Goal: Information Seeking & Learning: Learn about a topic

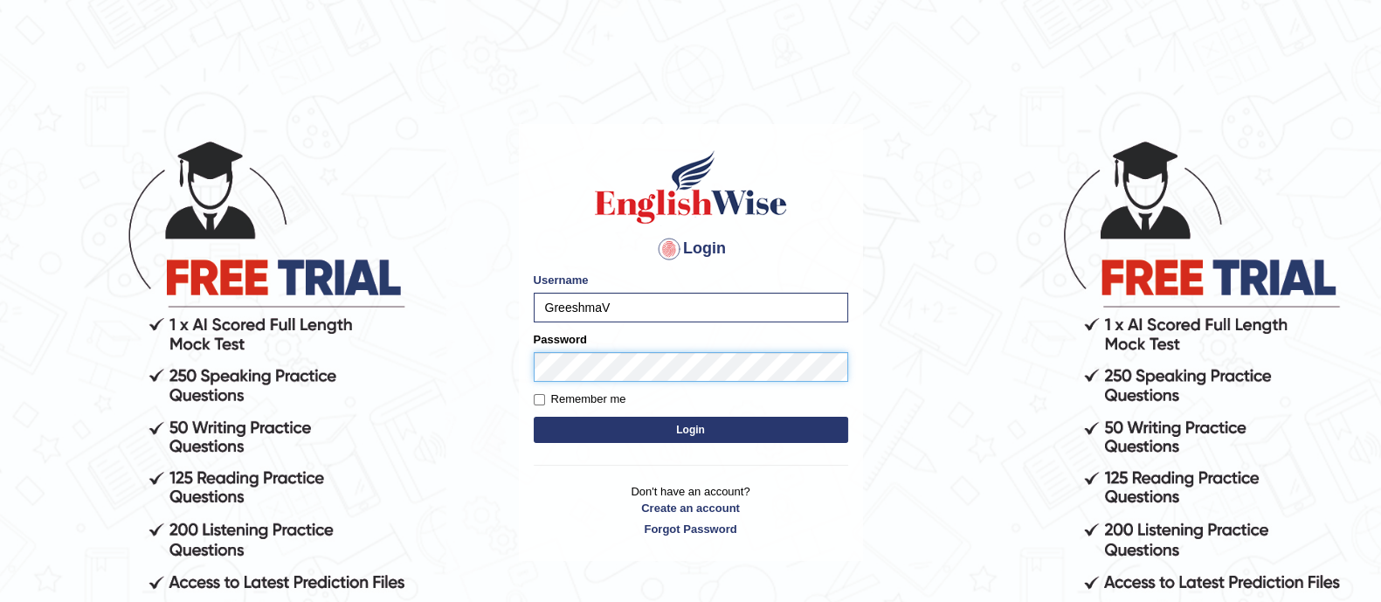
click at [534, 417] on button "Login" at bounding box center [691, 430] width 315 height 26
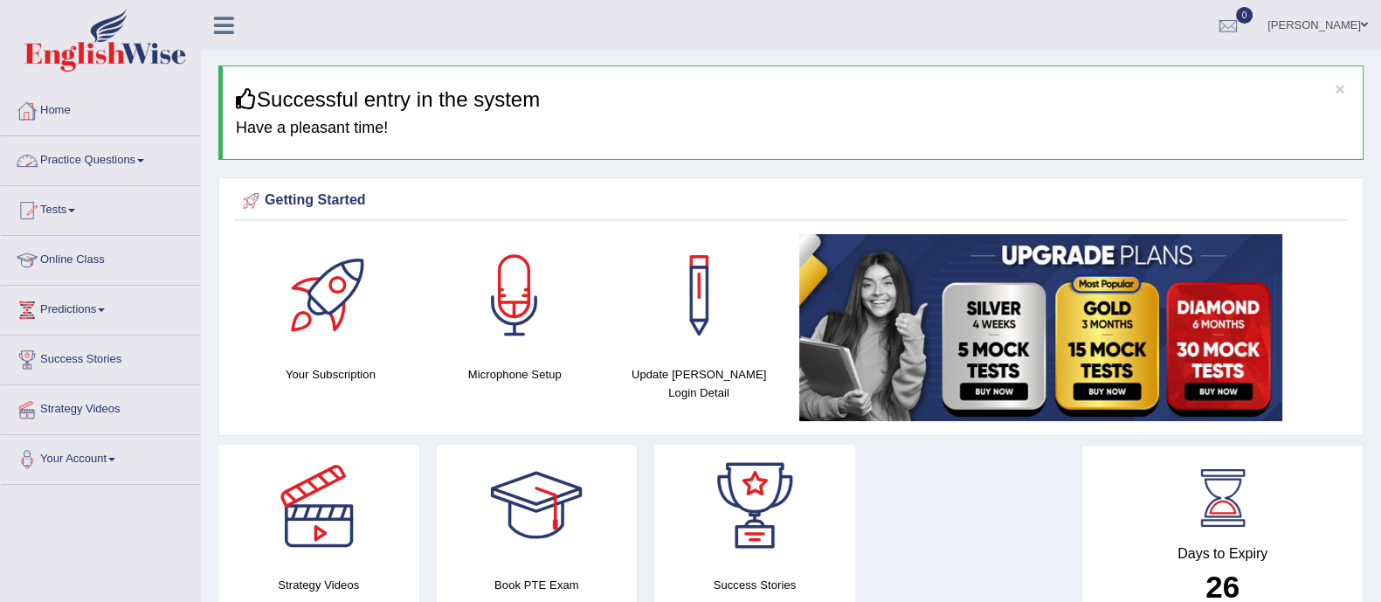
click at [70, 153] on link "Practice Questions" at bounding box center [100, 158] width 199 height 44
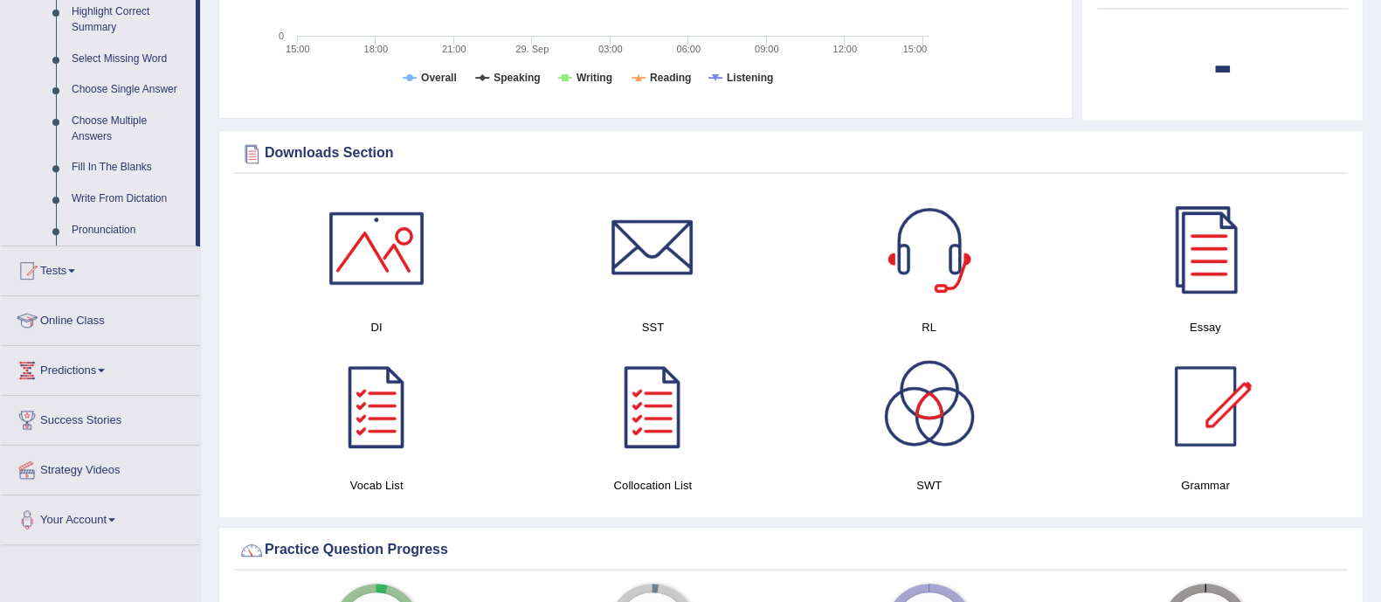
scroll to position [436, 0]
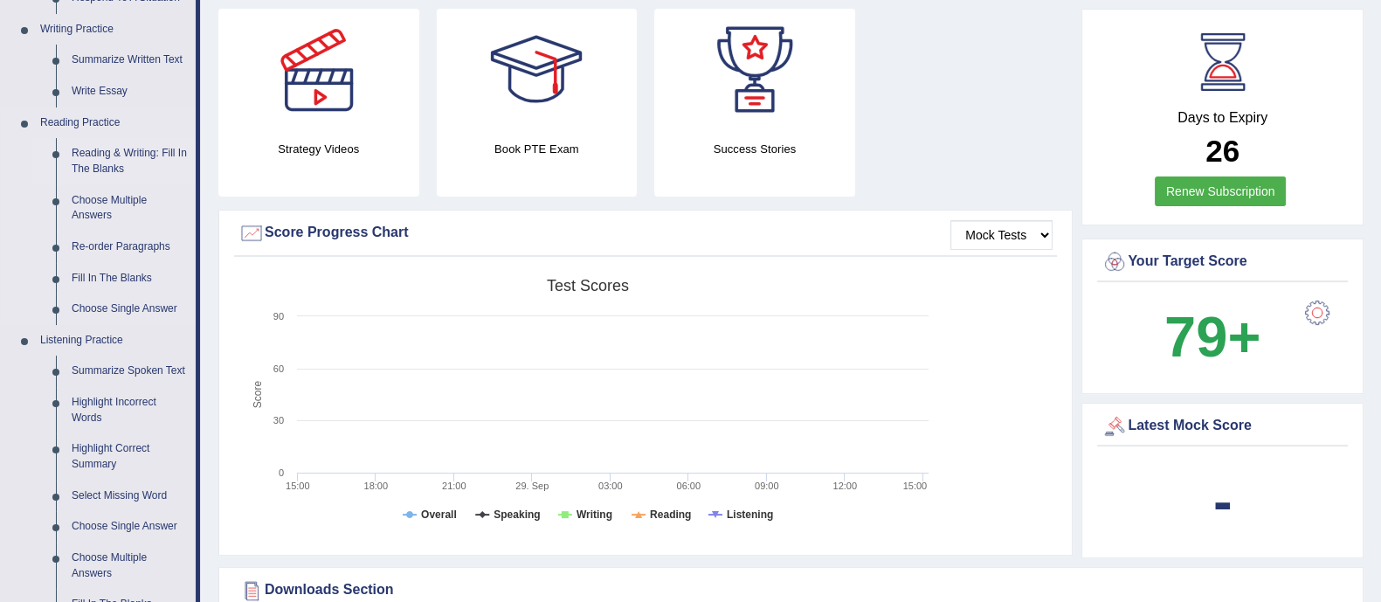
click at [114, 150] on link "Reading & Writing: Fill In The Blanks" at bounding box center [130, 161] width 132 height 46
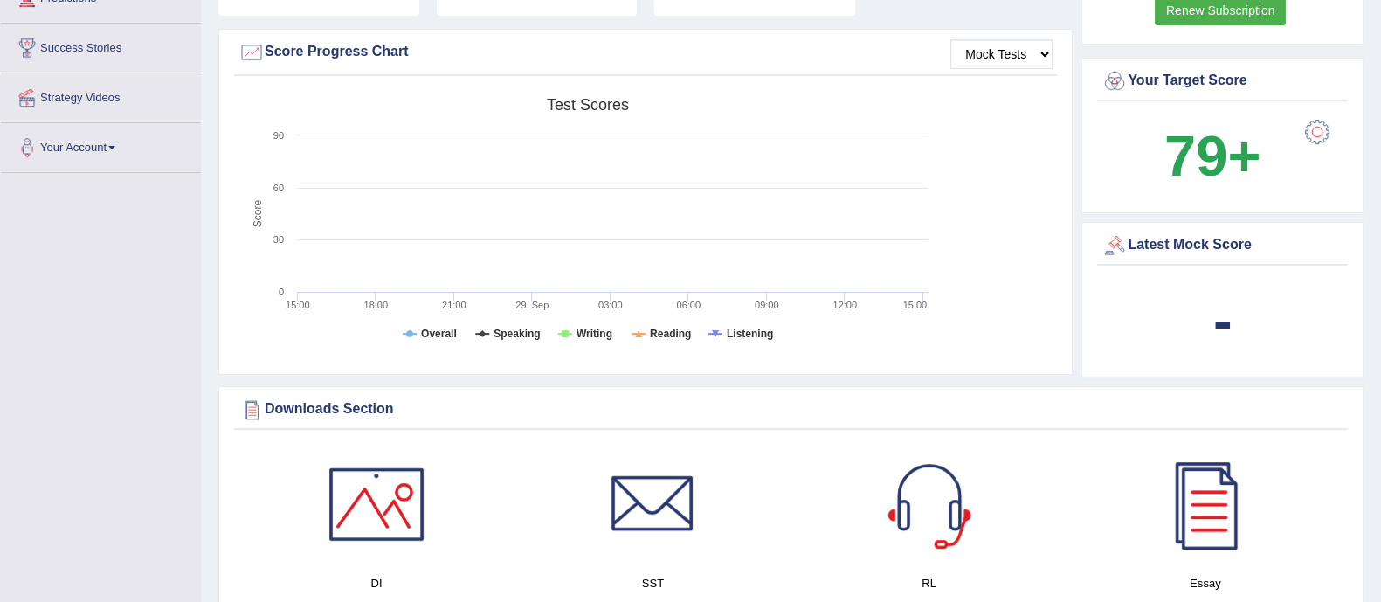
scroll to position [741, 0]
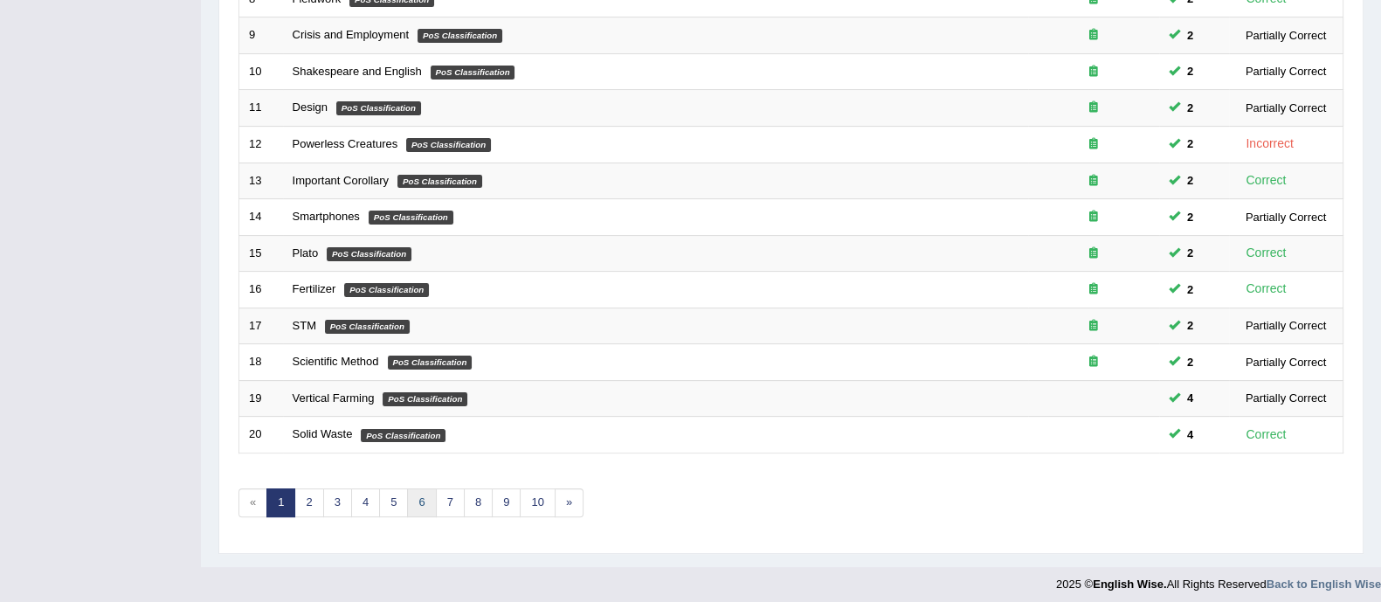
click at [418, 498] on link "6" at bounding box center [421, 502] width 29 height 29
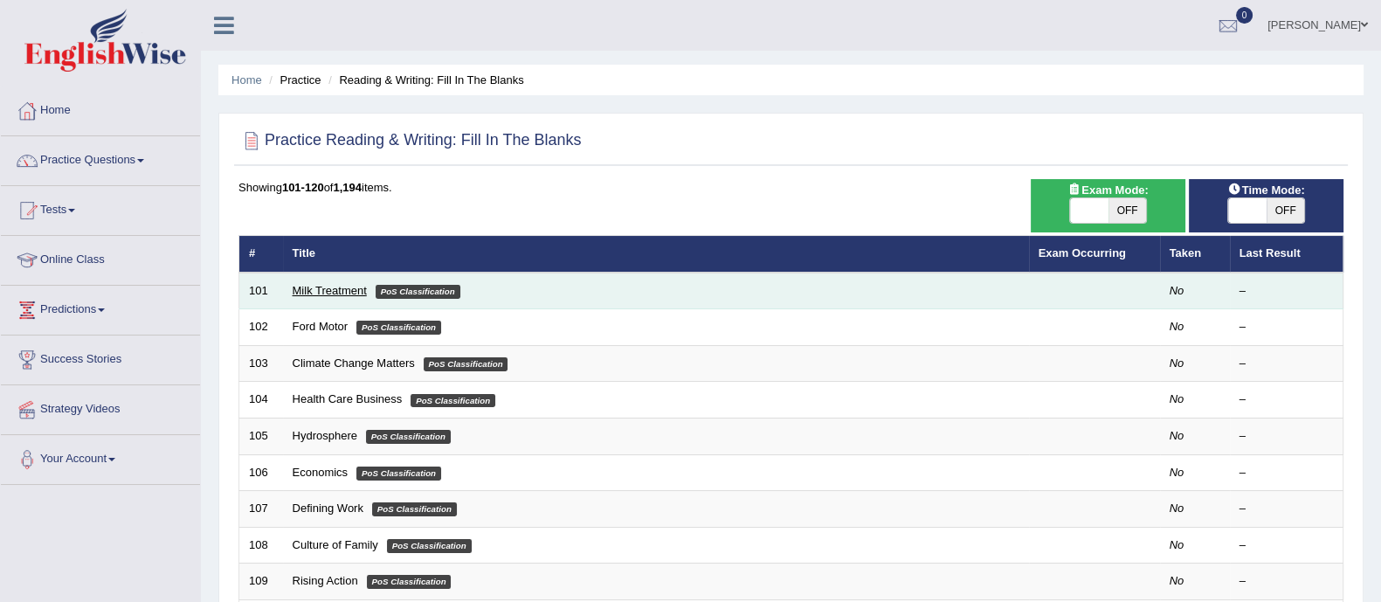
click at [297, 290] on link "Milk Treatment" at bounding box center [330, 290] width 74 height 13
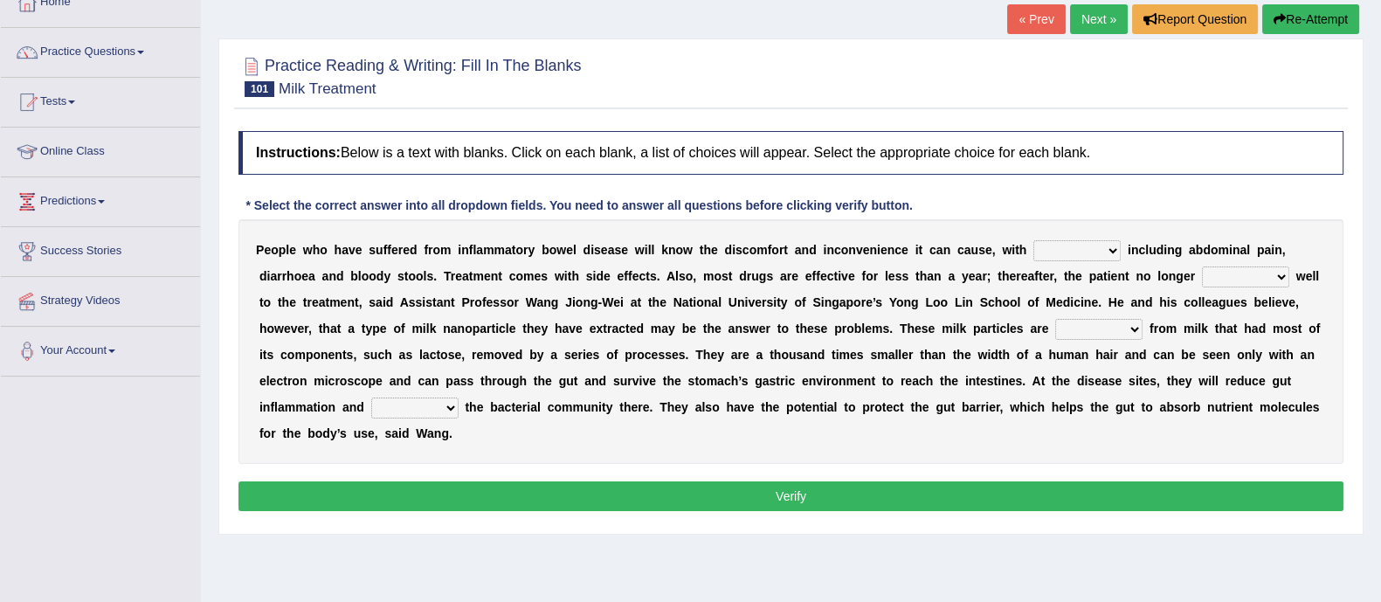
scroll to position [218, 0]
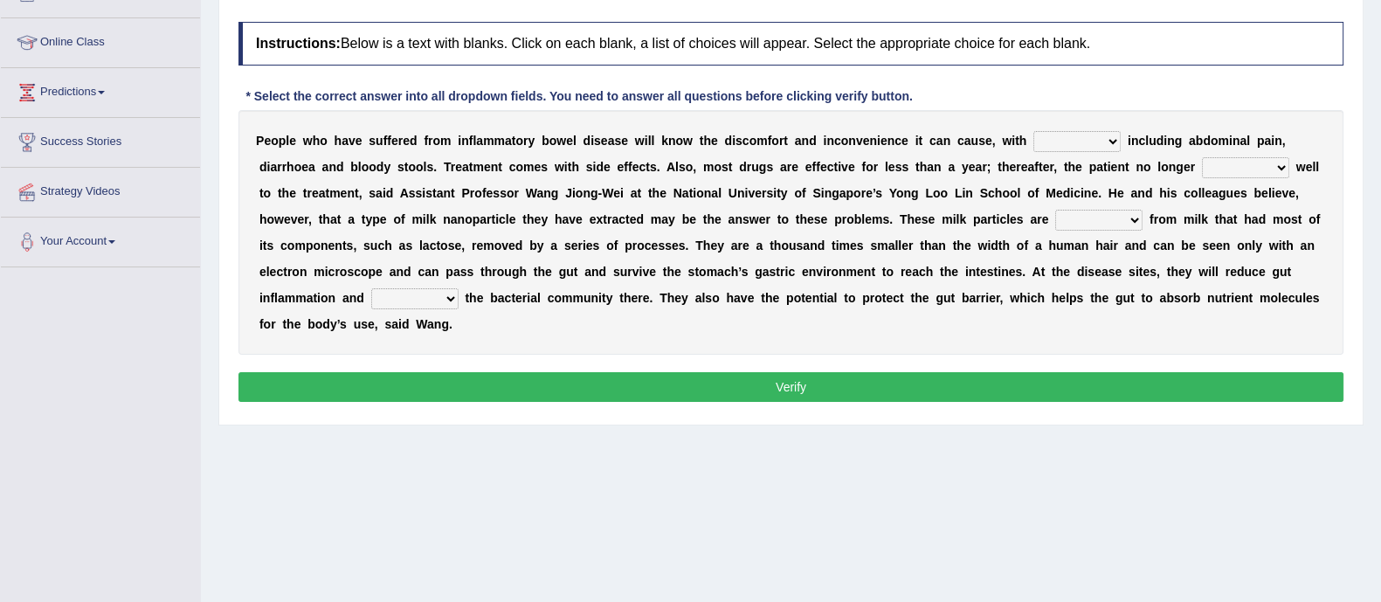
click at [1110, 137] on select "symptoms sources causes benefits" at bounding box center [1077, 141] width 87 height 21
select select "symptoms"
click at [1034, 131] on select "symptoms sources causes benefits" at bounding box center [1077, 141] width 87 height 21
click at [1277, 167] on select "returns refers responds refuses" at bounding box center [1245, 167] width 87 height 21
select select "responds"
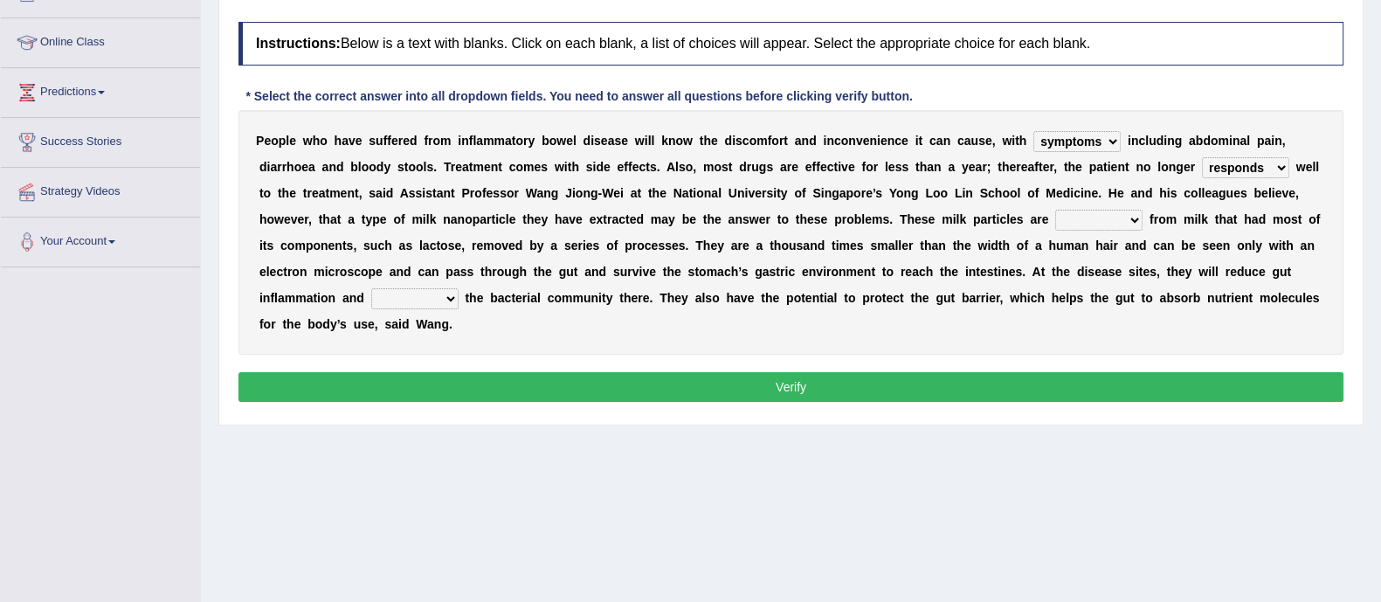
click at [1202, 157] on select "returns refers responds refuses" at bounding box center [1245, 167] width 87 height 21
click at [1282, 162] on select "returns refers responds refuses" at bounding box center [1245, 167] width 87 height 21
click at [1152, 469] on div "Home Practice Reading & Writing: Fill In The Blanks Milk Treatment « Prev Next …" at bounding box center [791, 219] width 1181 height 874
click at [1135, 216] on select "prohibited derived missed prevented" at bounding box center [1099, 220] width 87 height 21
select select "derived"
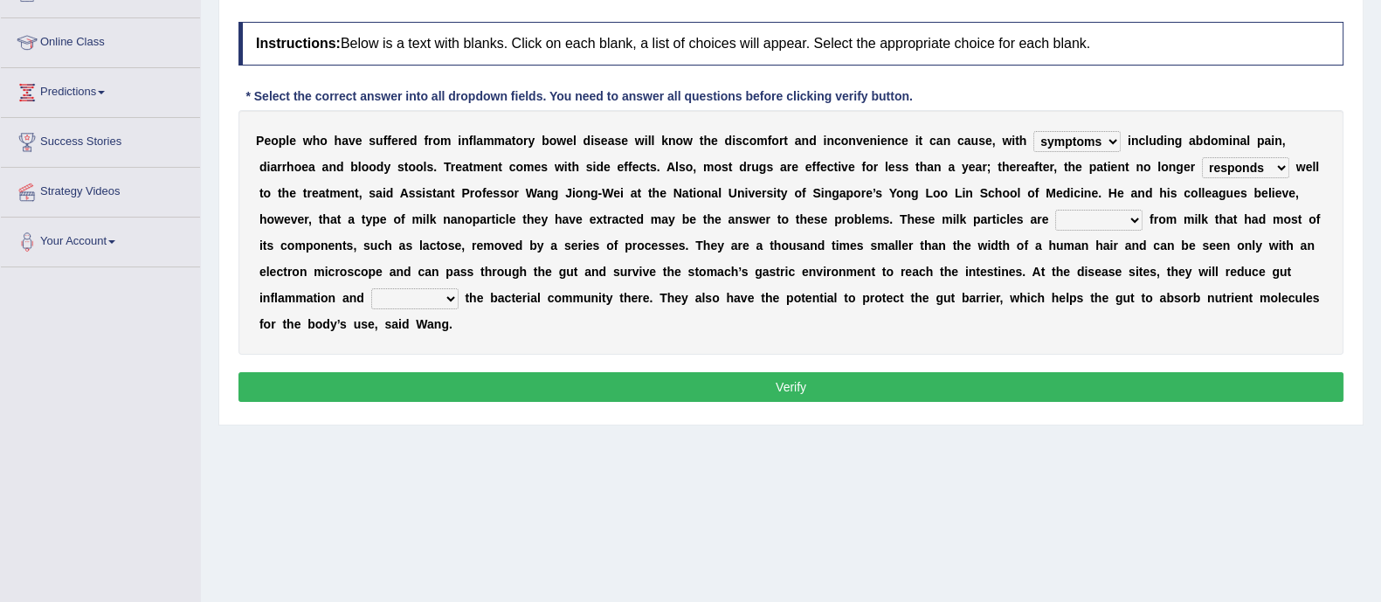
click at [1056, 210] on select "prohibited derived missed prevented" at bounding box center [1099, 220] width 87 height 21
click at [1136, 221] on select "prohibited derived missed prevented" at bounding box center [1099, 220] width 87 height 21
click at [748, 304] on div "P e o p l e w h o h a v e s u f f e r e d f r o m i n f l a m m a t o r y b o w…" at bounding box center [791, 232] width 1105 height 245
click at [446, 294] on select "restore erase quarantine disturb" at bounding box center [414, 298] width 87 height 21
select select "restore"
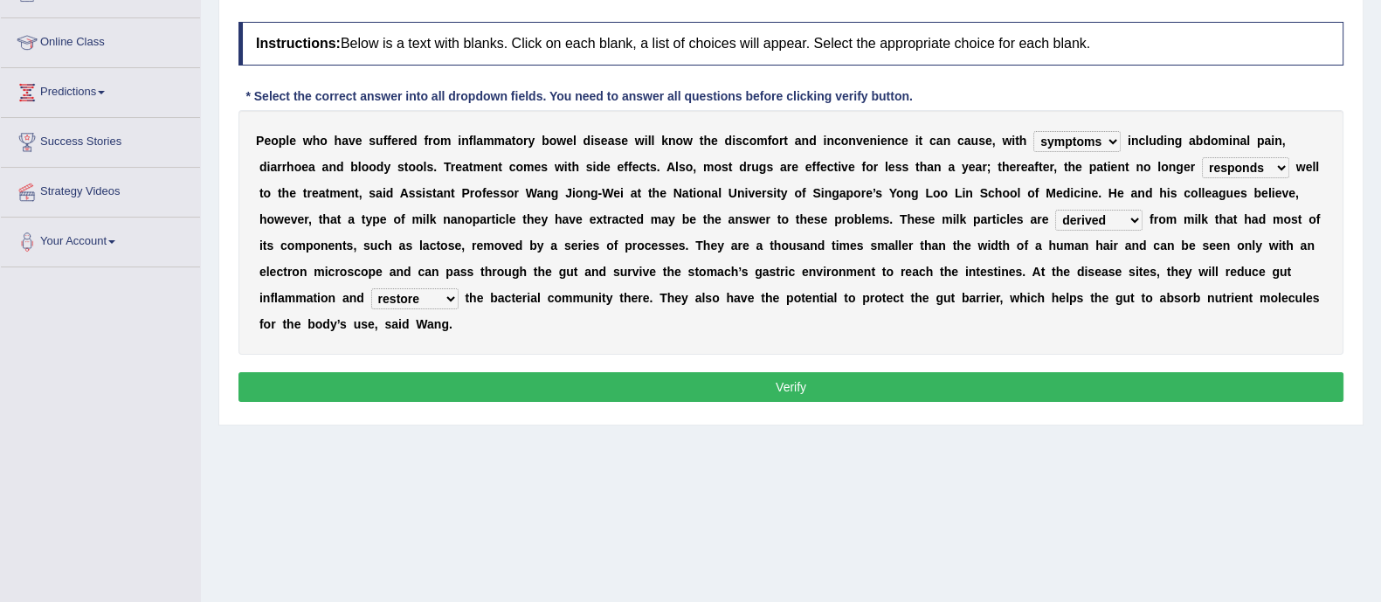
click at [371, 288] on select "restore erase quarantine disturb" at bounding box center [414, 298] width 87 height 21
click at [668, 377] on button "Verify" at bounding box center [791, 387] width 1105 height 30
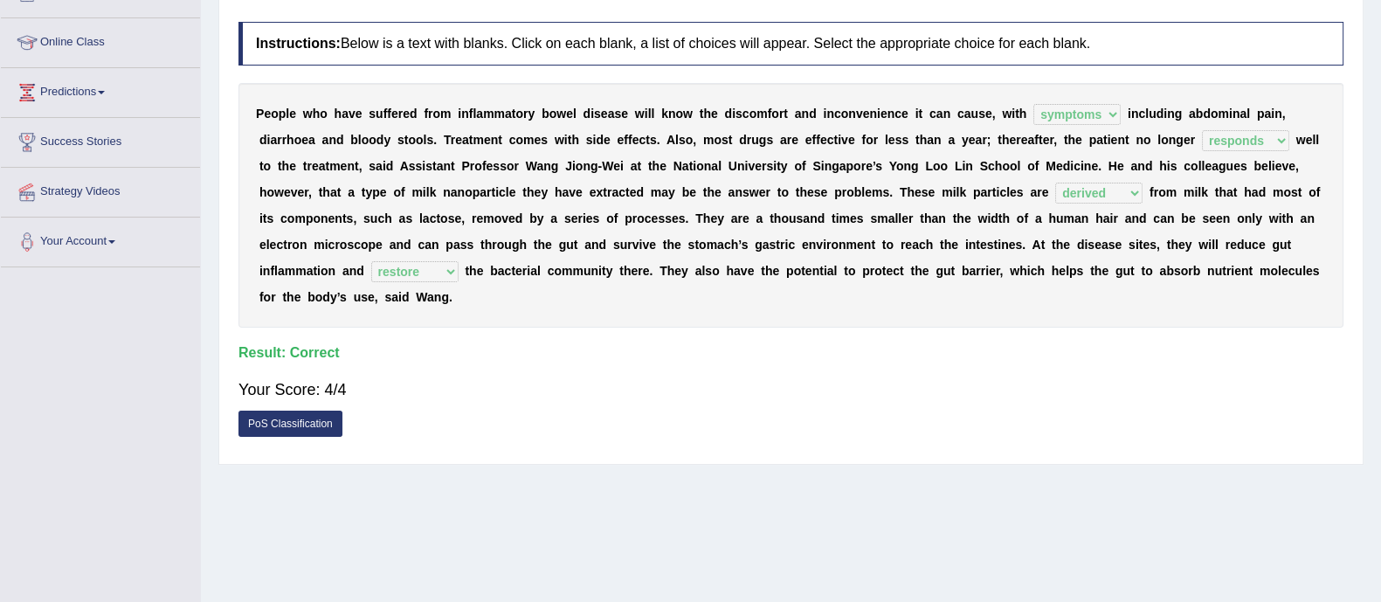
scroll to position [108, 0]
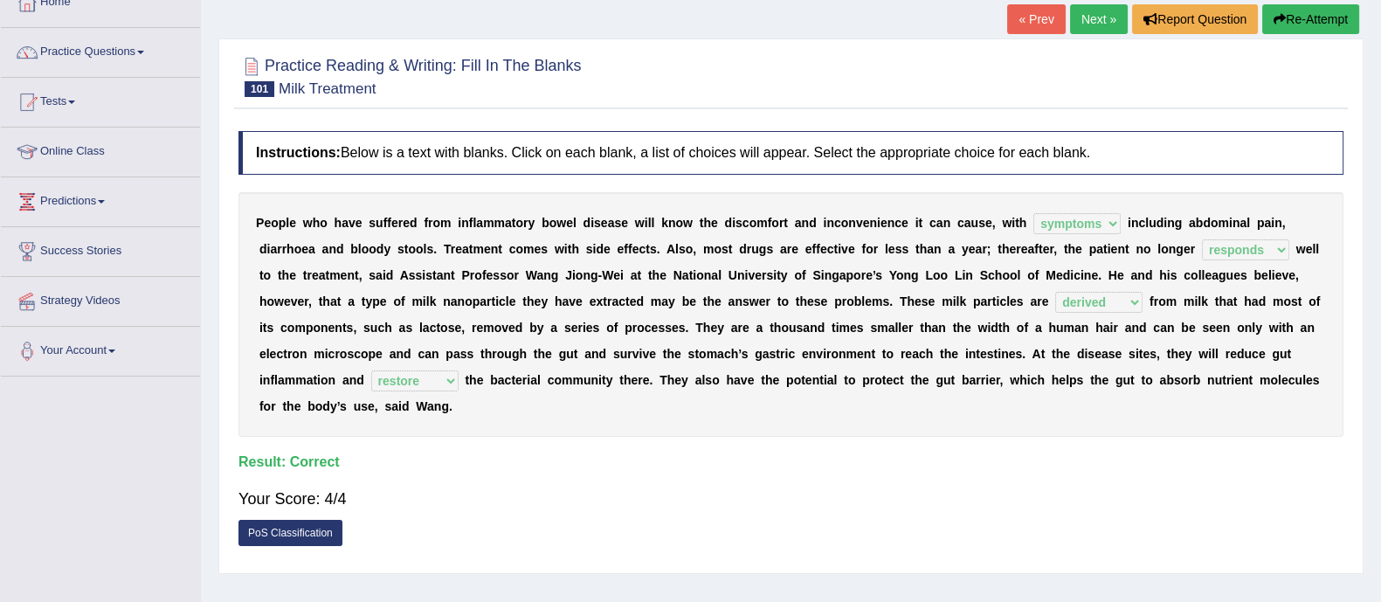
click at [1088, 20] on link "Next »" at bounding box center [1099, 19] width 58 height 30
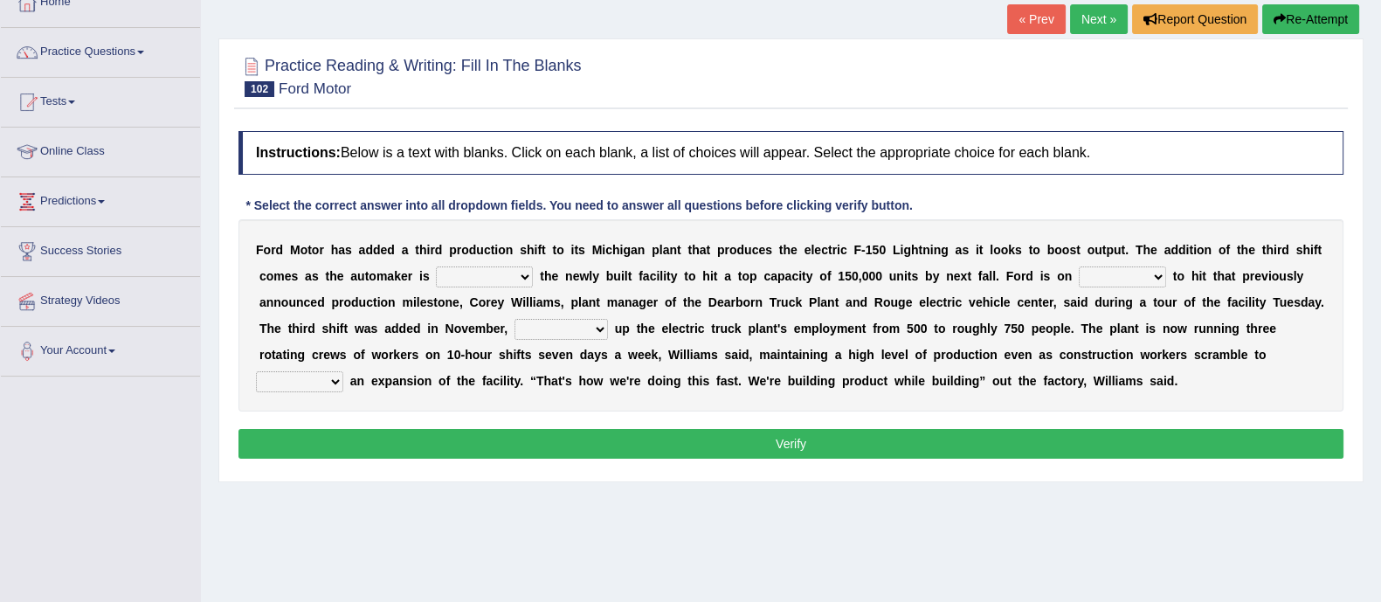
click at [530, 274] on select "selling decorating demolishing expanding" at bounding box center [484, 277] width 97 height 21
select select "expanding"
click at [436, 267] on select "selling decorating demolishing expanding" at bounding box center [484, 277] width 97 height 21
drag, startPoint x: 1144, startPoint y: 273, endPoint x: 1197, endPoint y: 360, distance: 102.4
click at [1144, 273] on select "foot table time track" at bounding box center [1122, 277] width 87 height 21
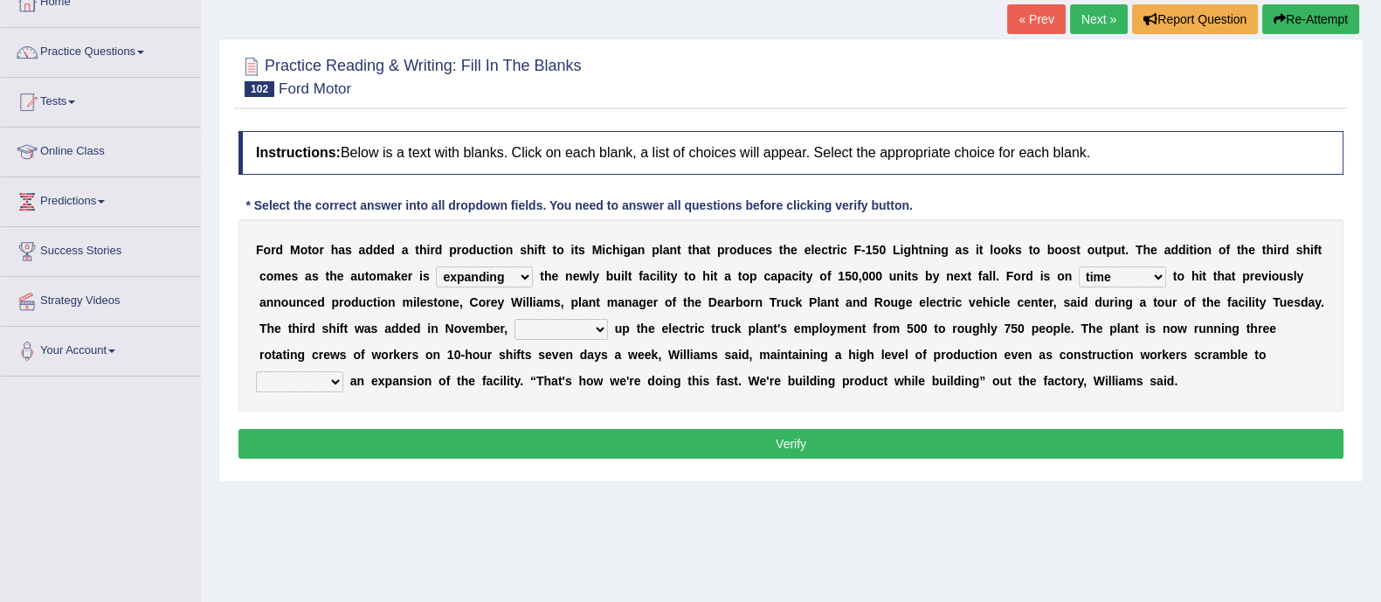
click at [1079, 267] on select "foot table time track" at bounding box center [1122, 277] width 87 height 21
click at [1139, 277] on select "foot table time track" at bounding box center [1122, 277] width 87 height 21
select select "track"
click at [1079, 267] on select "foot table time track" at bounding box center [1122, 277] width 87 height 21
click at [581, 328] on select "maintaining diminishing decreasing bumping" at bounding box center [561, 329] width 93 height 21
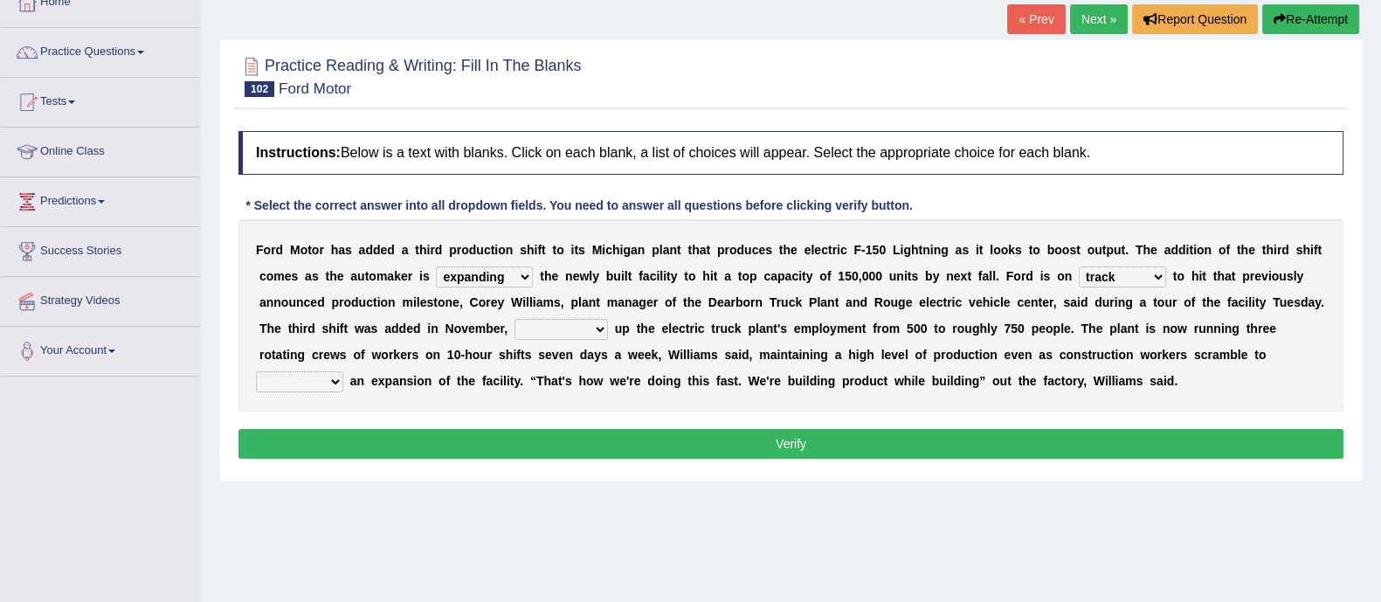
select select "bumping"
click at [515, 319] on select "maintaining diminishing decreasing bumping" at bounding box center [561, 329] width 93 height 21
drag, startPoint x: 336, startPoint y: 378, endPoint x: 356, endPoint y: 400, distance: 29.7
click at [336, 378] on select "cease postpone complete reverse" at bounding box center [299, 381] width 87 height 21
select select "complete"
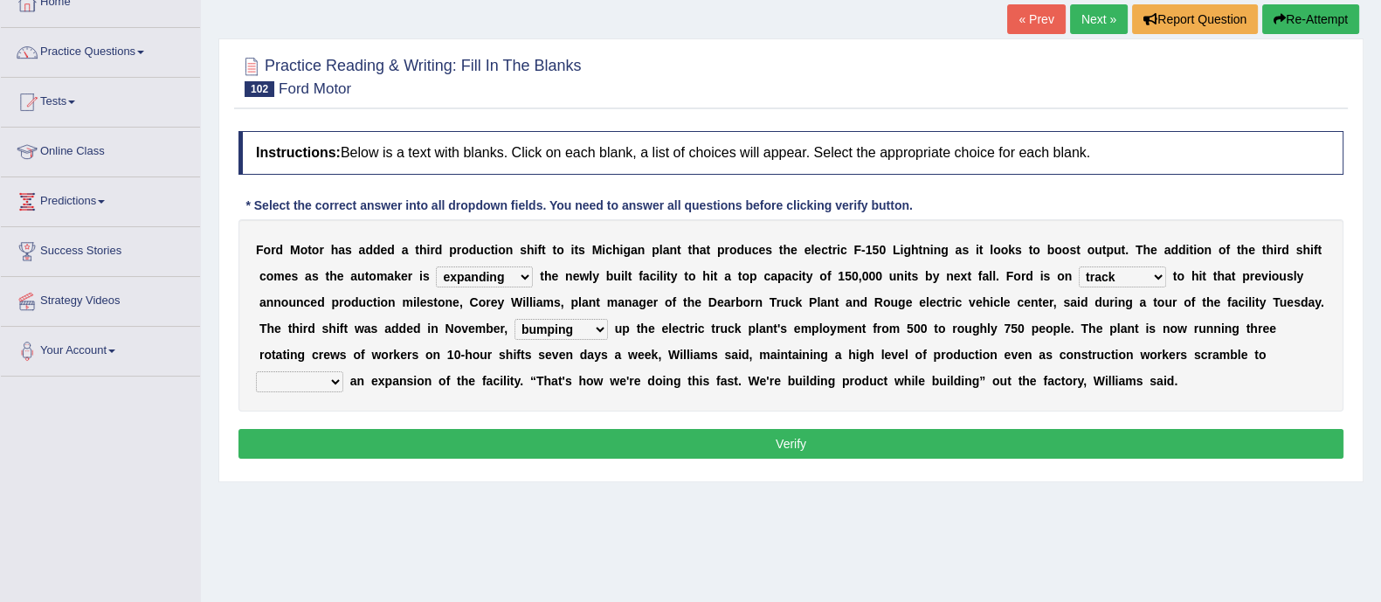
click at [256, 371] on select "cease postpone complete reverse" at bounding box center [299, 381] width 87 height 21
click at [604, 436] on button "Verify" at bounding box center [791, 444] width 1105 height 30
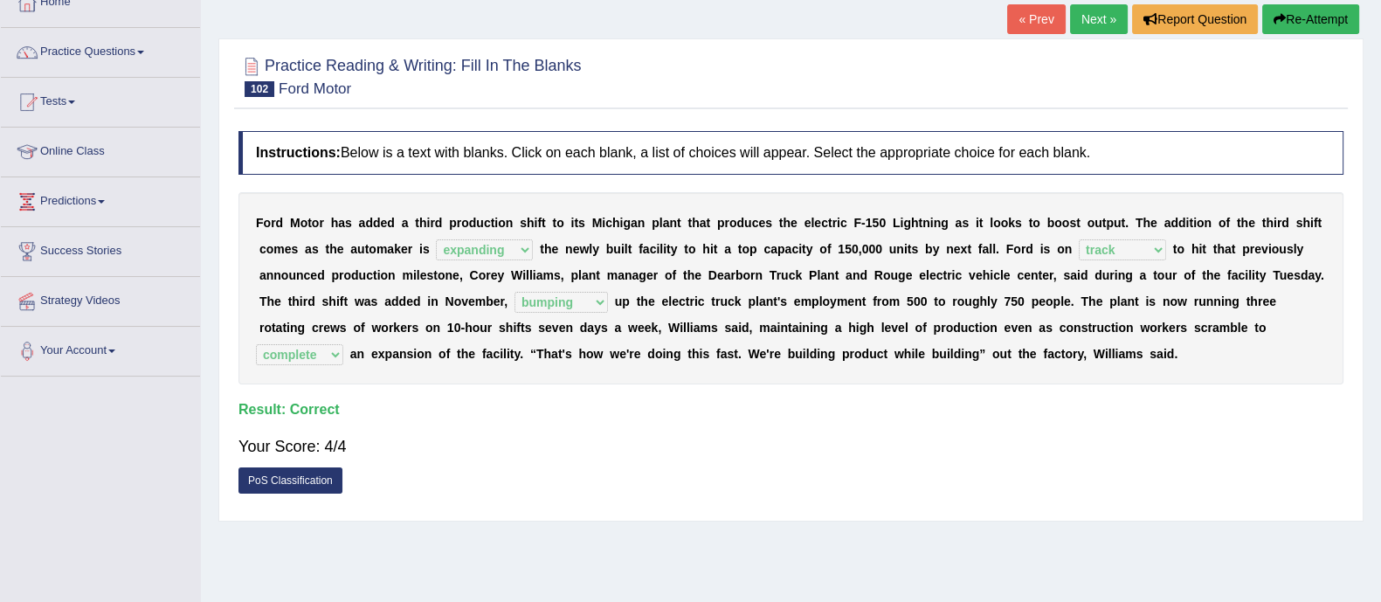
click at [1105, 17] on link "Next »" at bounding box center [1099, 19] width 58 height 30
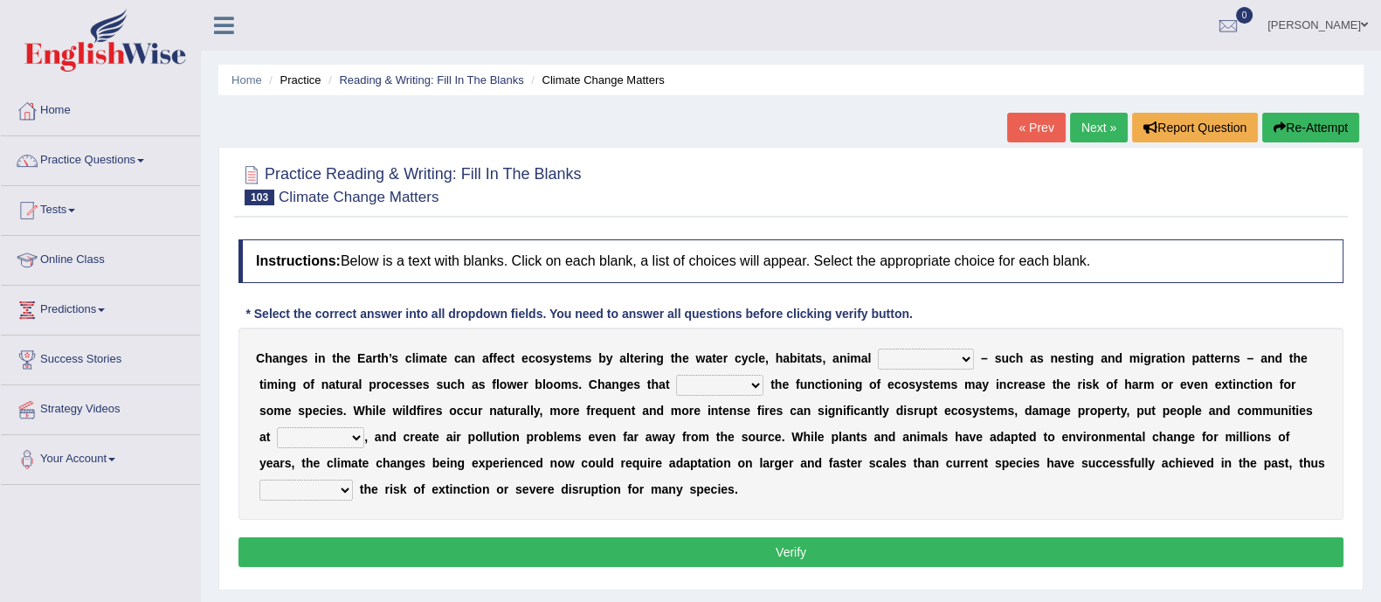
scroll to position [108, 0]
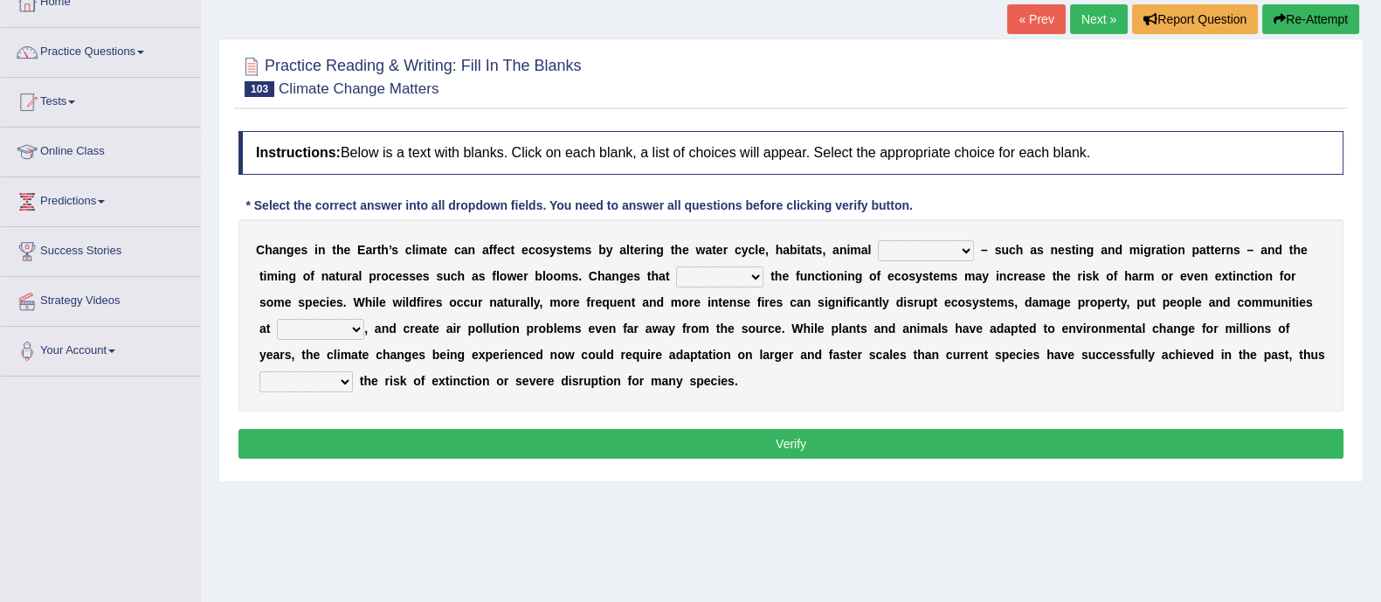
click at [966, 247] on select "creativity behavior weaknesses amounts" at bounding box center [926, 250] width 96 height 21
click at [878, 240] on select "creativity behavior weaknesses amounts" at bounding box center [926, 250] width 96 height 21
click at [970, 240] on select "creativity behavior weaknesses amounts" at bounding box center [926, 250] width 96 height 21
select select "behavior"
click at [878, 240] on select "creativity behavior weaknesses amounts" at bounding box center [926, 250] width 96 height 21
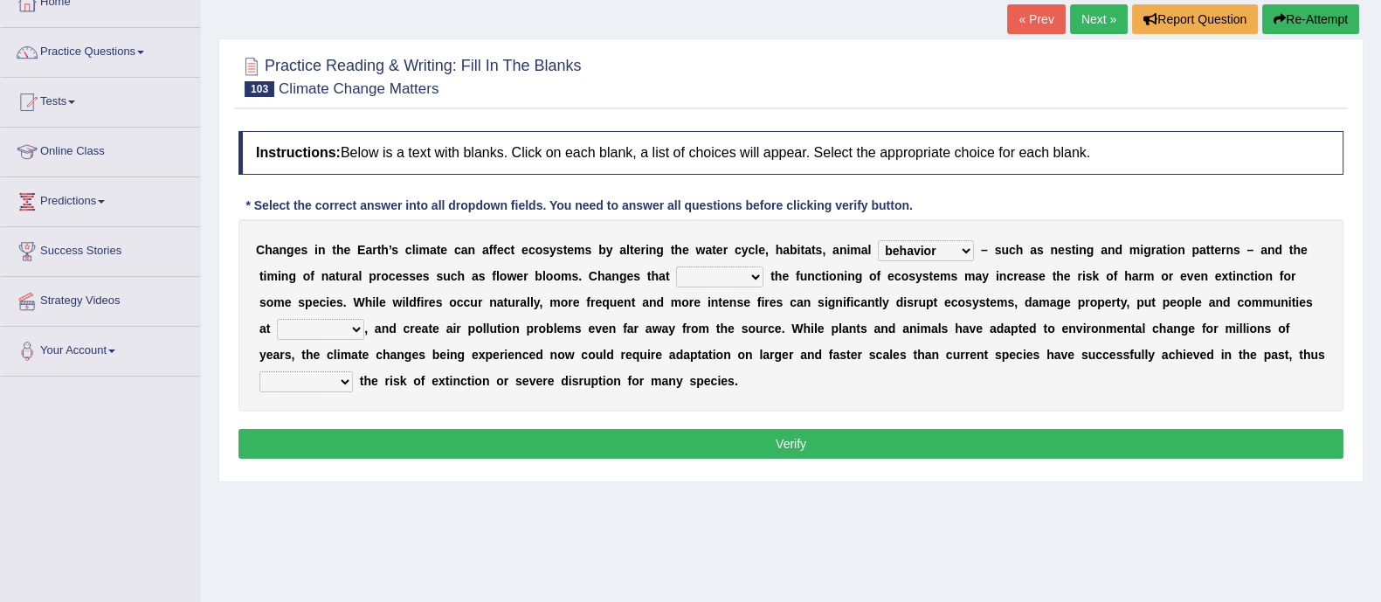
click at [752, 280] on select "enclose interfere disrupt benefit" at bounding box center [719, 277] width 87 height 21
select select "interfere"
click at [676, 267] on select "enclose interfere disrupt benefit" at bounding box center [719, 277] width 87 height 21
click at [738, 278] on select "enclose interfere disrupt benefit" at bounding box center [719, 277] width 87 height 21
click at [781, 376] on div "C h a n g e s i n t h e E a r t h ’ s c l i m a t e c a n a f f e c t e c o s y…" at bounding box center [791, 315] width 1105 height 192
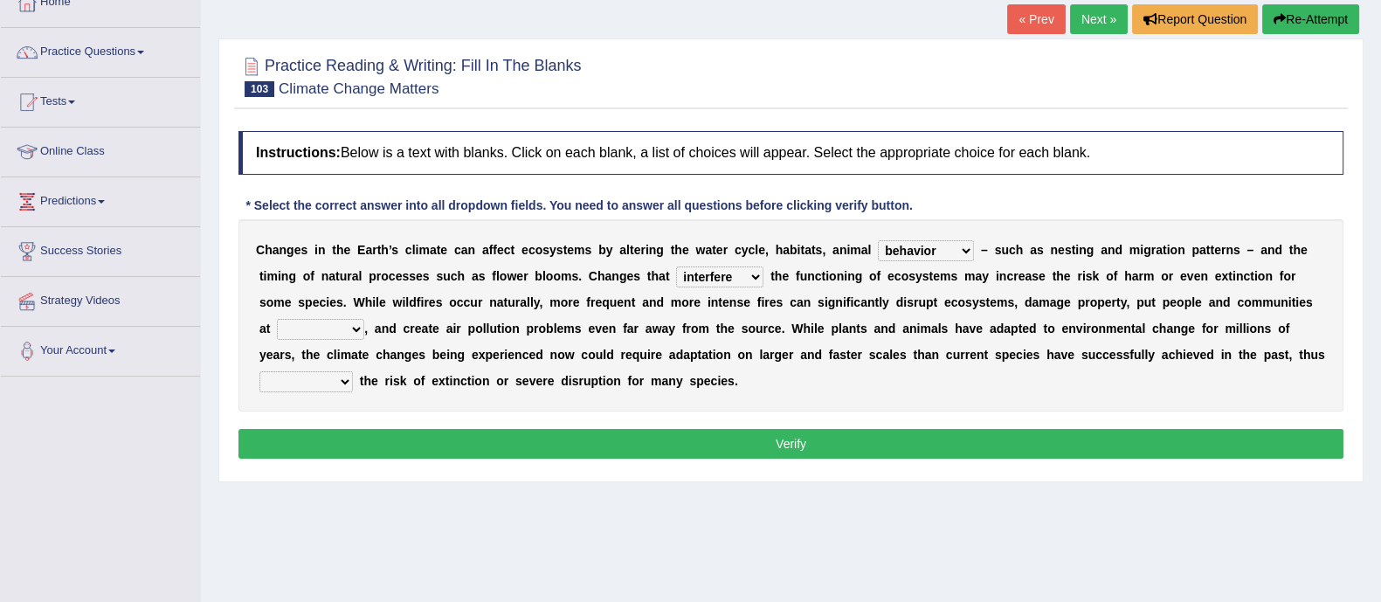
click at [354, 329] on select "ease front risk first" at bounding box center [320, 329] width 87 height 21
select select "risk"
click at [277, 319] on select "ease front risk first" at bounding box center [320, 329] width 87 height 21
click at [350, 377] on select "mitigating increasing maintaining decreasing" at bounding box center [306, 381] width 93 height 21
click at [260, 371] on select "mitigating increasing maintaining decreasing" at bounding box center [306, 381] width 93 height 21
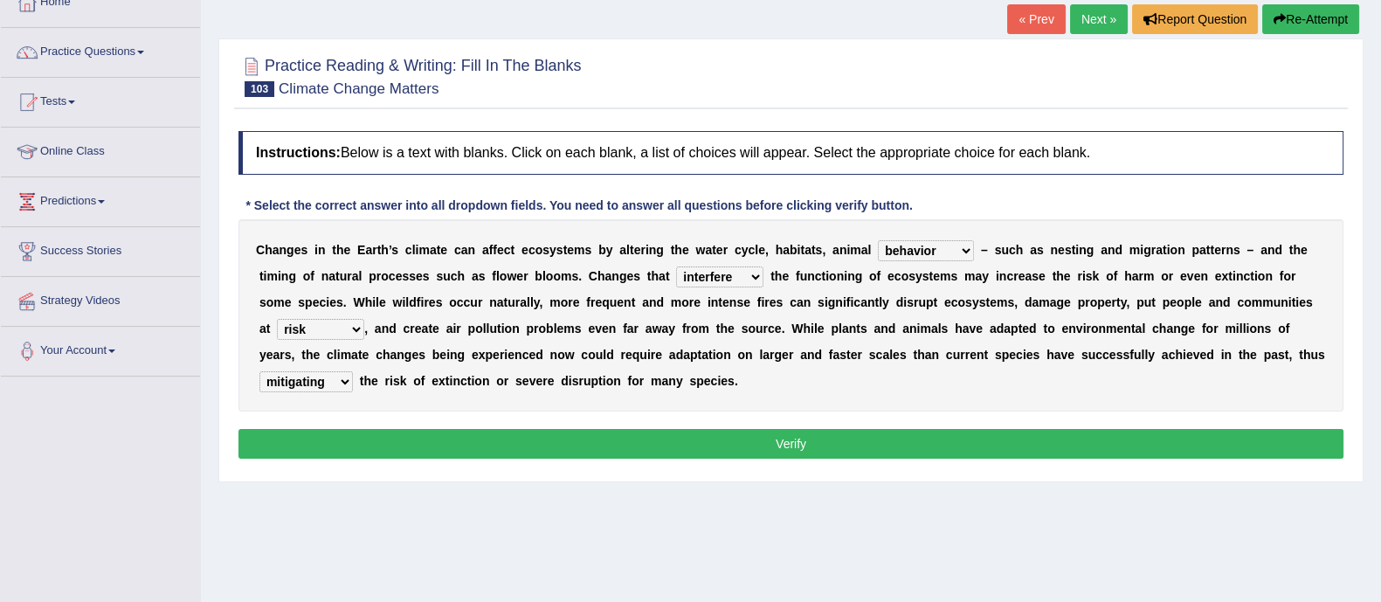
click at [344, 384] on select "mitigating increasing maintaining decreasing" at bounding box center [306, 381] width 93 height 21
select select "increasing"
click at [260, 371] on select "mitigating increasing maintaining decreasing" at bounding box center [306, 381] width 93 height 21
click at [472, 438] on button "Verify" at bounding box center [791, 444] width 1105 height 30
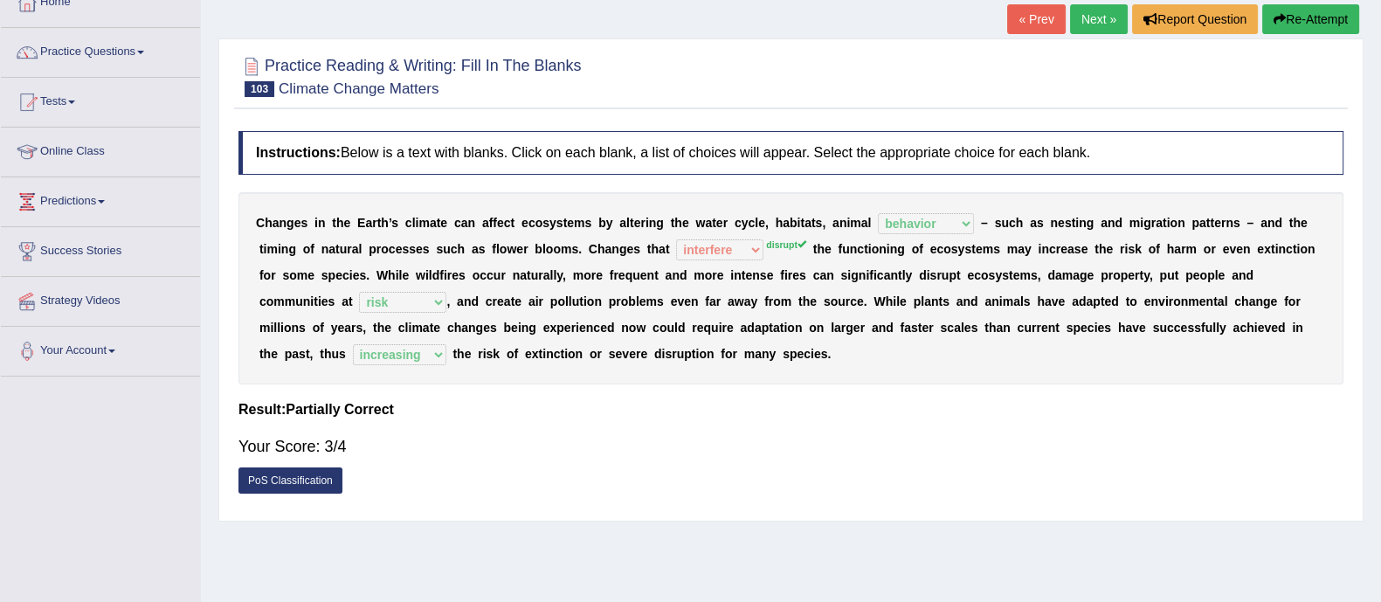
click at [1071, 6] on link "Next »" at bounding box center [1099, 19] width 58 height 30
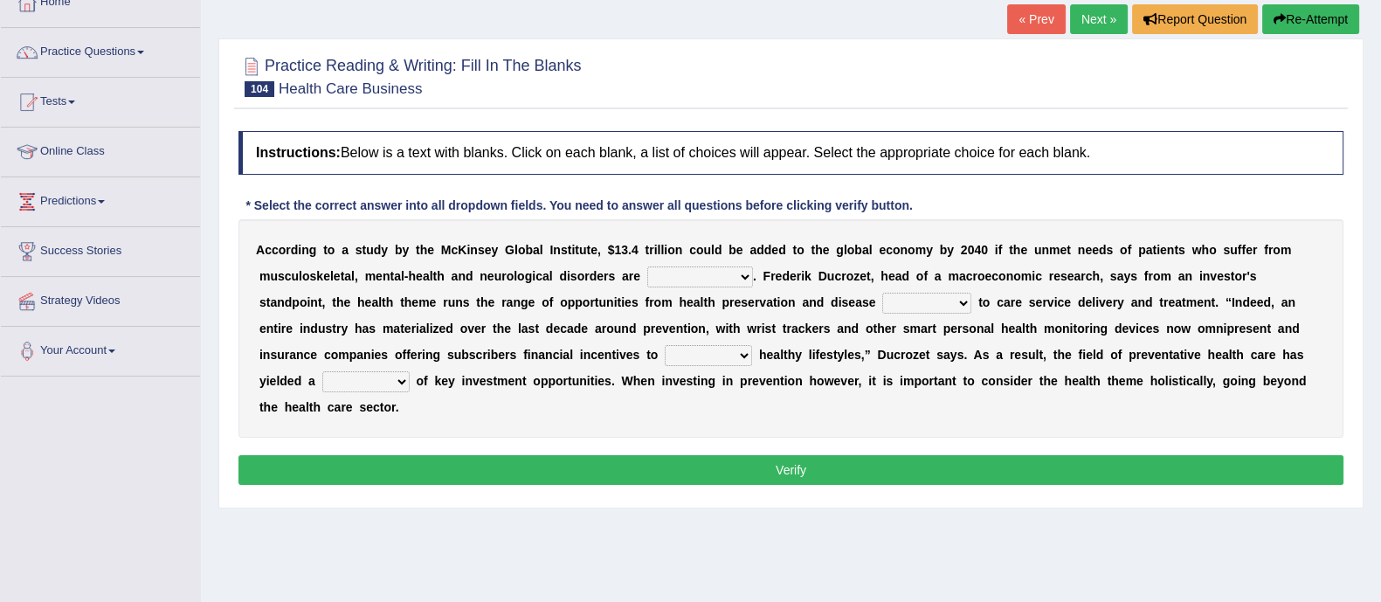
click at [738, 284] on select "demonstrated created addressed altered" at bounding box center [700, 277] width 106 height 21
select select "addressed"
click at [647, 267] on select "demonstrated created addressed altered" at bounding box center [700, 277] width 106 height 21
click at [927, 301] on select "prevention projection promotion prohibition" at bounding box center [927, 303] width 89 height 21
select select "prevention"
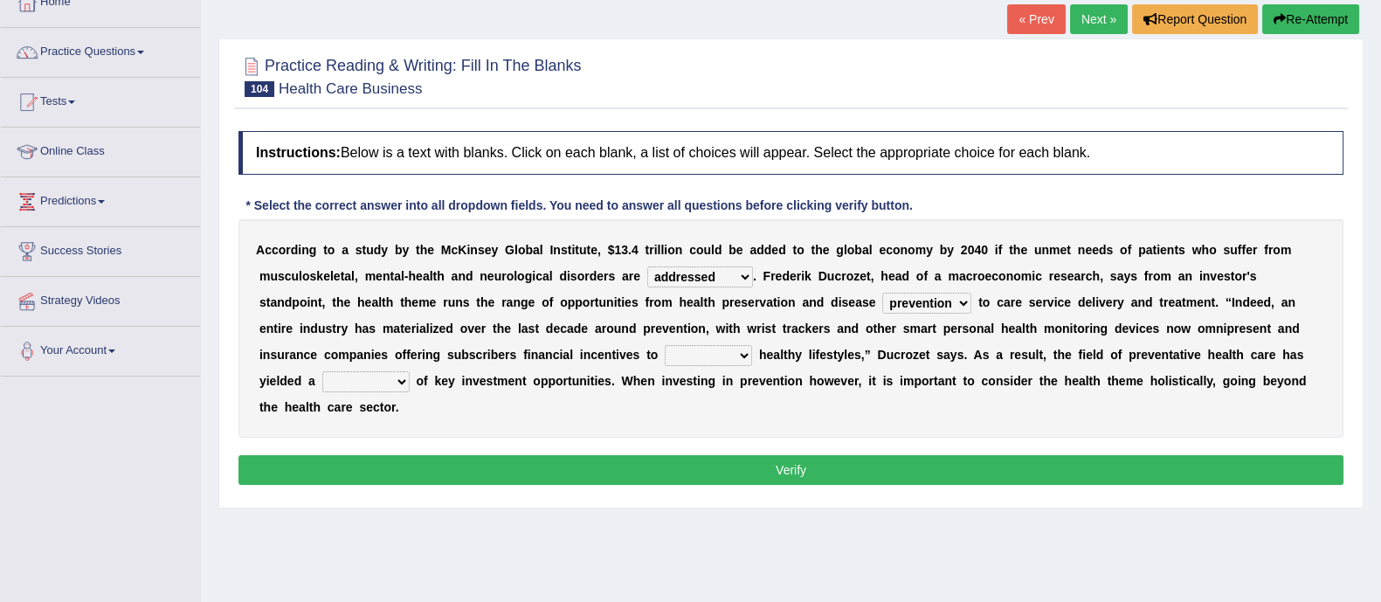
click at [883, 293] on select "prevention projection promotion prohibition" at bounding box center [927, 303] width 89 height 21
click at [692, 357] on select "adopt effect abandon extend" at bounding box center [708, 355] width 87 height 21
select select "adopt"
click at [665, 345] on select "adopt effect abandon extend" at bounding box center [708, 355] width 87 height 21
click at [407, 377] on select "number means team network" at bounding box center [365, 381] width 87 height 21
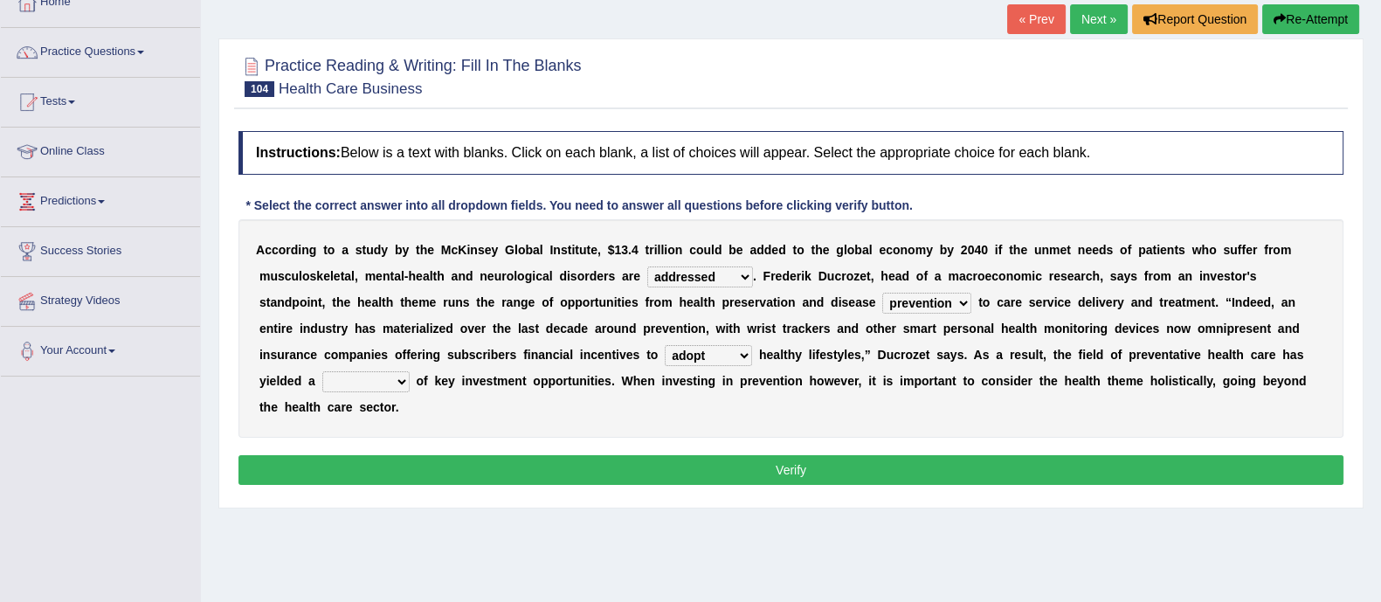
select select "number"
click at [322, 371] on select "number means team network" at bounding box center [365, 381] width 87 height 21
click at [961, 299] on select "prevention projection promotion prohibition" at bounding box center [927, 303] width 89 height 21
click at [1004, 420] on div "A c c o r d i n g t o a s t u d y b y t h e M c K i n s e y G l o b a l I n s t…" at bounding box center [791, 328] width 1105 height 218
click at [960, 303] on select "prevention projection promotion prohibition" at bounding box center [927, 303] width 89 height 21
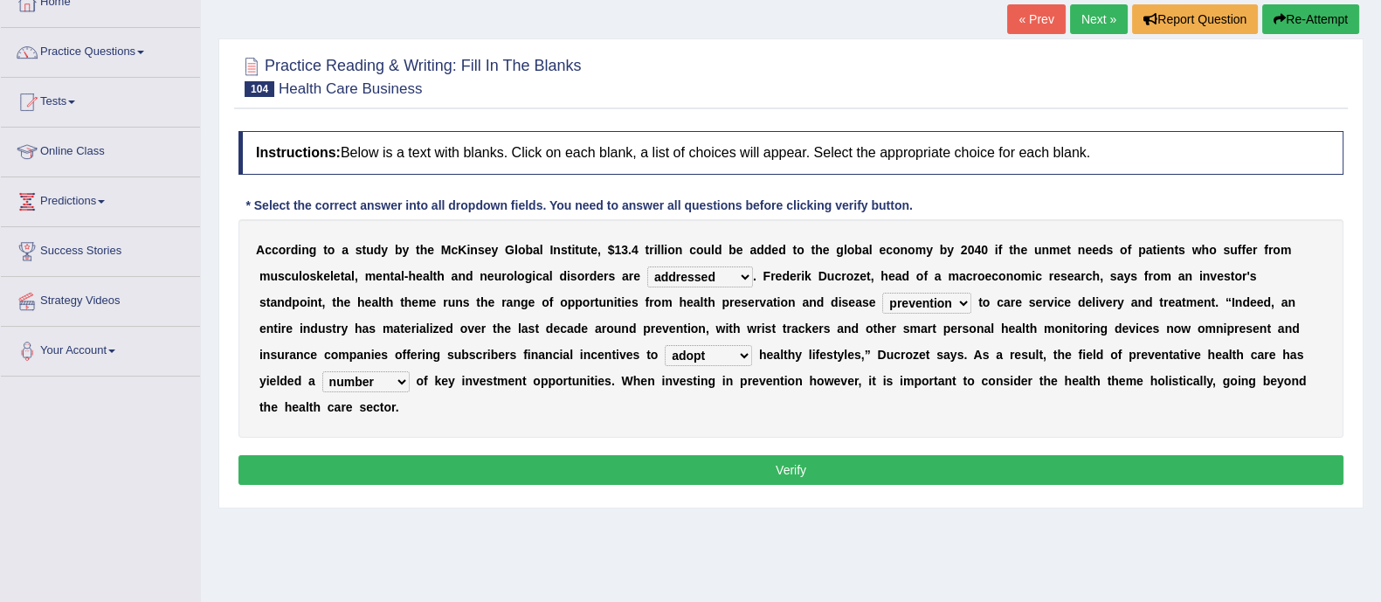
click at [1013, 399] on div "A c c o r d i n g t o a s t u d y b y t h e M c K i n s e y G l o b a l I n s t…" at bounding box center [791, 328] width 1105 height 218
click at [795, 460] on button "Verify" at bounding box center [791, 470] width 1105 height 30
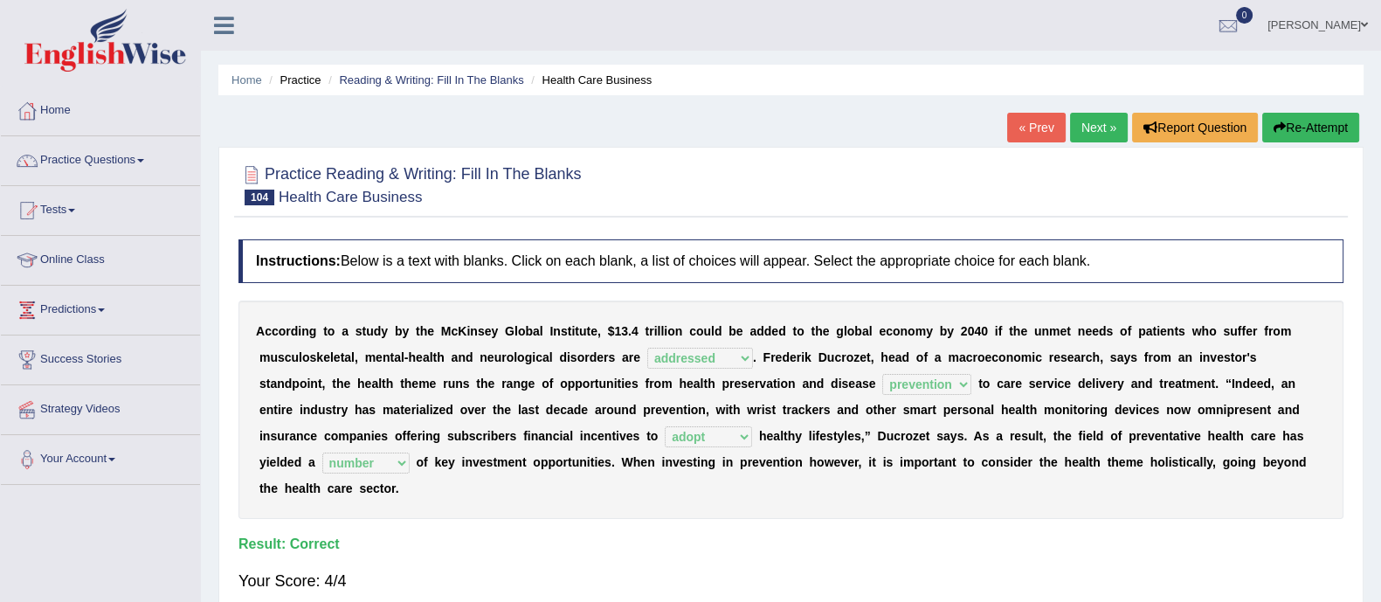
click at [1101, 127] on link "Next »" at bounding box center [1099, 128] width 58 height 30
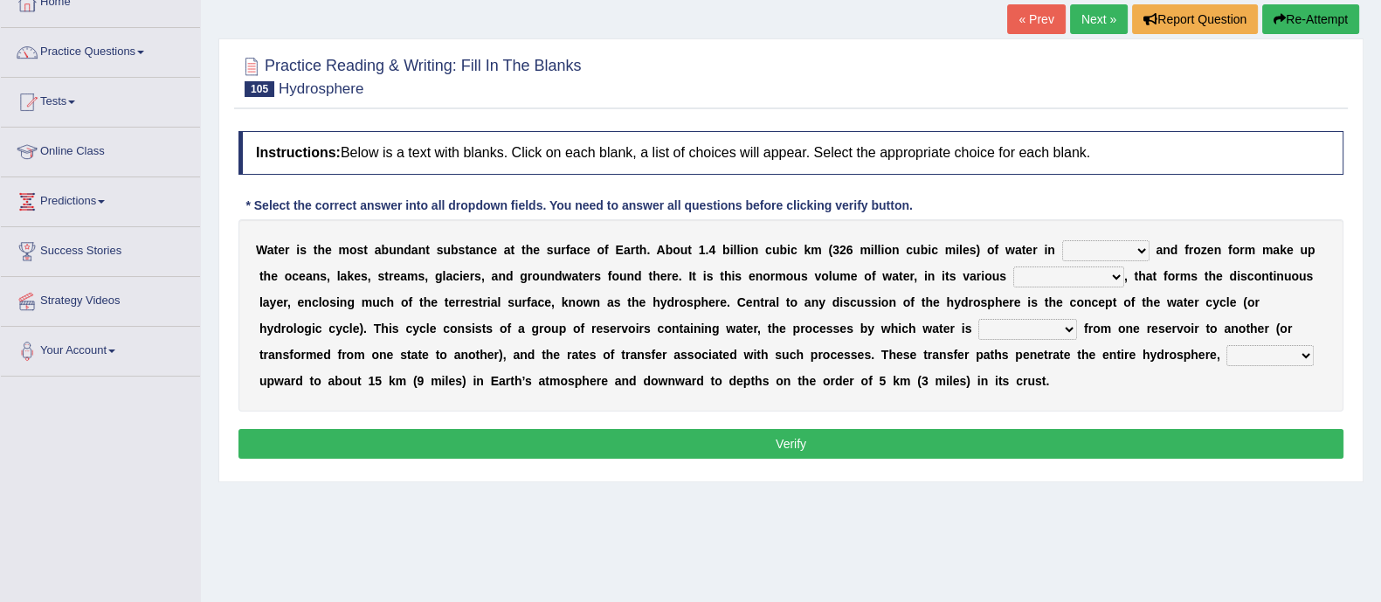
click at [1150, 246] on b at bounding box center [1153, 250] width 7 height 14
click at [1140, 247] on select "liquid mixed gaseous solid" at bounding box center [1106, 250] width 87 height 21
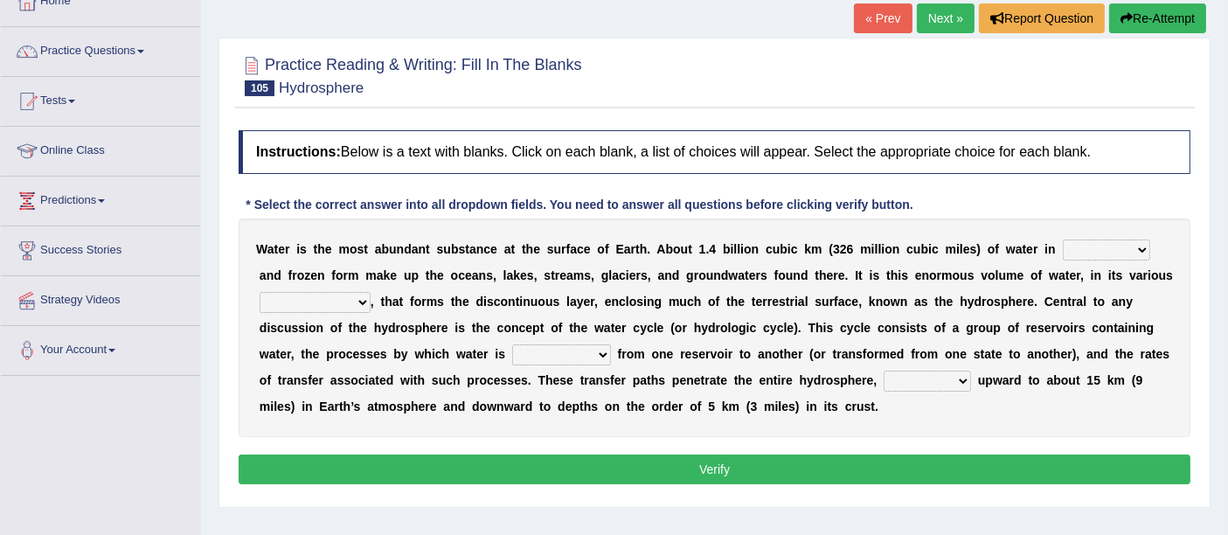
drag, startPoint x: 1397, startPoint y: 8, endPoint x: 603, endPoint y: 414, distance: 892.2
click at [603, 414] on div "W a t e r i s t h e m o s t a b u n d a n t s u b s t a n c e a t t h e s u r f…" at bounding box center [715, 327] width 952 height 218
click at [1136, 241] on select "liquid mixed gaseous solid" at bounding box center [1106, 249] width 87 height 21
select select "liquid"
click at [1063, 239] on select "liquid mixed gaseous solid" at bounding box center [1106, 249] width 87 height 21
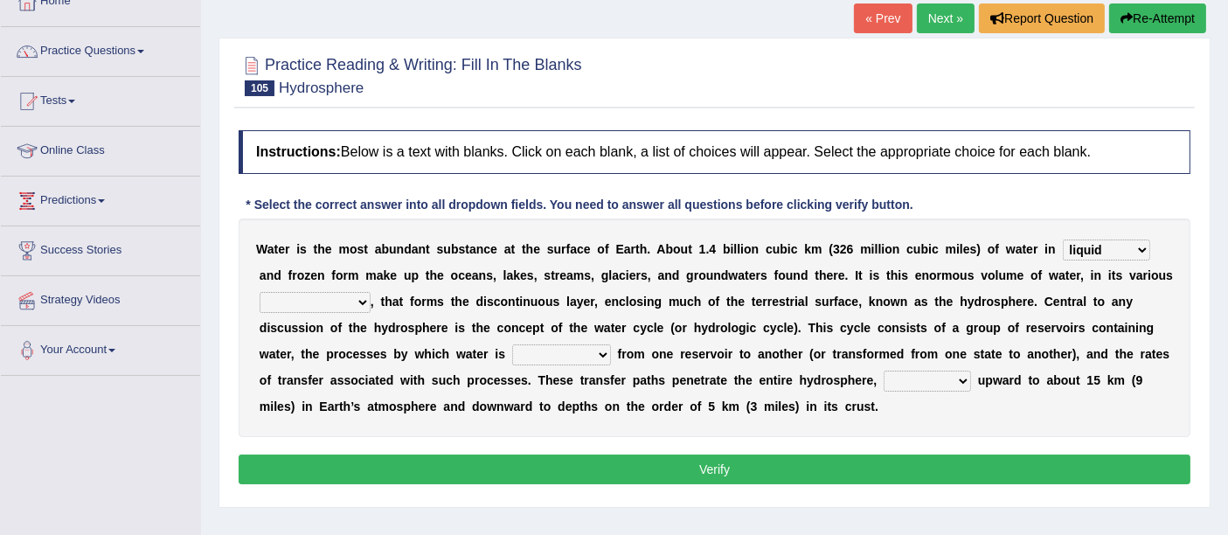
click at [367, 301] on select "levels formats fields manifestations" at bounding box center [315, 302] width 111 height 21
select select "levels"
click at [260, 292] on select "levels formats fields manifestations" at bounding box center [315, 302] width 111 height 21
click at [601, 356] on select "transmitted transferred translated transplanted" at bounding box center [561, 354] width 99 height 21
click at [655, 423] on div "W a t e r i s t h e m o s t a b u n d a n t s u b s t a n c e a t t h e s u r f…" at bounding box center [715, 327] width 952 height 218
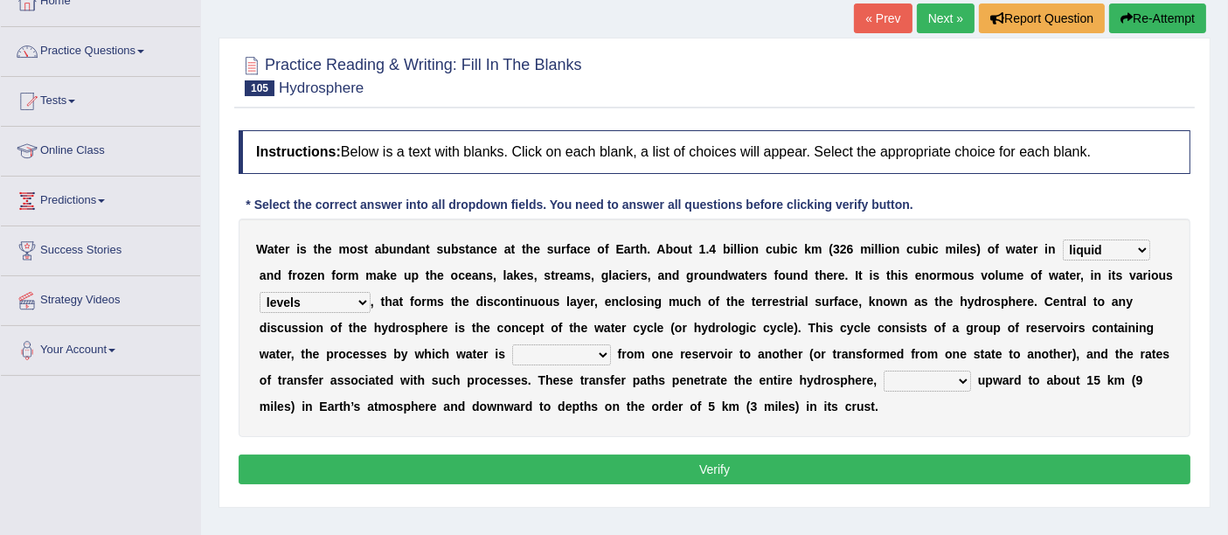
click at [607, 351] on select "transmitted transferred translated transplanted" at bounding box center [561, 354] width 99 height 21
click at [512, 344] on select "transmitted transferred translated transplanted" at bounding box center [561, 354] width 99 height 21
click at [594, 357] on select "transmitted transferred translated transplanted" at bounding box center [561, 354] width 99 height 21
select select "transferred"
click at [512, 344] on select "transmitted transferred translated transplanted" at bounding box center [561, 354] width 99 height 21
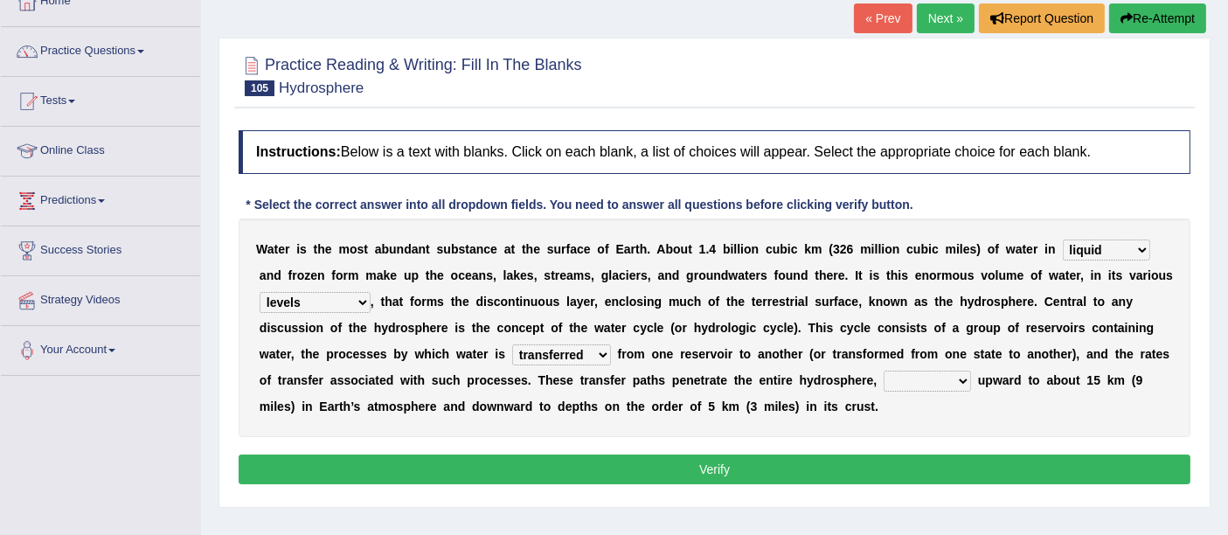
click at [604, 357] on select "transmitted transferred translated transplanted" at bounding box center [561, 354] width 99 height 21
click at [684, 426] on div "W a t e r i s t h e m o s t a b u n d a n t s u b s t a n c e a t t h e s u r f…" at bounding box center [715, 327] width 952 height 218
click at [953, 378] on select "extending diving flying soanng" at bounding box center [926, 380] width 87 height 21
select select "extending"
click at [883, 370] on select "extending diving flying soanng" at bounding box center [926, 380] width 87 height 21
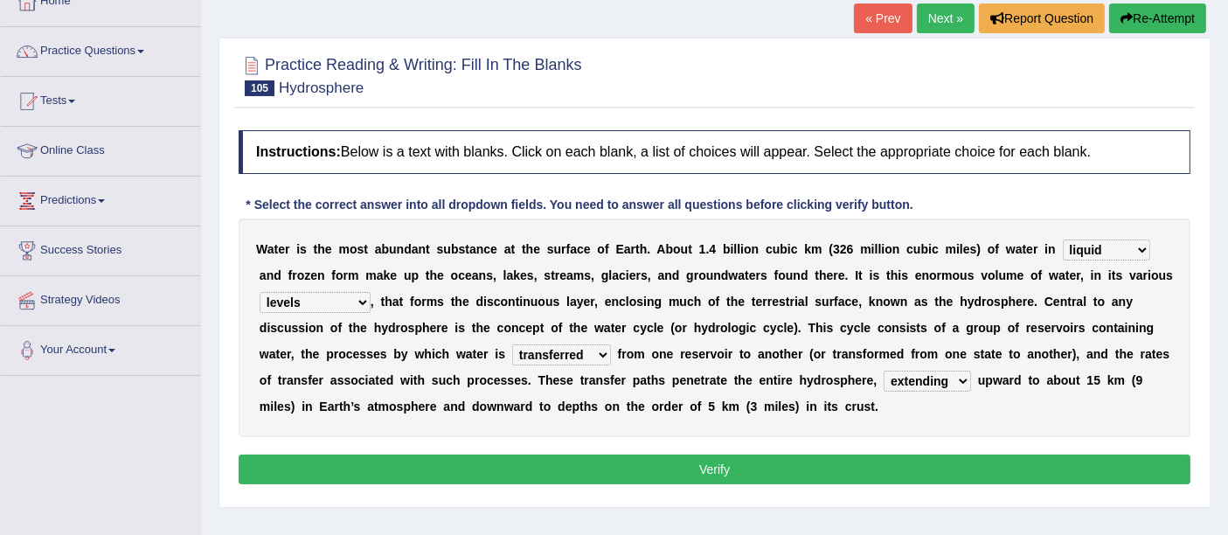
click at [1111, 247] on select "liquid mixed gaseous solid" at bounding box center [1106, 249] width 87 height 21
drag, startPoint x: 1064, startPoint y: 412, endPoint x: 729, endPoint y: 426, distance: 335.8
click at [1064, 412] on div "W a t e r i s t h e m o s t a b u n d a n t s u b s t a n c e a t t h e s u r f…" at bounding box center [715, 327] width 952 height 218
click at [357, 301] on select "levels formats fields manifestations" at bounding box center [315, 302] width 111 height 21
drag, startPoint x: 414, startPoint y: 418, endPoint x: 417, endPoint y: 409, distance: 9.1
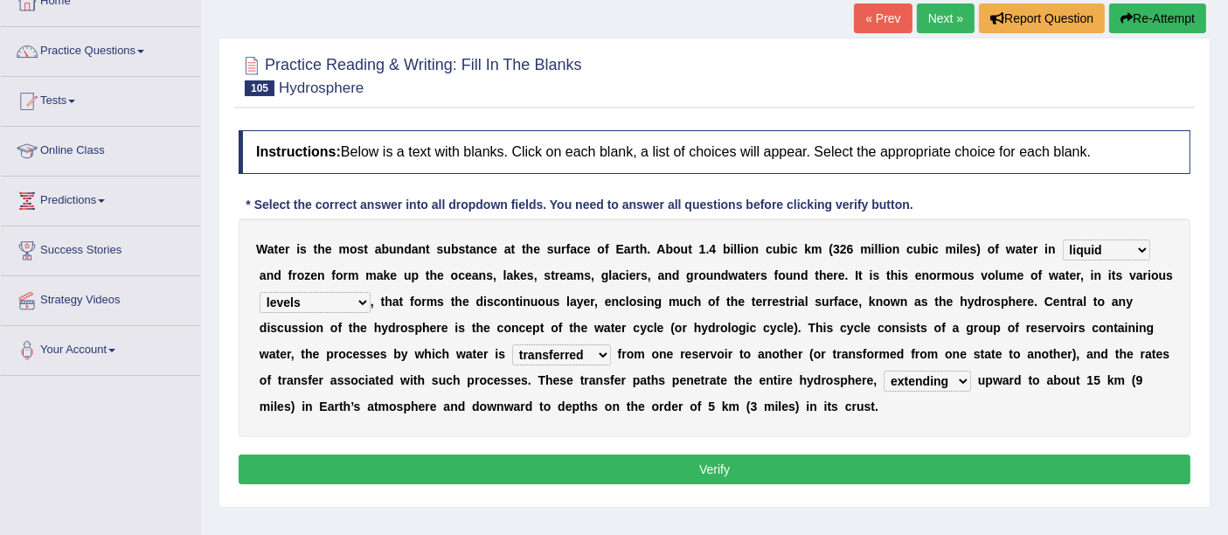
click at [414, 415] on div "W a t e r i s t h e m o s t a b u n d a n t s u b s t a n c e a t t h e s u r f…" at bounding box center [715, 327] width 952 height 218
click at [350, 303] on select "levels formats fields manifestations" at bounding box center [315, 302] width 111 height 21
click at [569, 426] on div "W a t e r i s t h e m o s t a b u n d a n t s u b s t a n c e a t t h e s u r f…" at bounding box center [715, 327] width 952 height 218
click at [638, 465] on button "Verify" at bounding box center [715, 469] width 952 height 30
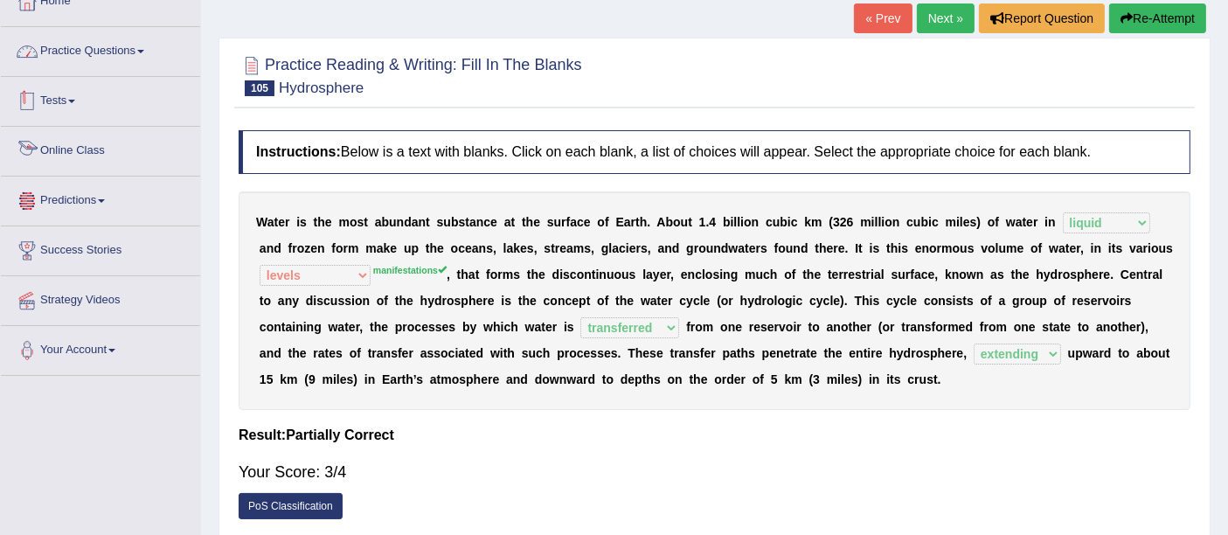
click at [122, 48] on link "Practice Questions" at bounding box center [100, 49] width 199 height 44
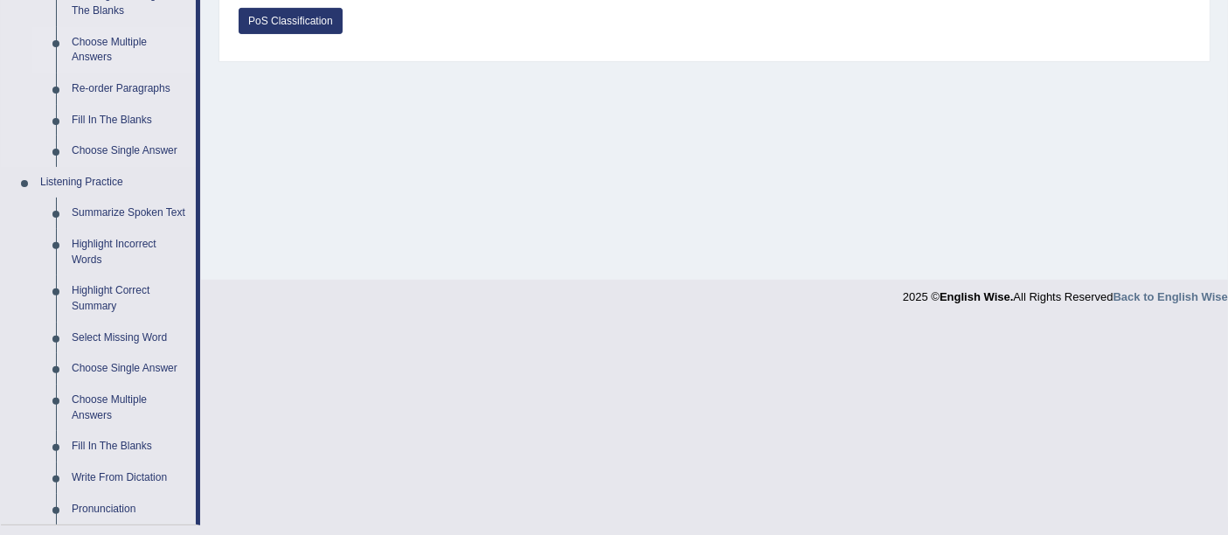
scroll to position [497, 0]
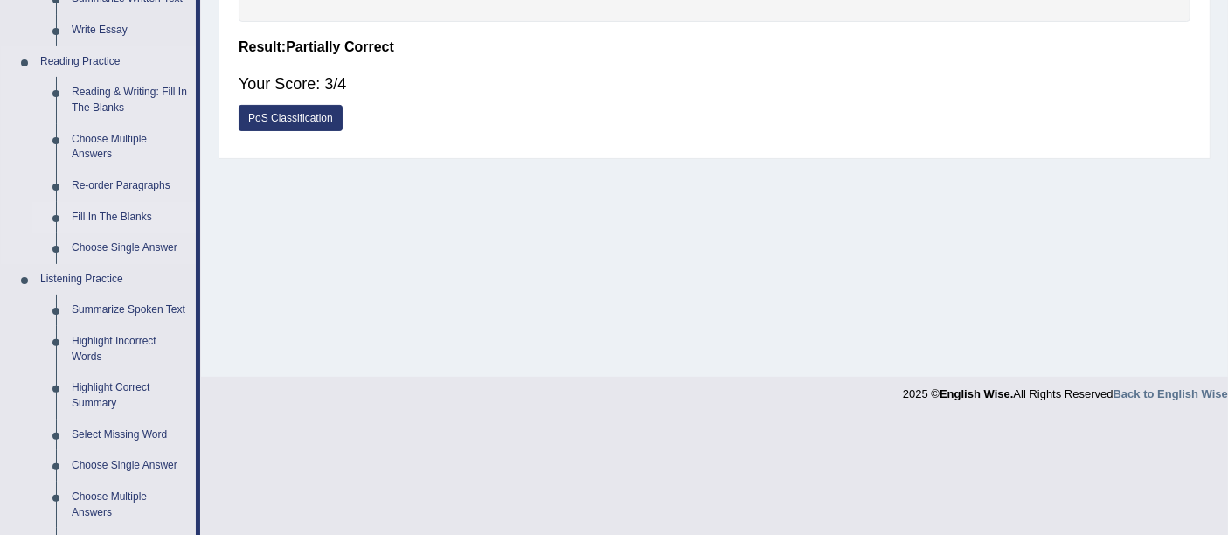
click at [85, 214] on link "Fill In The Blanks" at bounding box center [130, 217] width 132 height 31
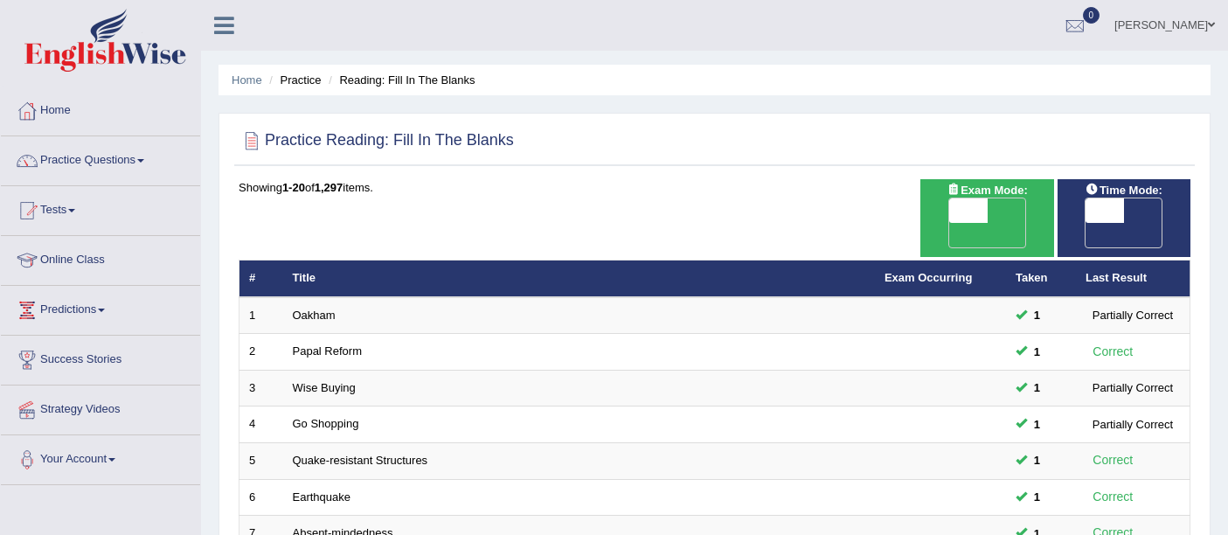
scroll to position [615, 0]
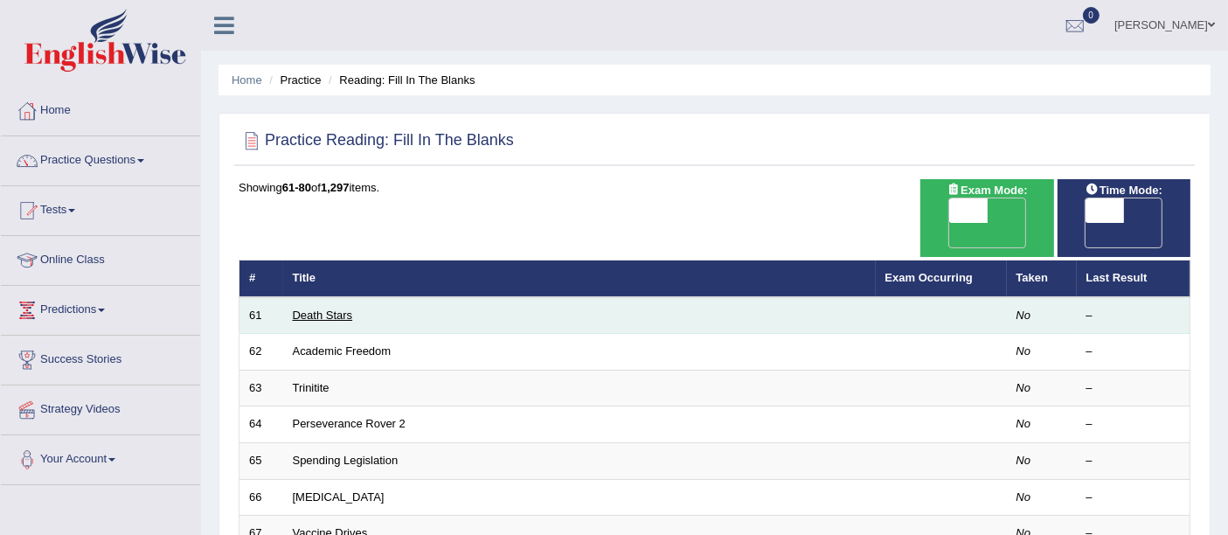
click at [316, 308] on link "Death Stars" at bounding box center [323, 314] width 60 height 13
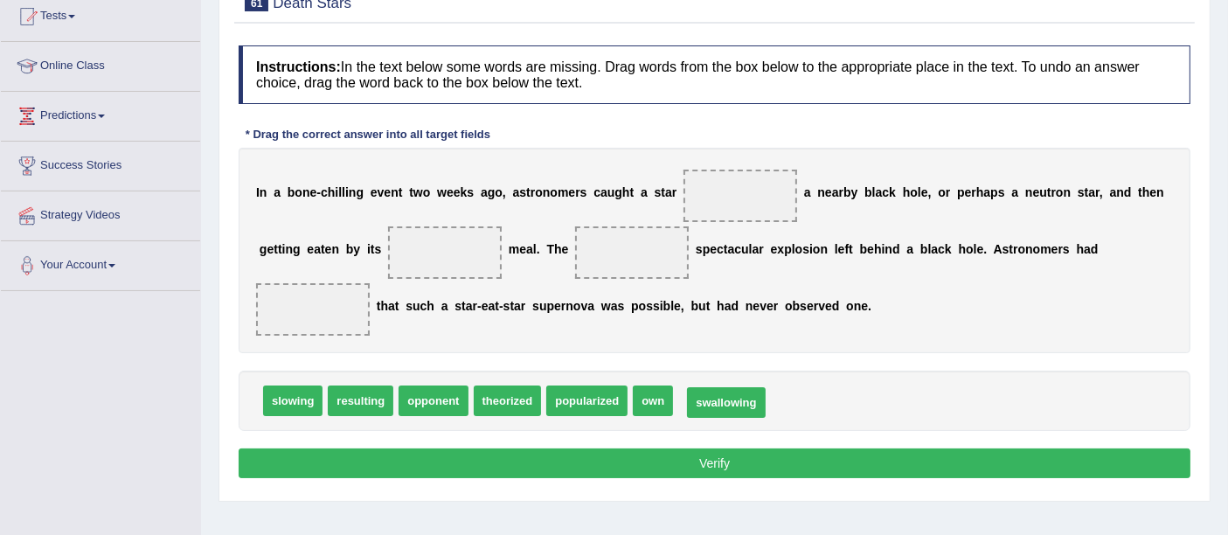
drag, startPoint x: 726, startPoint y: 400, endPoint x: 735, endPoint y: 402, distance: 8.9
drag, startPoint x: 652, startPoint y: 396, endPoint x: 455, endPoint y: 246, distance: 247.5
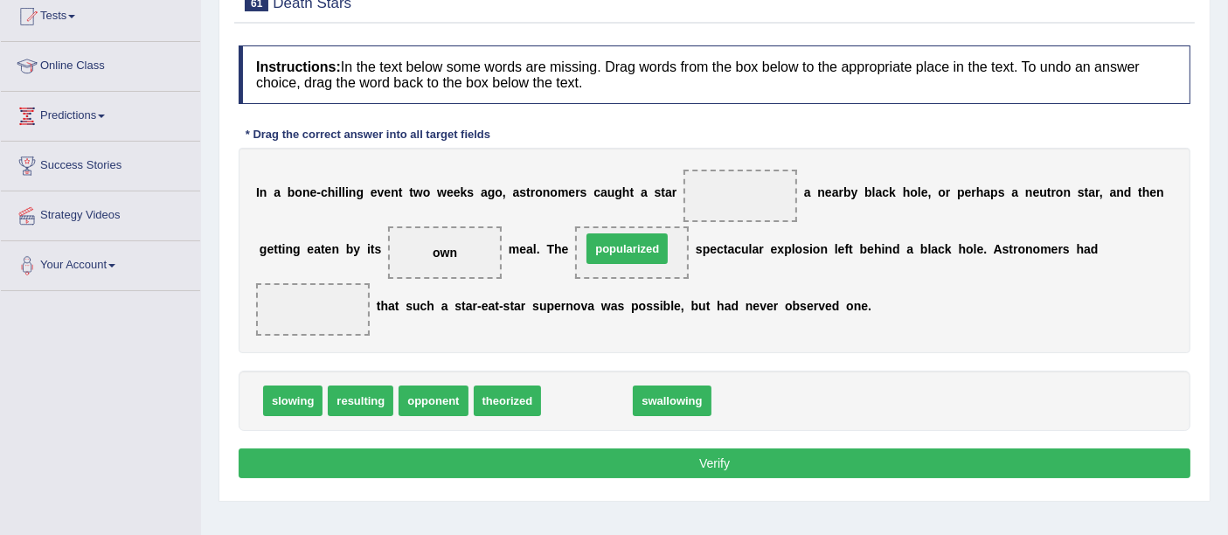
drag, startPoint x: 584, startPoint y: 401, endPoint x: 624, endPoint y: 248, distance: 158.1
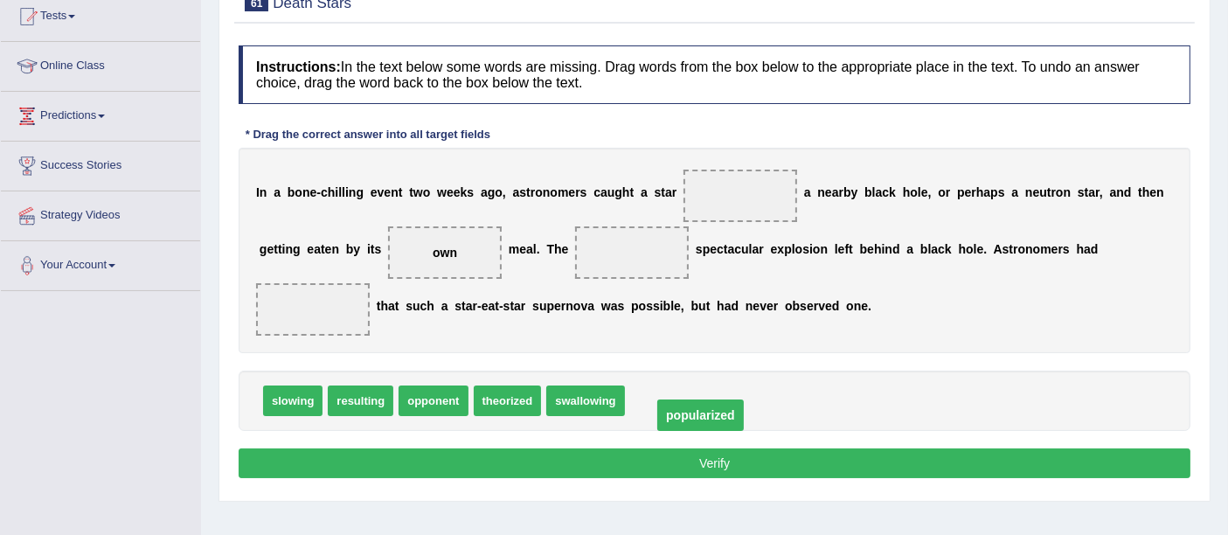
drag, startPoint x: 654, startPoint y: 250, endPoint x: 720, endPoint y: 412, distance: 175.6
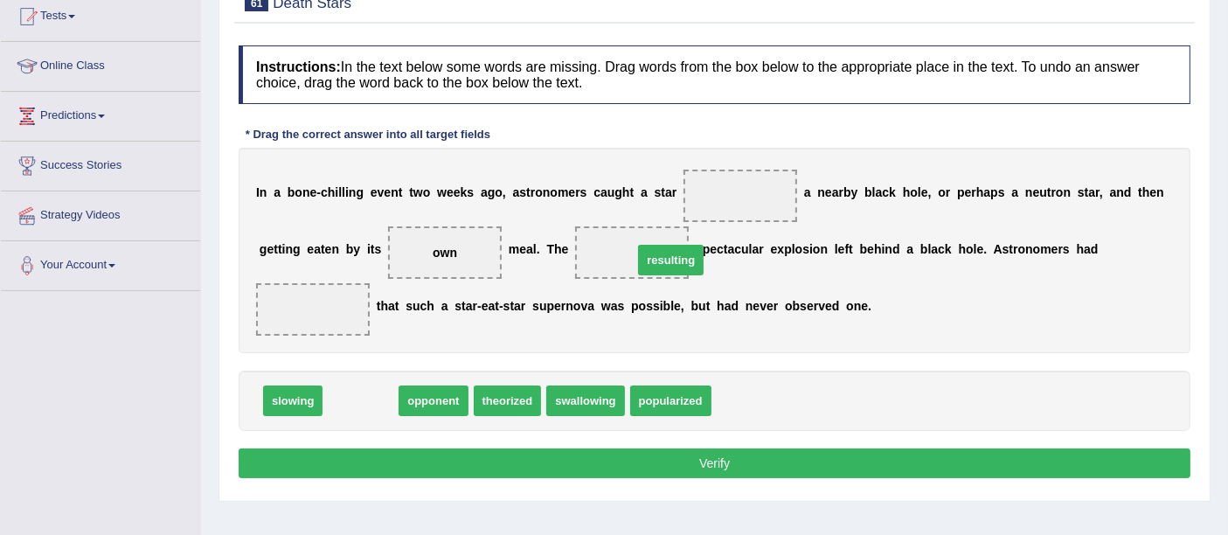
drag, startPoint x: 350, startPoint y: 398, endPoint x: 634, endPoint y: 247, distance: 321.3
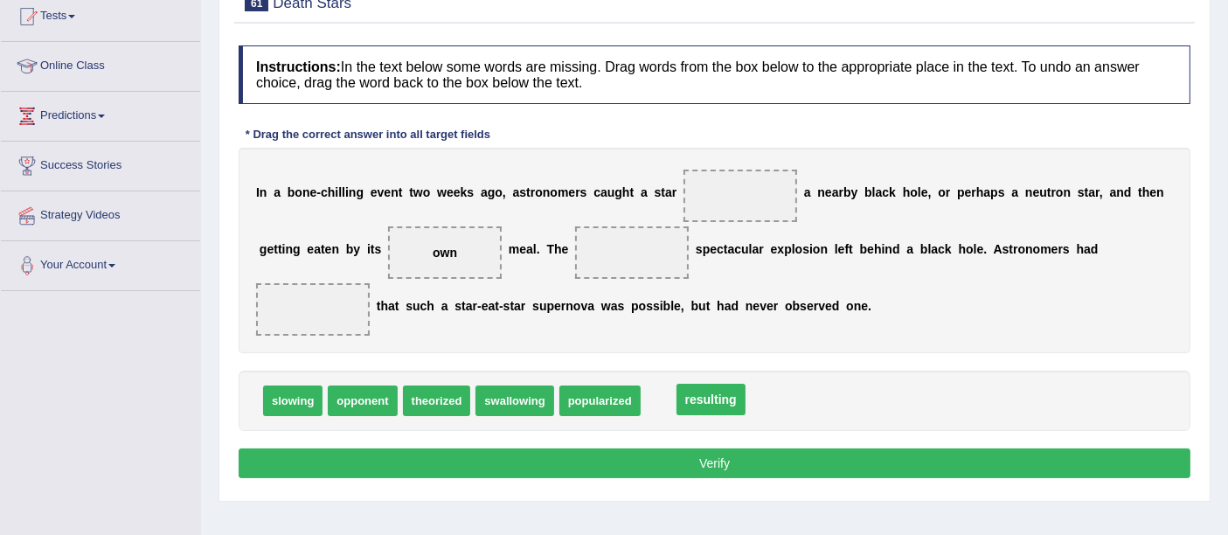
drag, startPoint x: 639, startPoint y: 250, endPoint x: 717, endPoint y: 397, distance: 166.5
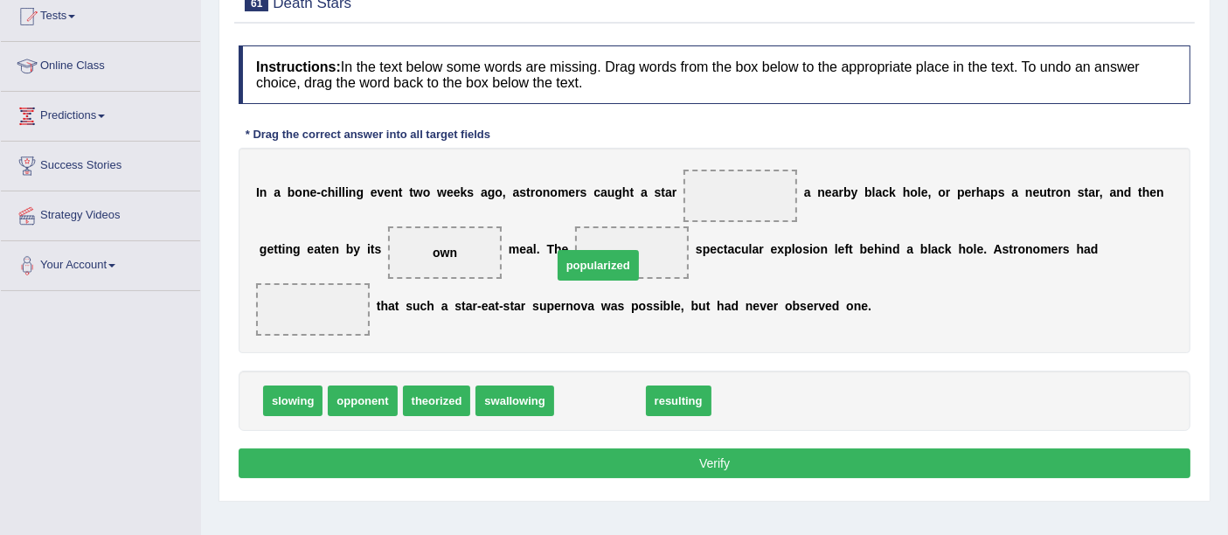
drag, startPoint x: 620, startPoint y: 386, endPoint x: 634, endPoint y: 235, distance: 151.8
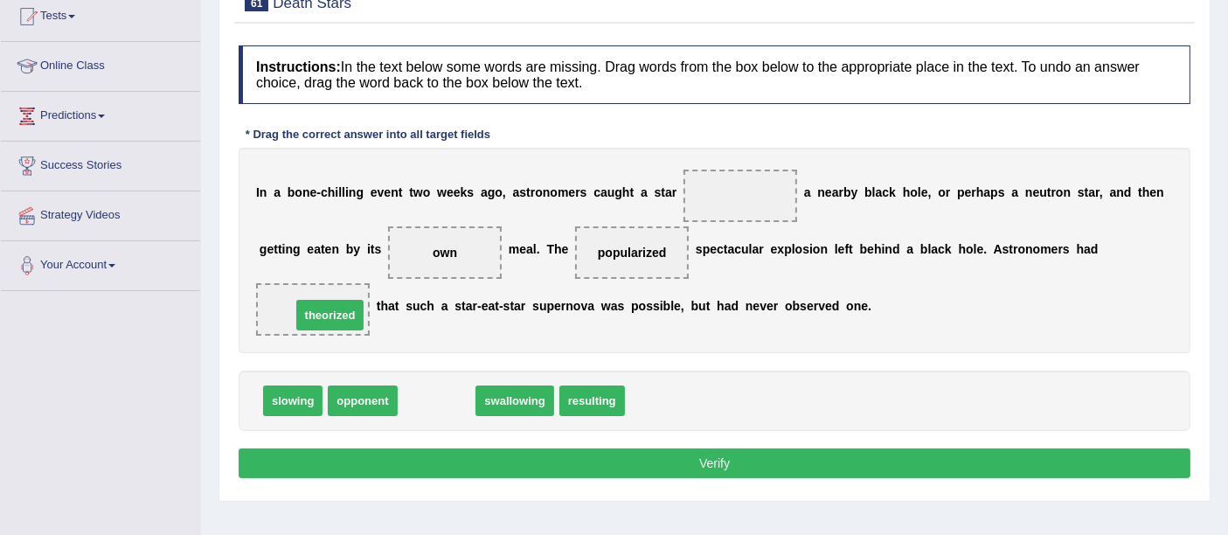
drag, startPoint x: 439, startPoint y: 402, endPoint x: 332, endPoint y: 316, distance: 136.7
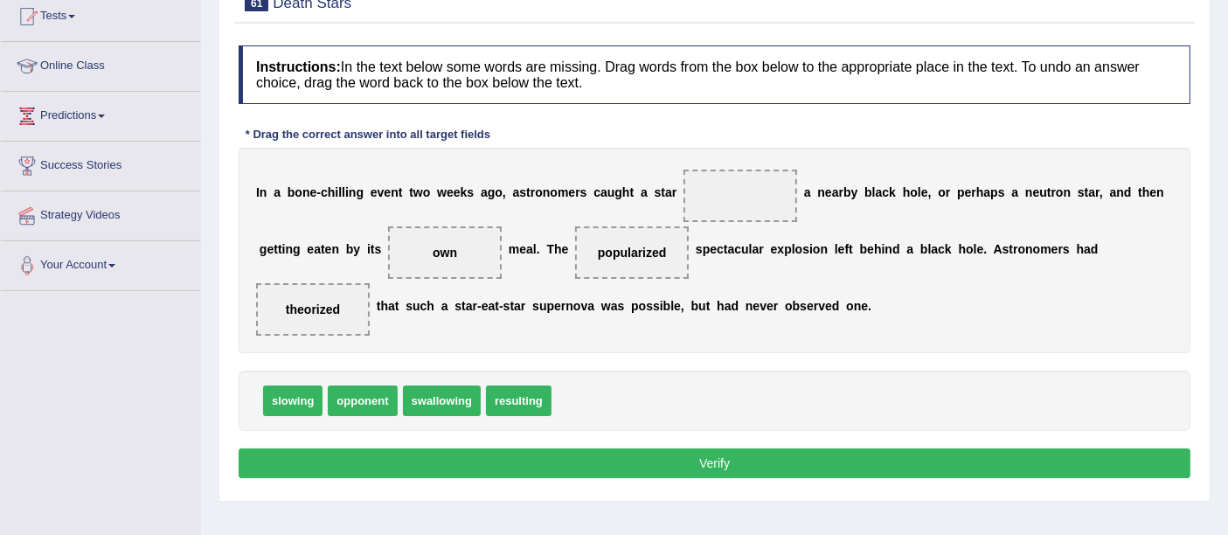
click at [511, 391] on span "resulting" at bounding box center [519, 400] width 66 height 31
drag, startPoint x: 465, startPoint y: 400, endPoint x: 762, endPoint y: 205, distance: 355.3
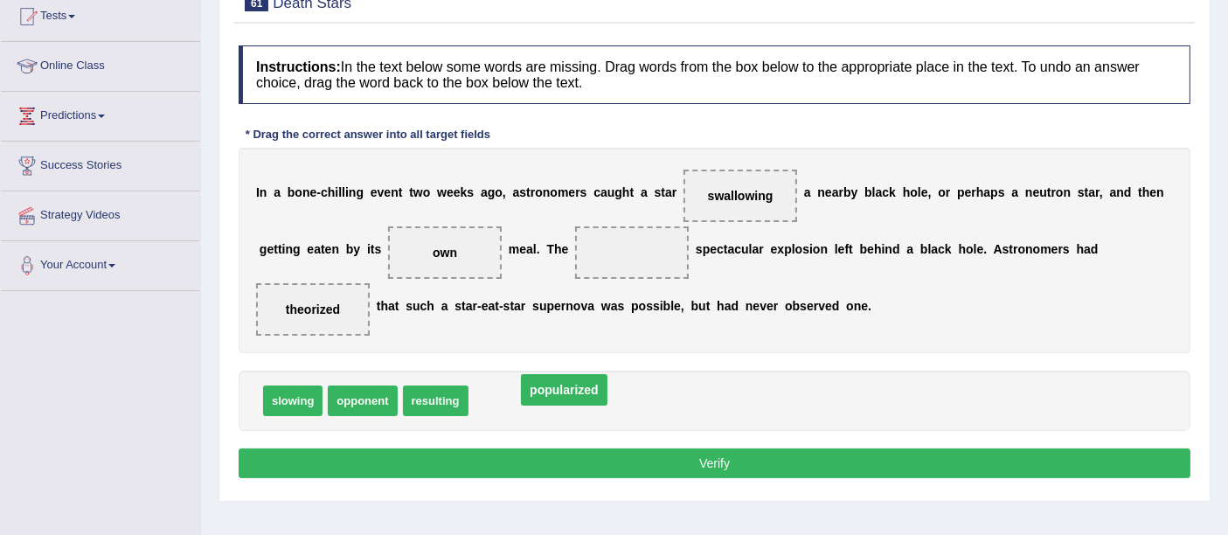
drag, startPoint x: 623, startPoint y: 251, endPoint x: 554, endPoint y: 388, distance: 153.6
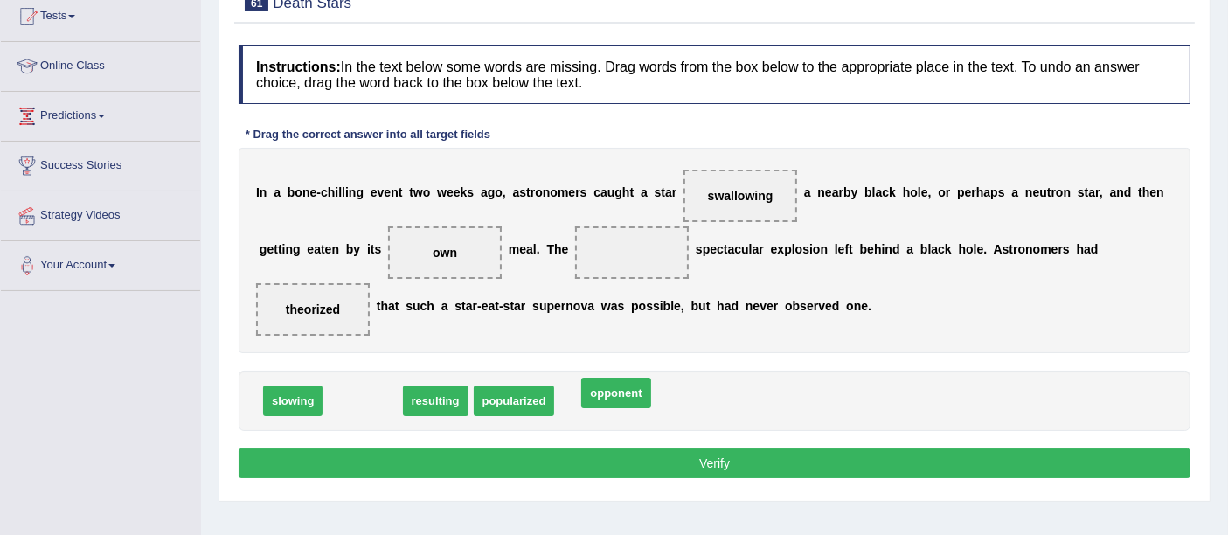
drag, startPoint x: 356, startPoint y: 399, endPoint x: 608, endPoint y: 391, distance: 252.7
drag, startPoint x: 375, startPoint y: 397, endPoint x: 621, endPoint y: 386, distance: 246.6
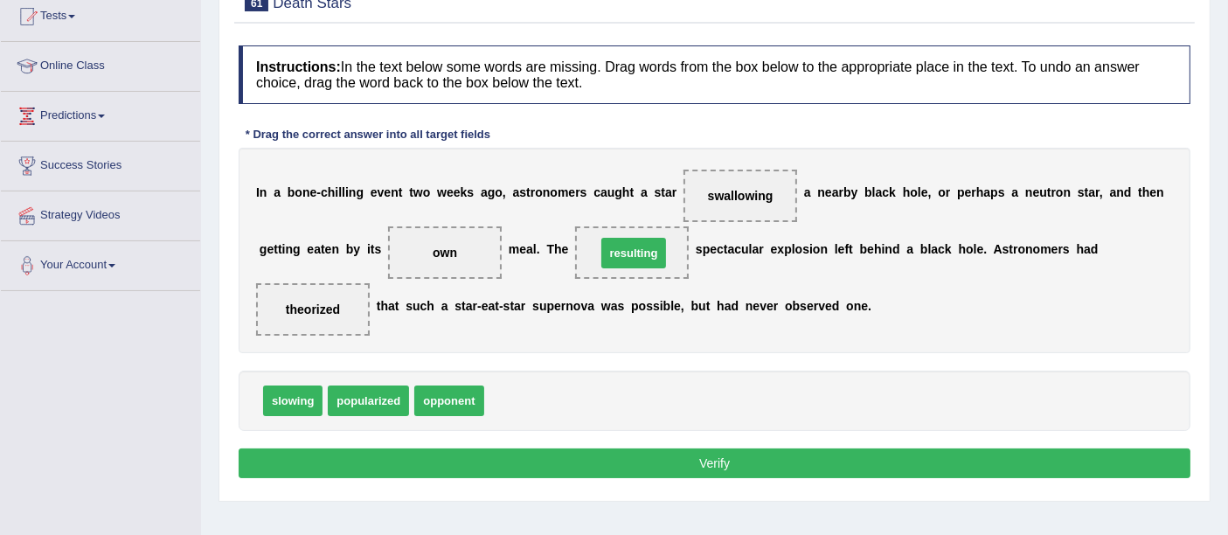
drag, startPoint x: 517, startPoint y: 395, endPoint x: 629, endPoint y: 247, distance: 185.2
click at [686, 448] on button "Verify" at bounding box center [715, 463] width 952 height 30
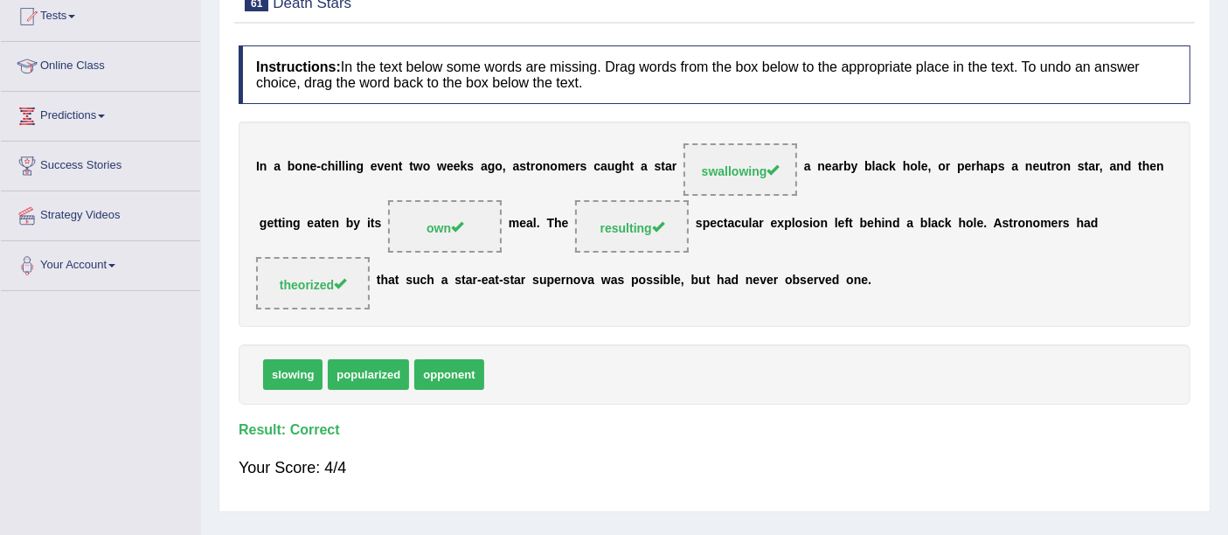
scroll to position [97, 0]
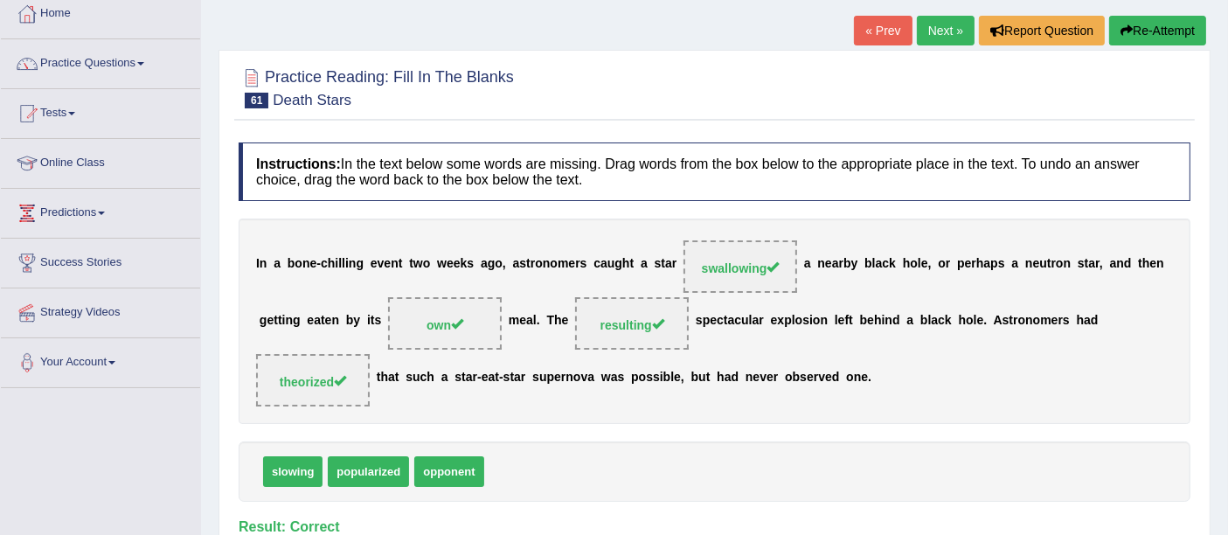
click at [949, 30] on link "Next »" at bounding box center [946, 31] width 58 height 30
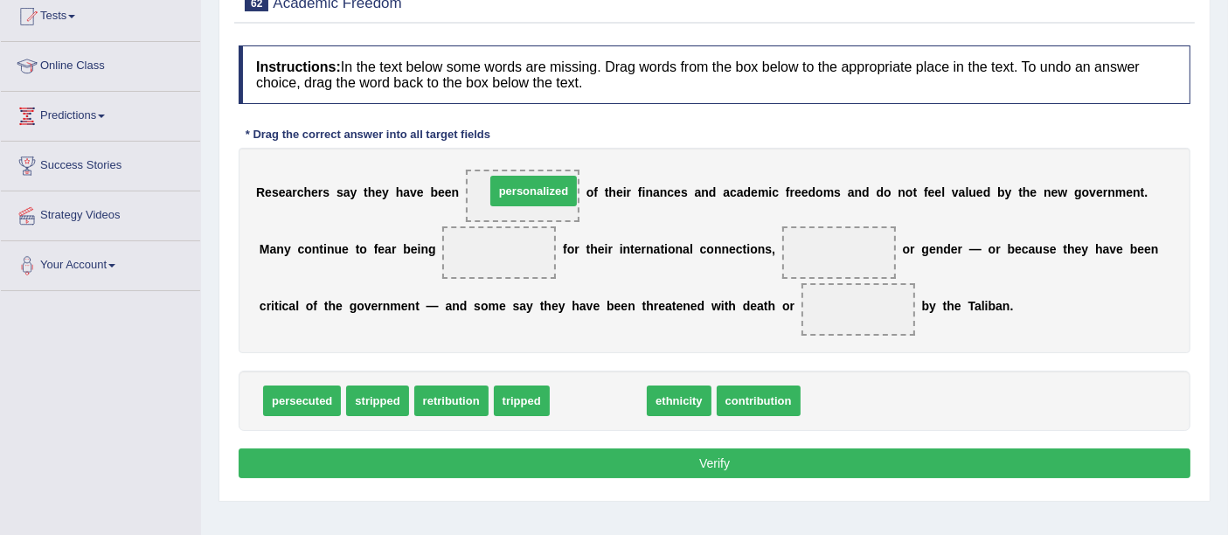
drag, startPoint x: 592, startPoint y: 398, endPoint x: 526, endPoint y: 189, distance: 218.9
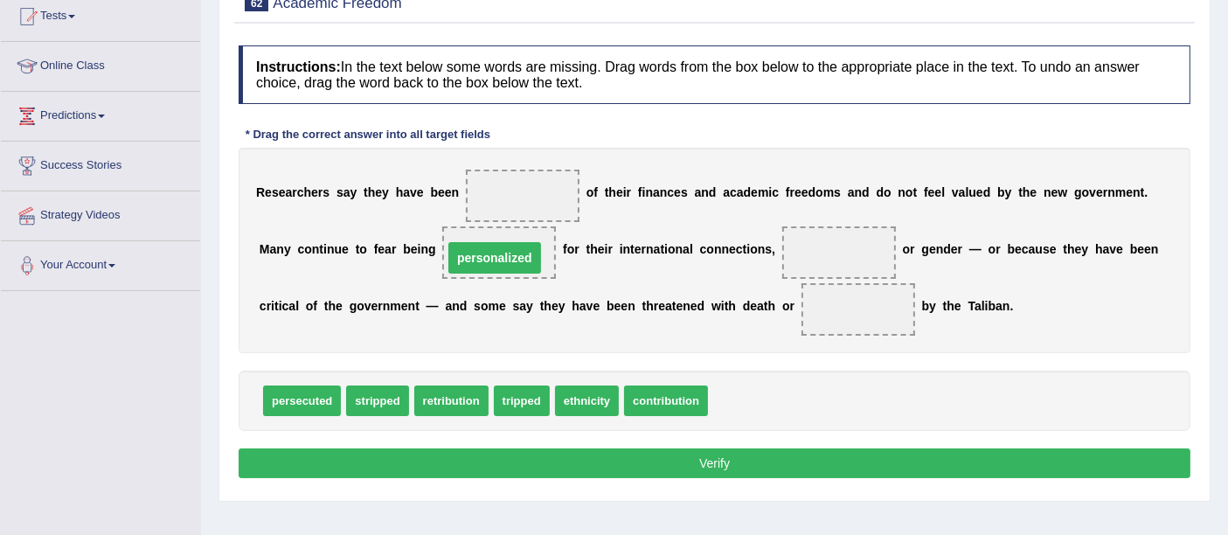
drag, startPoint x: 527, startPoint y: 188, endPoint x: 494, endPoint y: 250, distance: 70.4
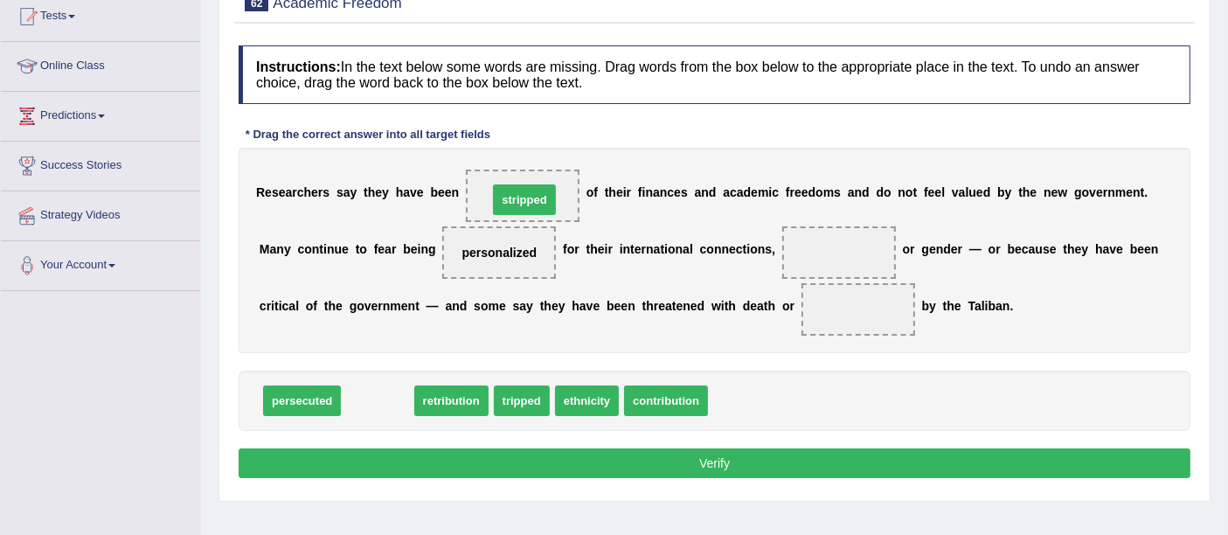
drag, startPoint x: 379, startPoint y: 391, endPoint x: 526, endPoint y: 190, distance: 248.9
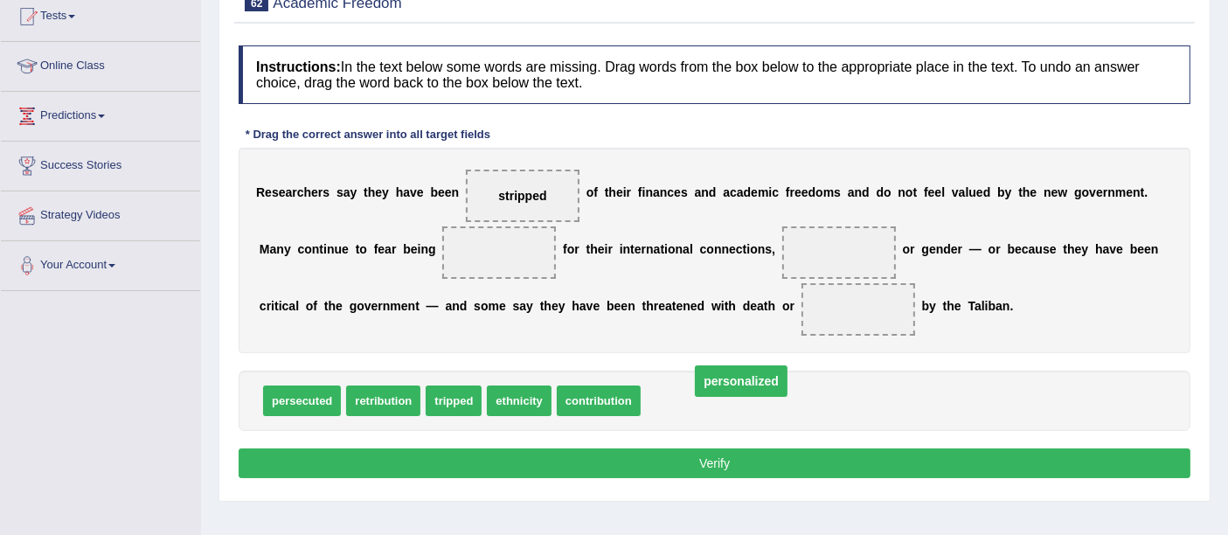
drag, startPoint x: 504, startPoint y: 245, endPoint x: 738, endPoint y: 373, distance: 267.1
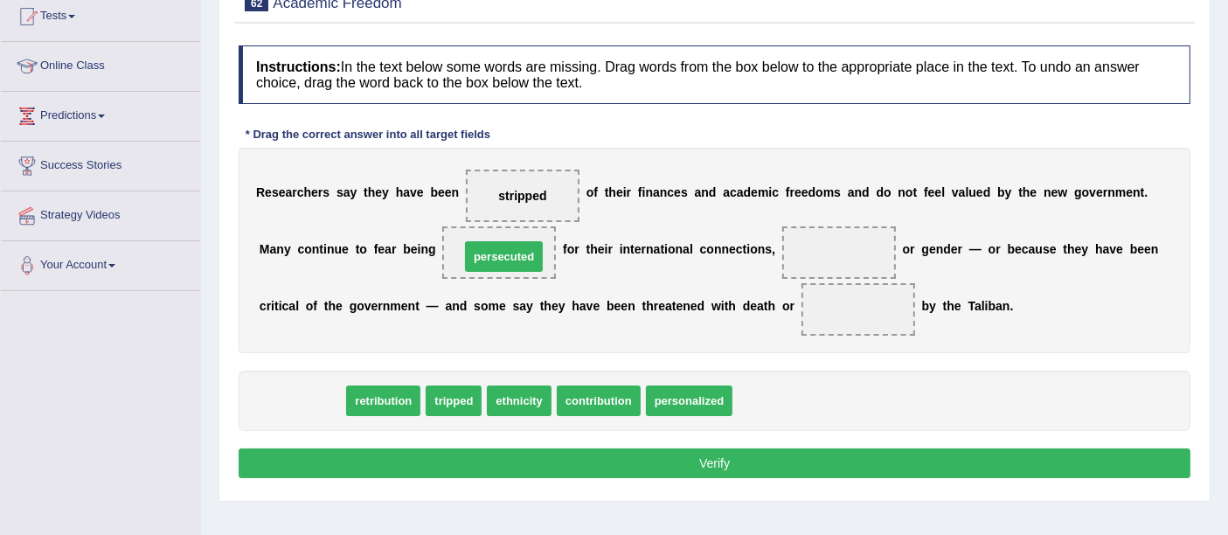
drag, startPoint x: 325, startPoint y: 398, endPoint x: 527, endPoint y: 254, distance: 248.1
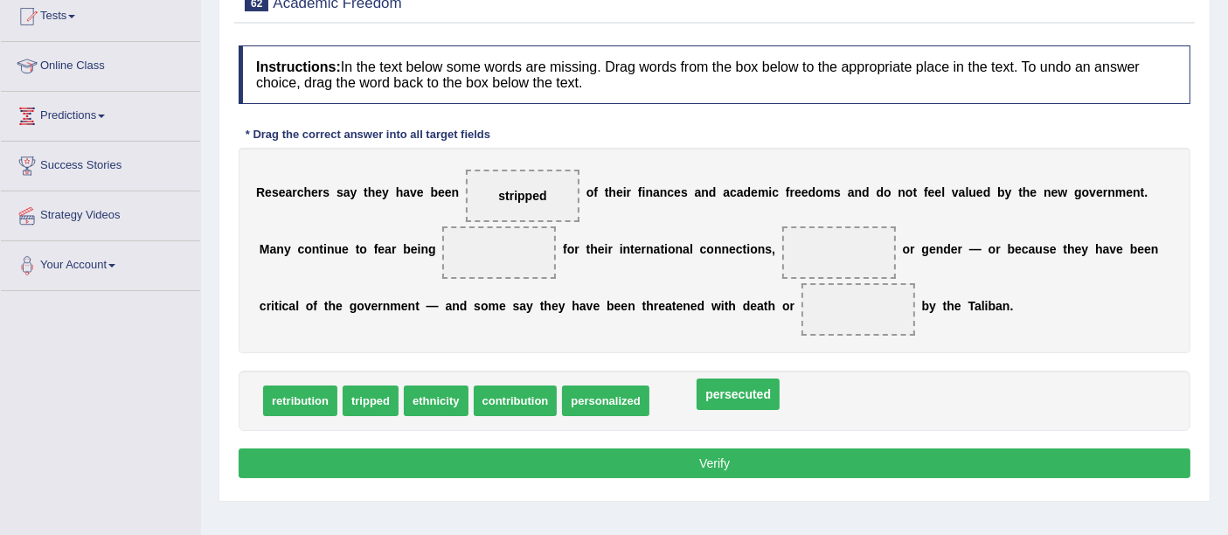
drag, startPoint x: 505, startPoint y: 250, endPoint x: 744, endPoint y: 391, distance: 277.4
drag, startPoint x: 698, startPoint y: 399, endPoint x: 721, endPoint y: 400, distance: 22.7
drag, startPoint x: 695, startPoint y: 397, endPoint x: 862, endPoint y: 308, distance: 189.2
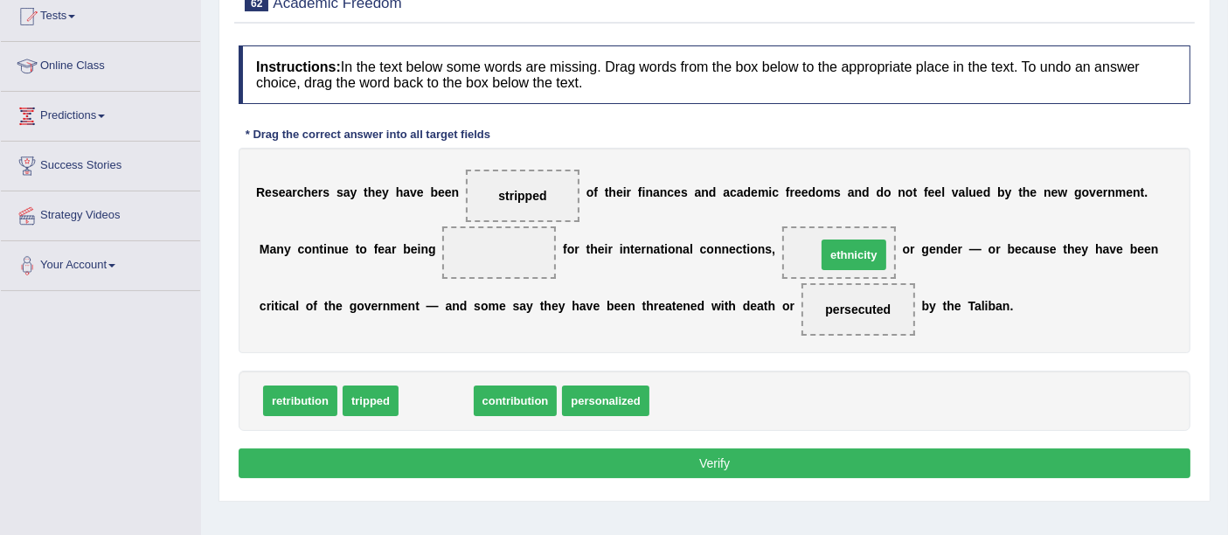
drag, startPoint x: 419, startPoint y: 398, endPoint x: 836, endPoint y: 252, distance: 442.4
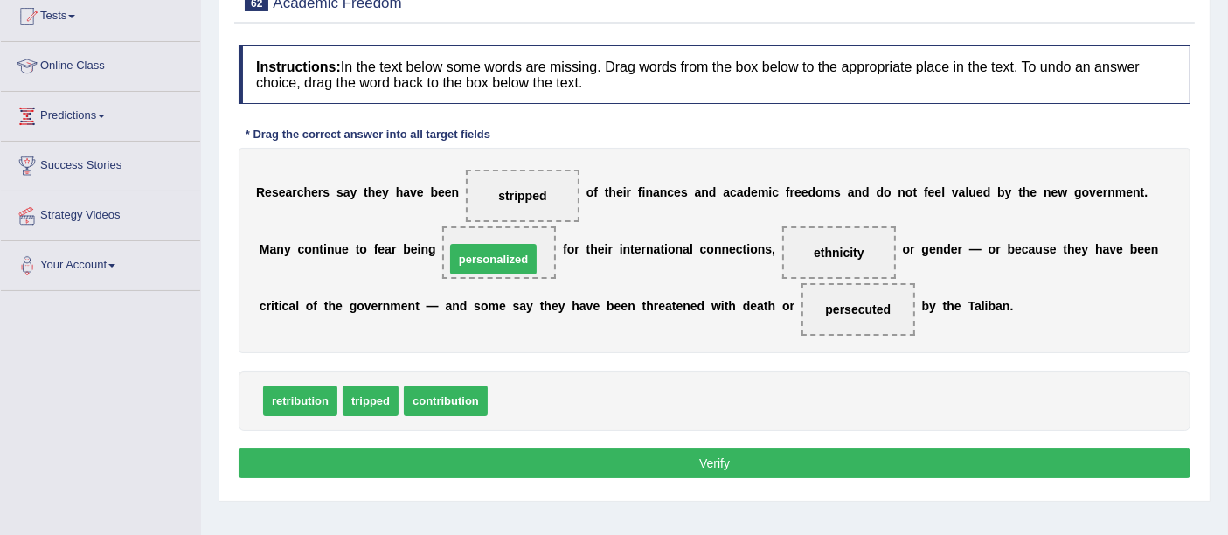
drag, startPoint x: 537, startPoint y: 393, endPoint x: 495, endPoint y: 252, distance: 147.6
click at [630, 460] on button "Verify" at bounding box center [715, 463] width 952 height 30
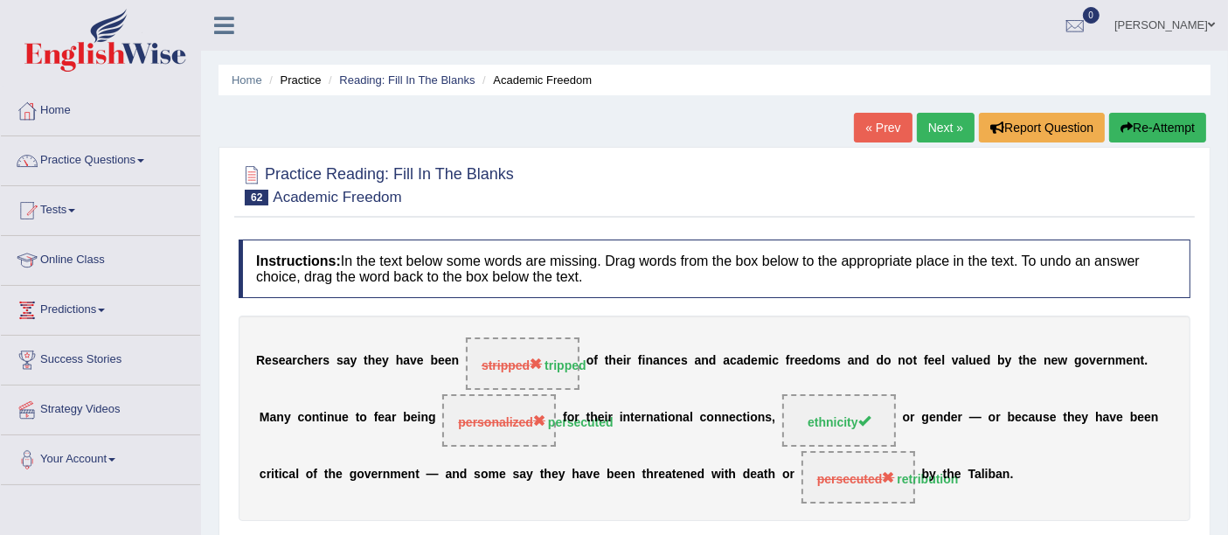
scroll to position [97, 0]
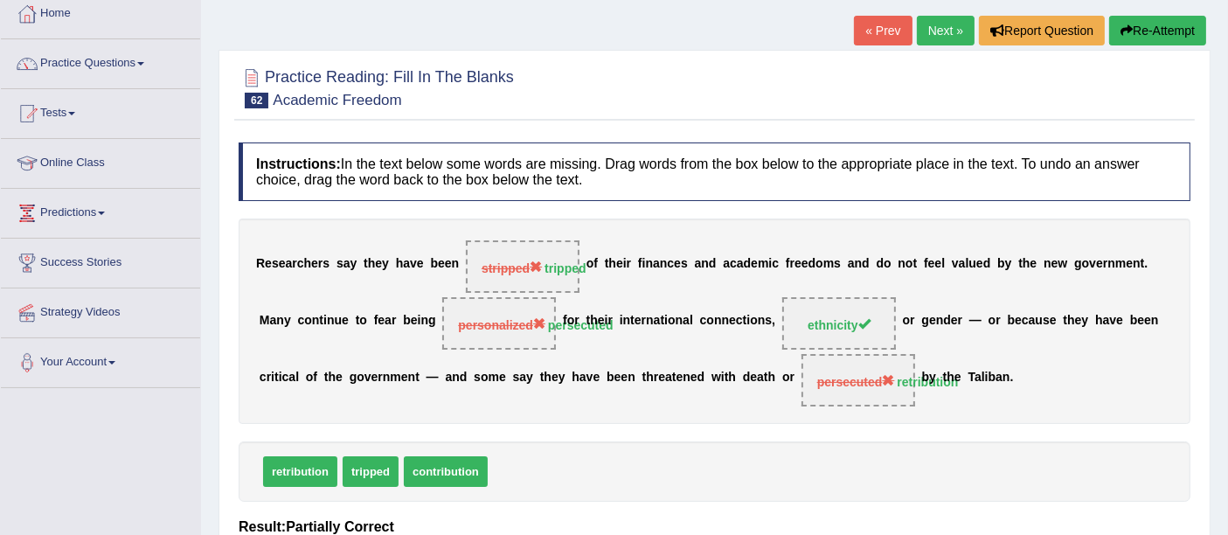
click at [921, 36] on link "Next »" at bounding box center [946, 31] width 58 height 30
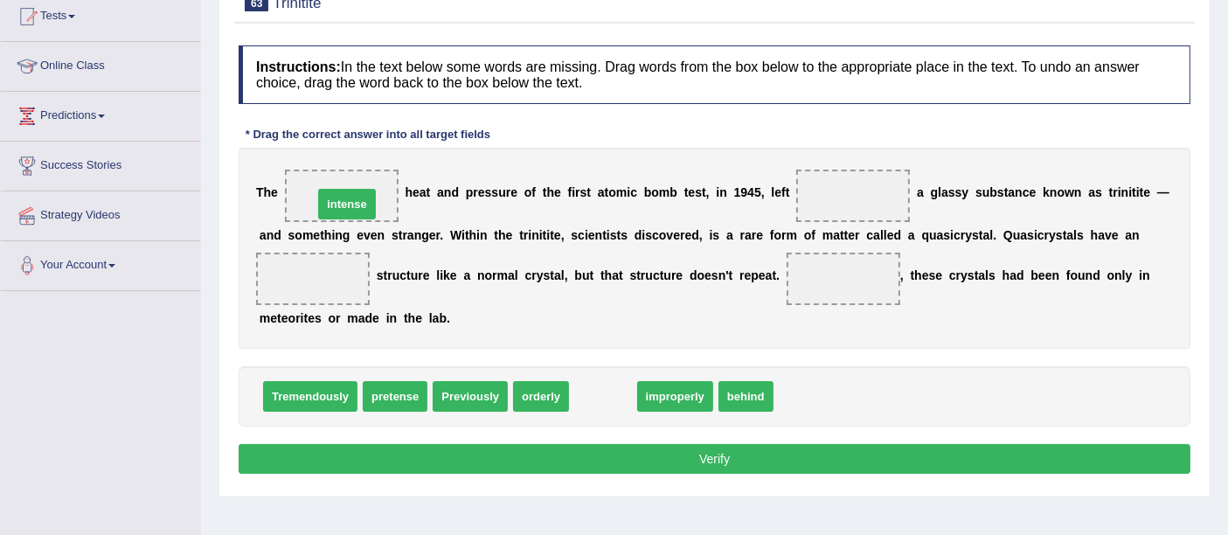
drag, startPoint x: 609, startPoint y: 391, endPoint x: 338, endPoint y: 182, distance: 342.0
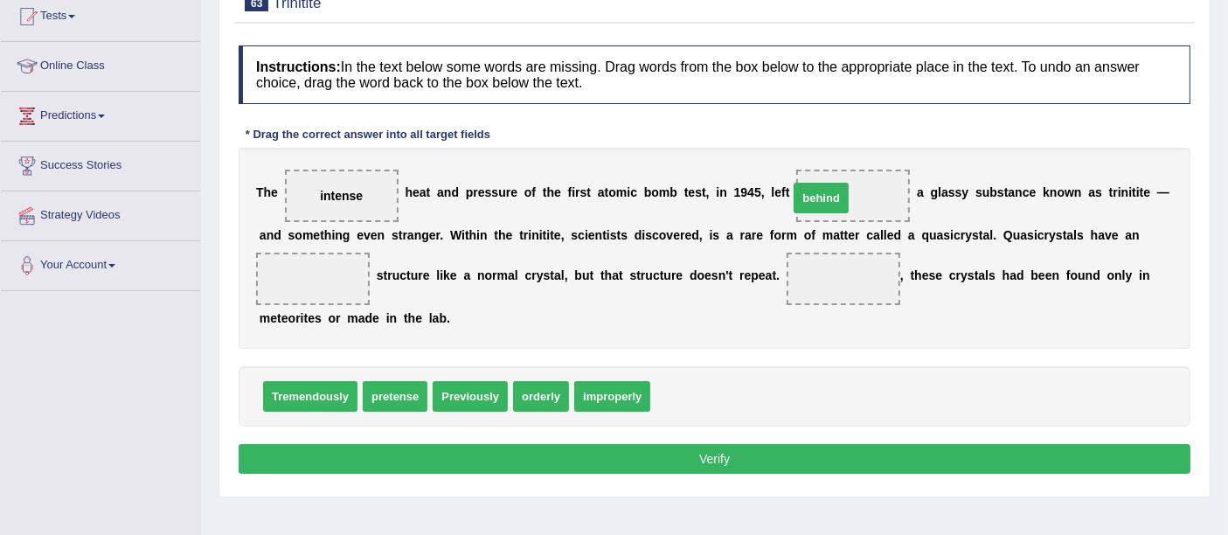
drag, startPoint x: 684, startPoint y: 396, endPoint x: 823, endPoint y: 197, distance: 242.9
drag, startPoint x: 362, startPoint y: 192, endPoint x: 328, endPoint y: 281, distance: 95.4
drag, startPoint x: 334, startPoint y: 274, endPoint x: 334, endPoint y: 196, distance: 78.6
click at [334, 196] on div "T h e h e a t a n d p r e s s u r e o f t h e f i r s t a t o m i c b o m b t e…" at bounding box center [715, 248] width 952 height 201
drag, startPoint x: 323, startPoint y: 268, endPoint x: 350, endPoint y: 196, distance: 77.4
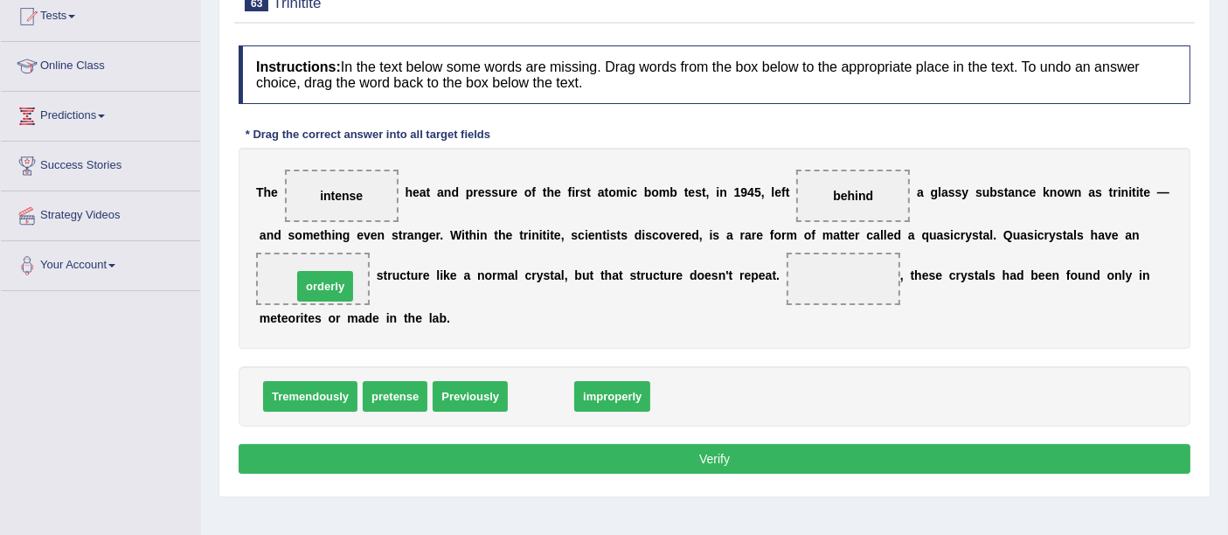
drag, startPoint x: 542, startPoint y: 395, endPoint x: 321, endPoint y: 281, distance: 248.5
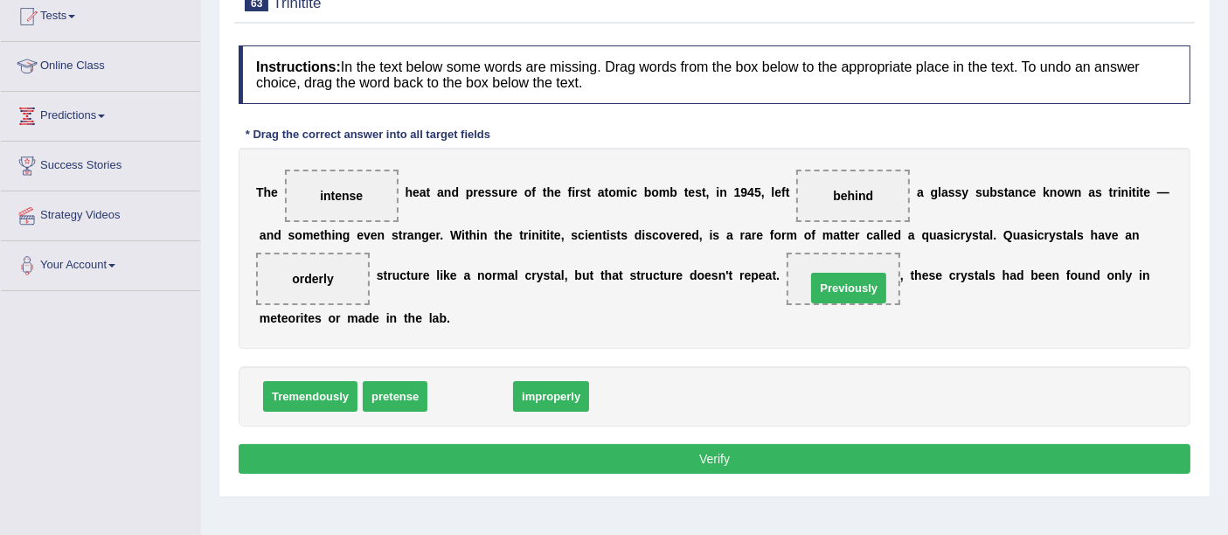
drag, startPoint x: 474, startPoint y: 402, endPoint x: 852, endPoint y: 294, distance: 393.6
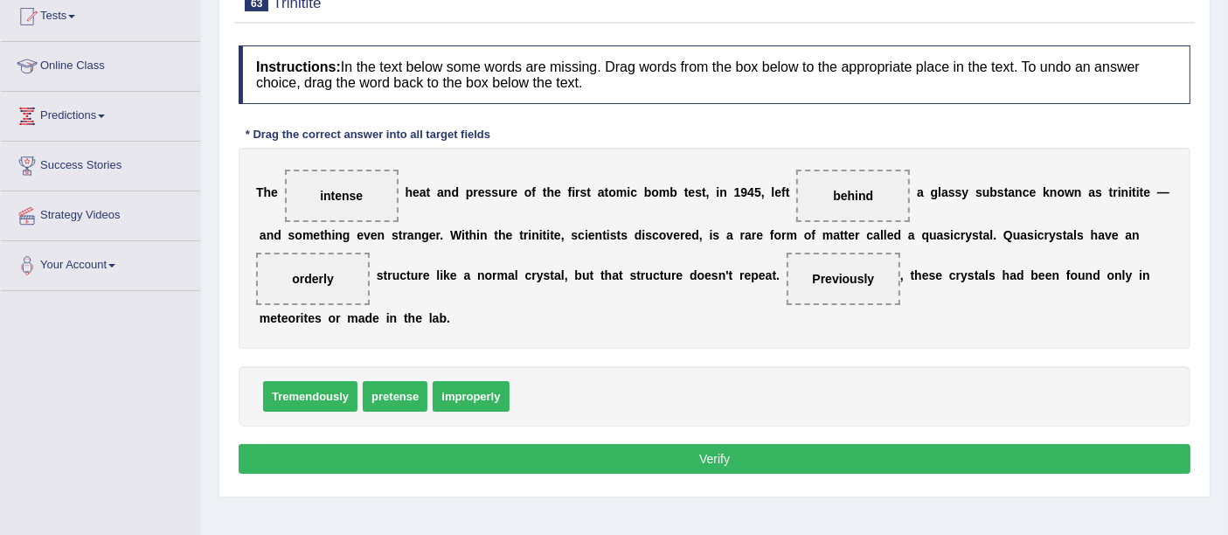
click at [741, 452] on button "Verify" at bounding box center [715, 459] width 952 height 30
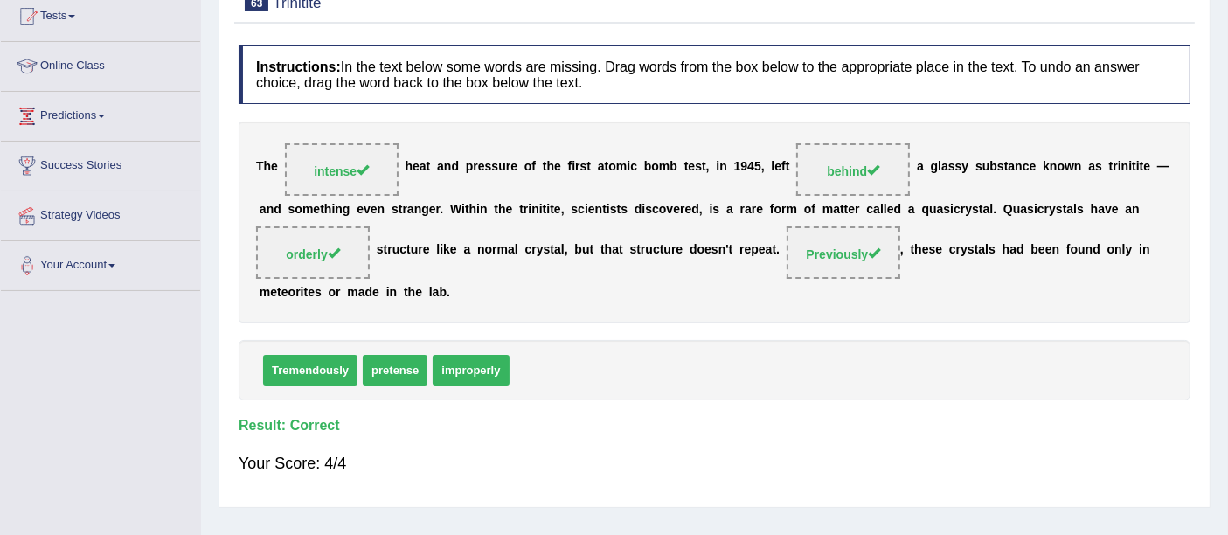
scroll to position [97, 0]
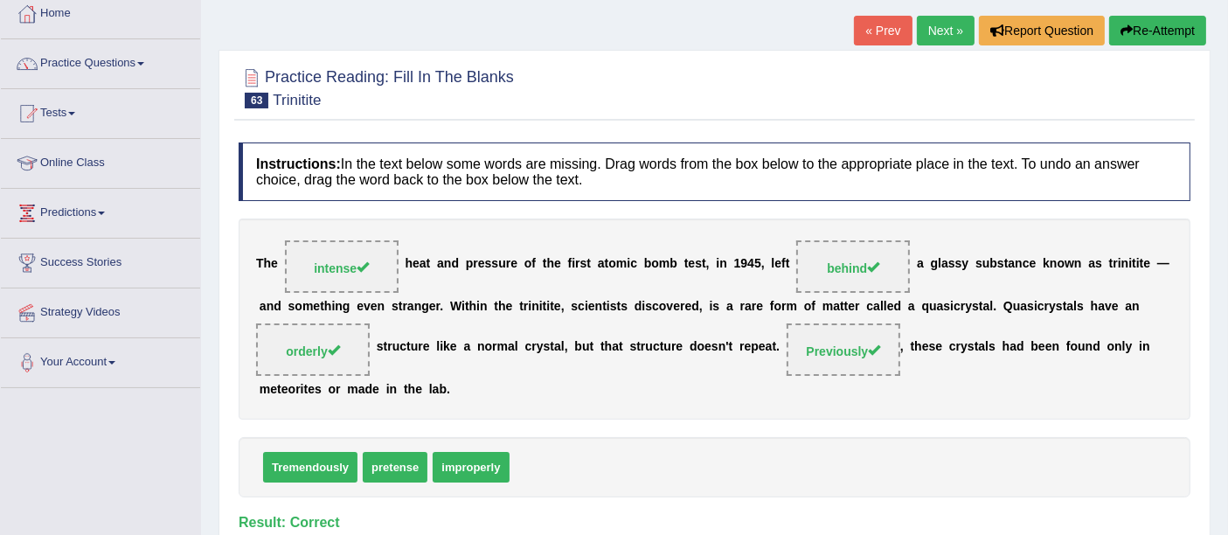
click at [933, 36] on link "Next »" at bounding box center [946, 31] width 58 height 30
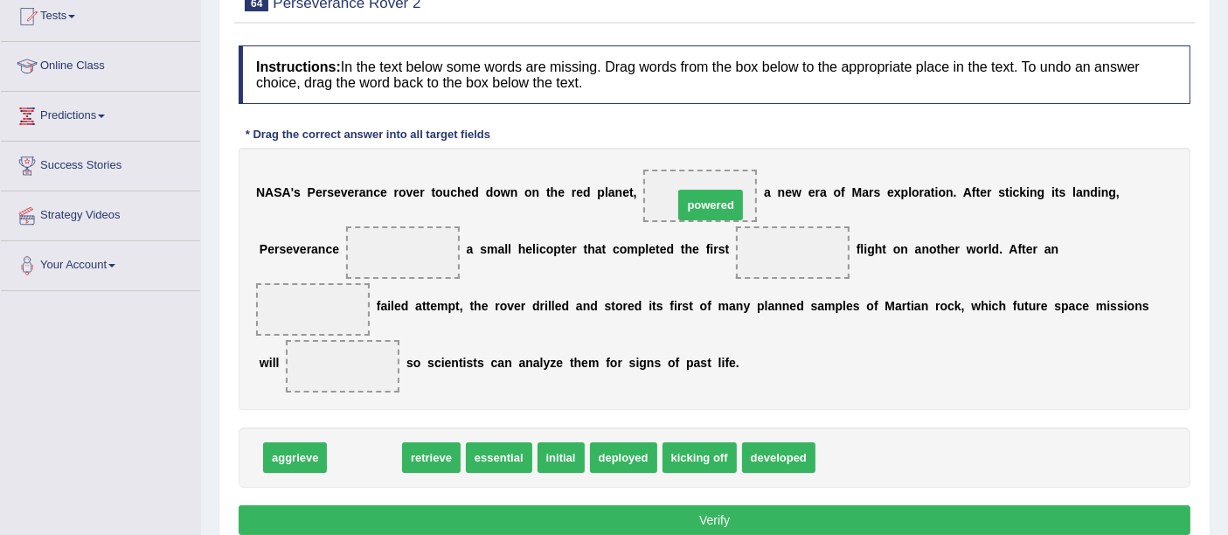
drag, startPoint x: 367, startPoint y: 455, endPoint x: 713, endPoint y: 203, distance: 428.4
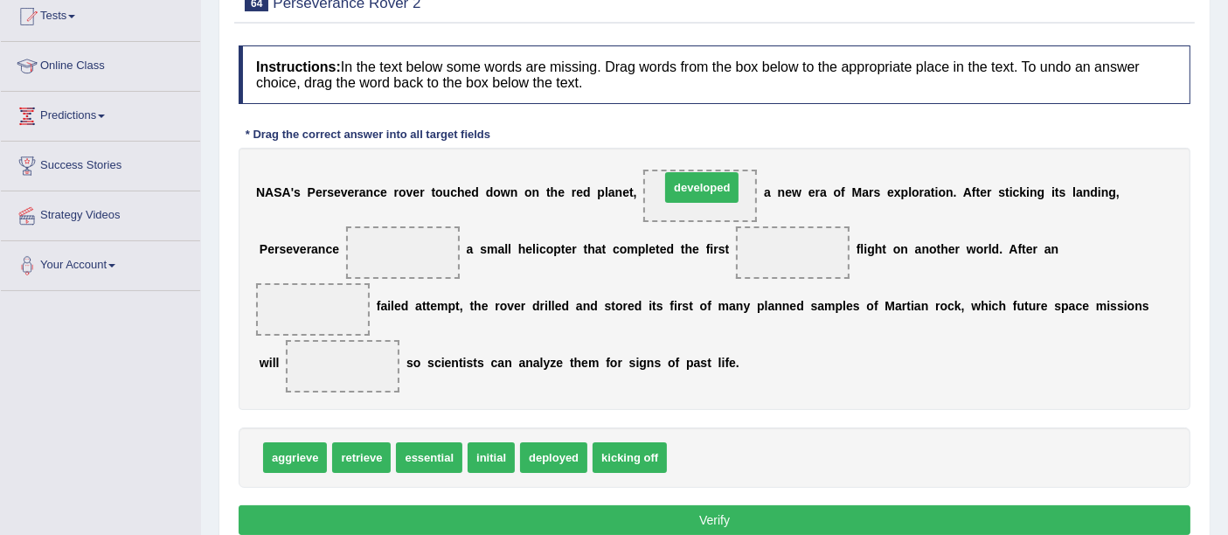
drag, startPoint x: 727, startPoint y: 453, endPoint x: 714, endPoint y: 177, distance: 276.4
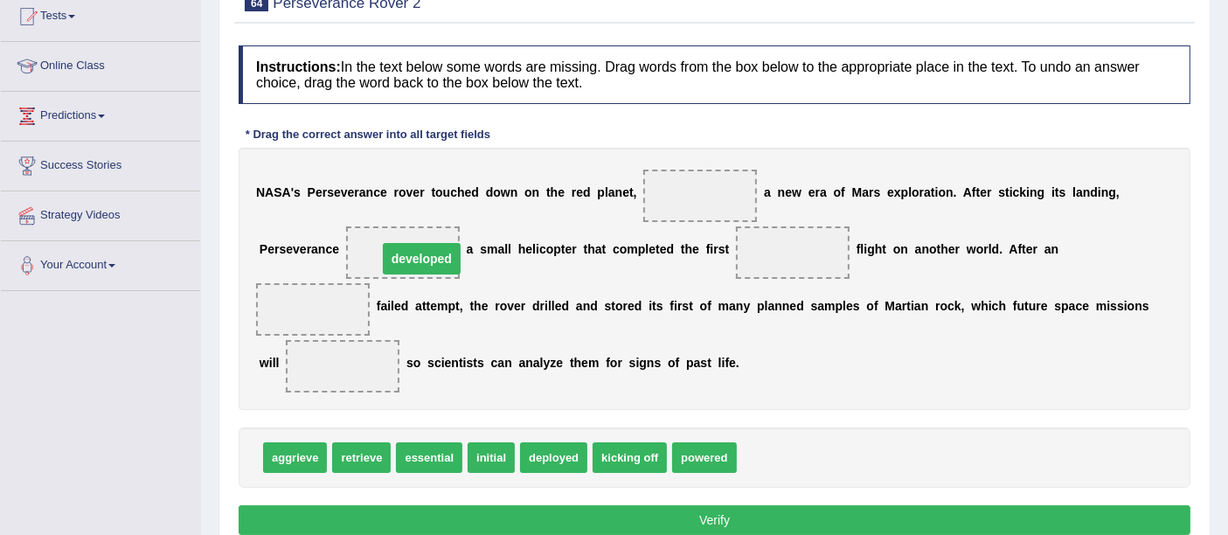
drag, startPoint x: 713, startPoint y: 187, endPoint x: 434, endPoint y: 250, distance: 285.8
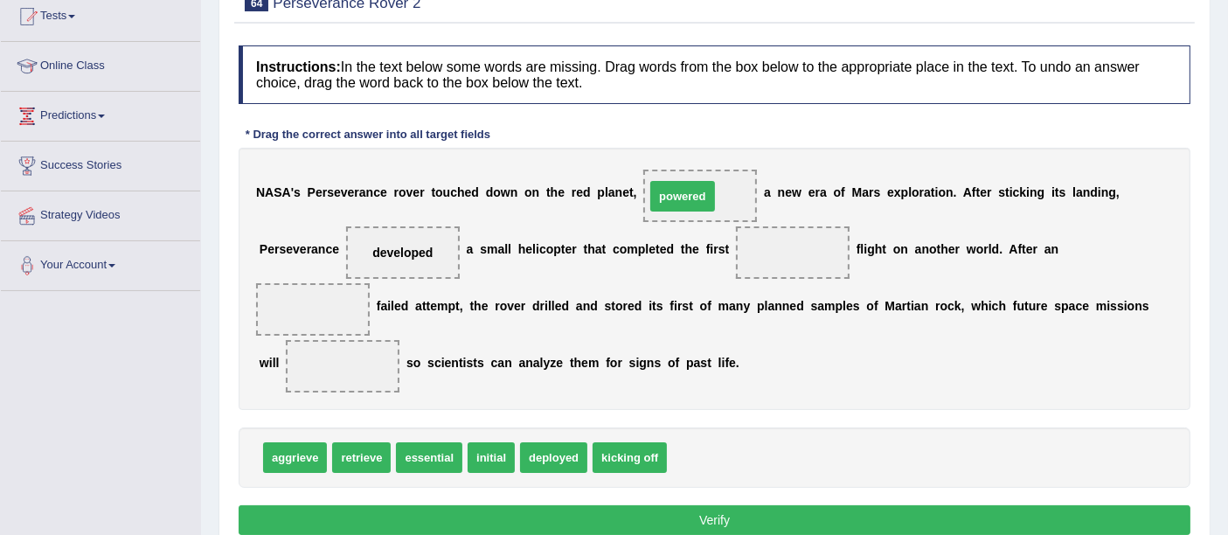
drag, startPoint x: 709, startPoint y: 459, endPoint x: 687, endPoint y: 198, distance: 261.3
drag, startPoint x: 483, startPoint y: 458, endPoint x: 364, endPoint y: 522, distance: 134.9
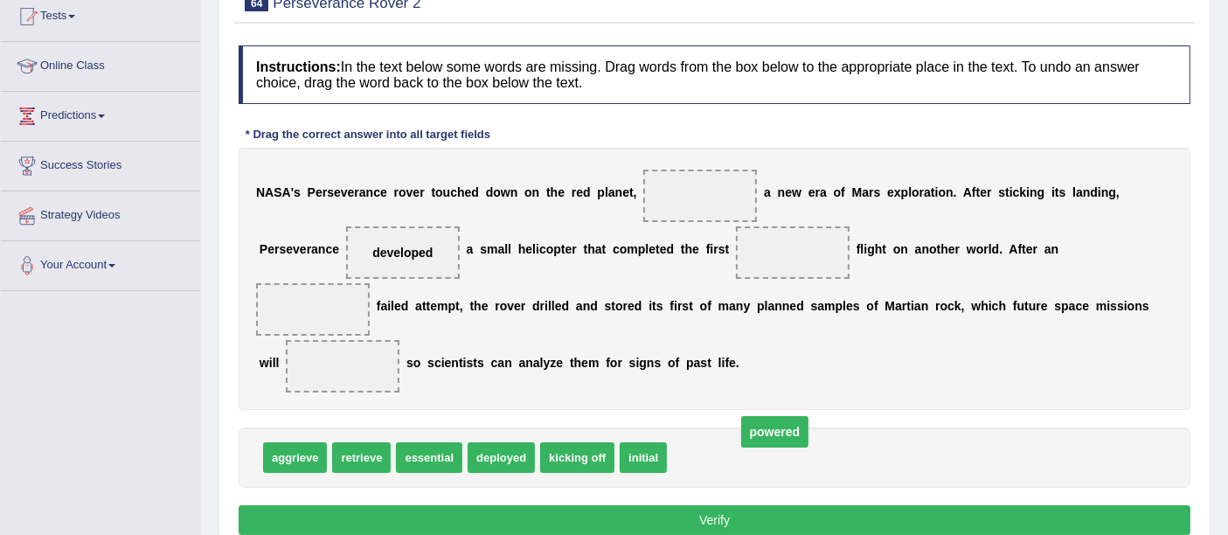
drag, startPoint x: 696, startPoint y: 192, endPoint x: 772, endPoint y: 433, distance: 252.6
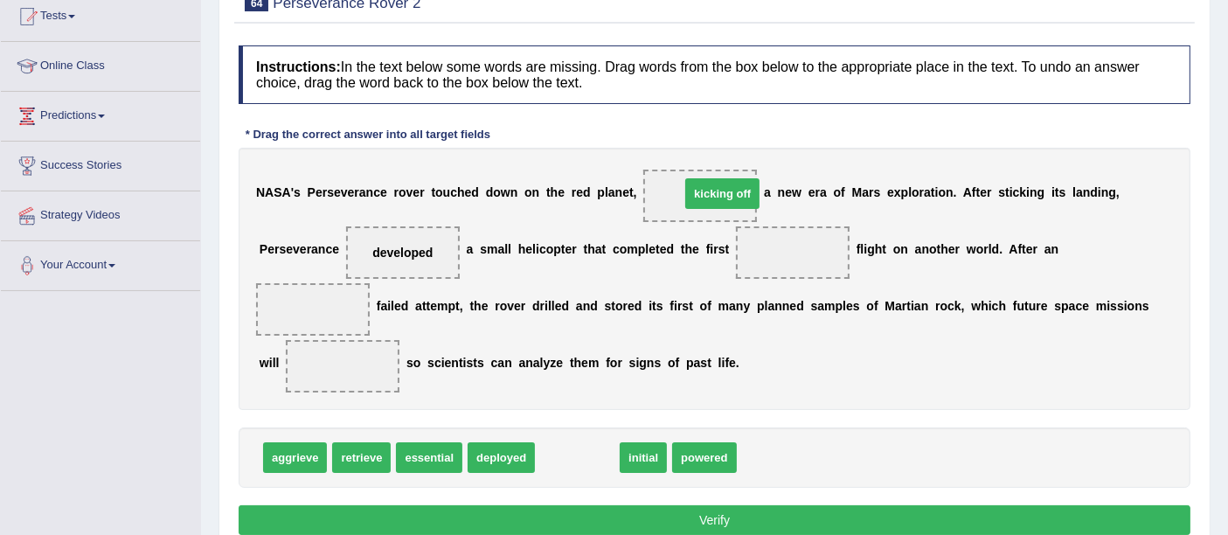
drag, startPoint x: 571, startPoint y: 450, endPoint x: 705, endPoint y: 184, distance: 297.4
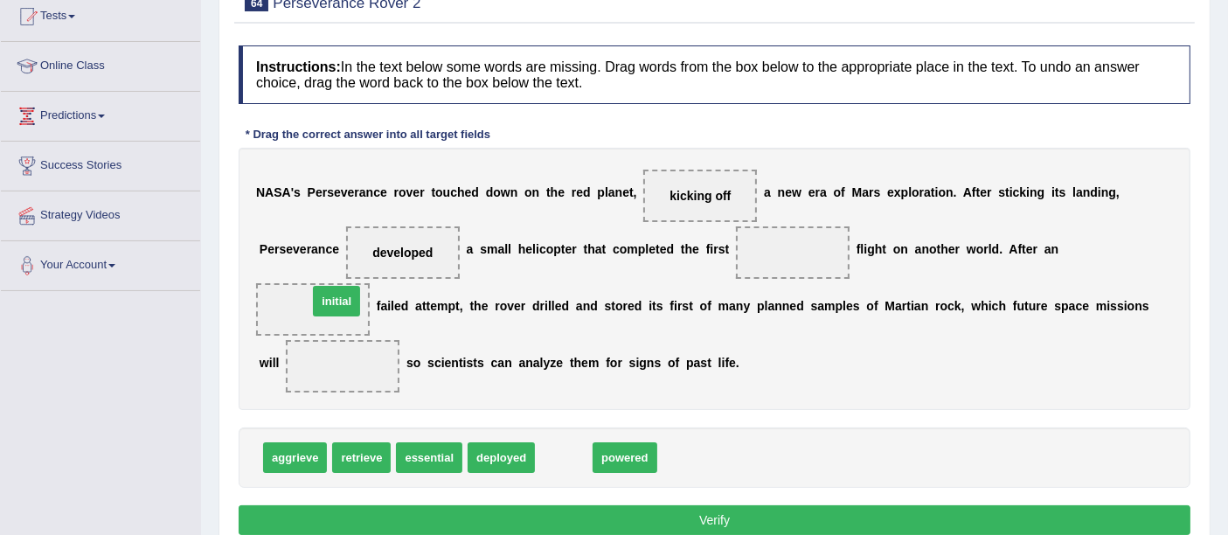
drag, startPoint x: 553, startPoint y: 459, endPoint x: 326, endPoint y: 309, distance: 271.9
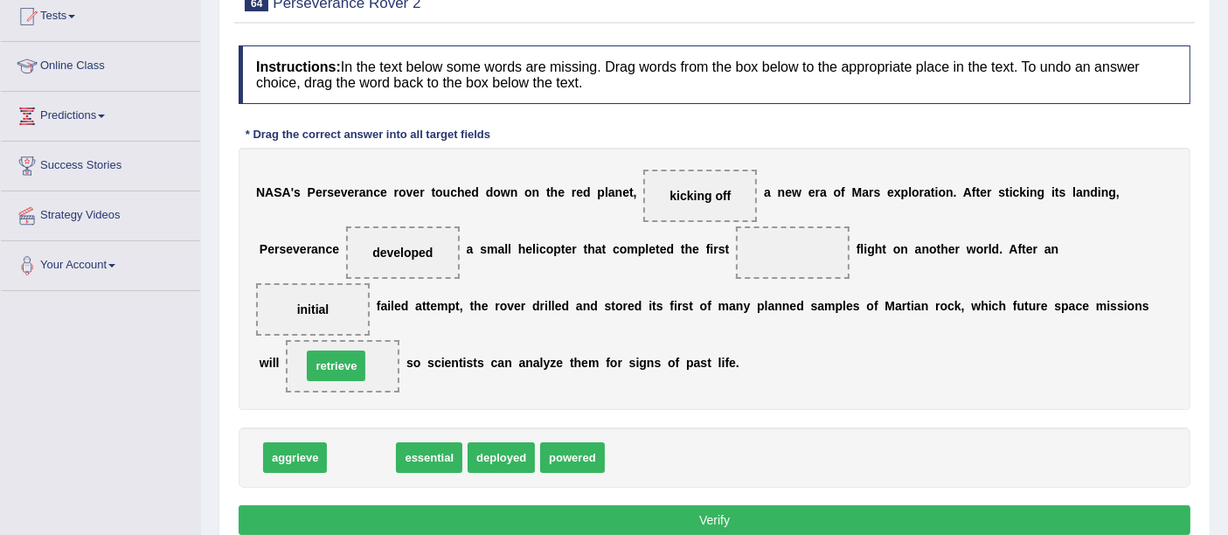
drag, startPoint x: 370, startPoint y: 458, endPoint x: 344, endPoint y: 366, distance: 95.2
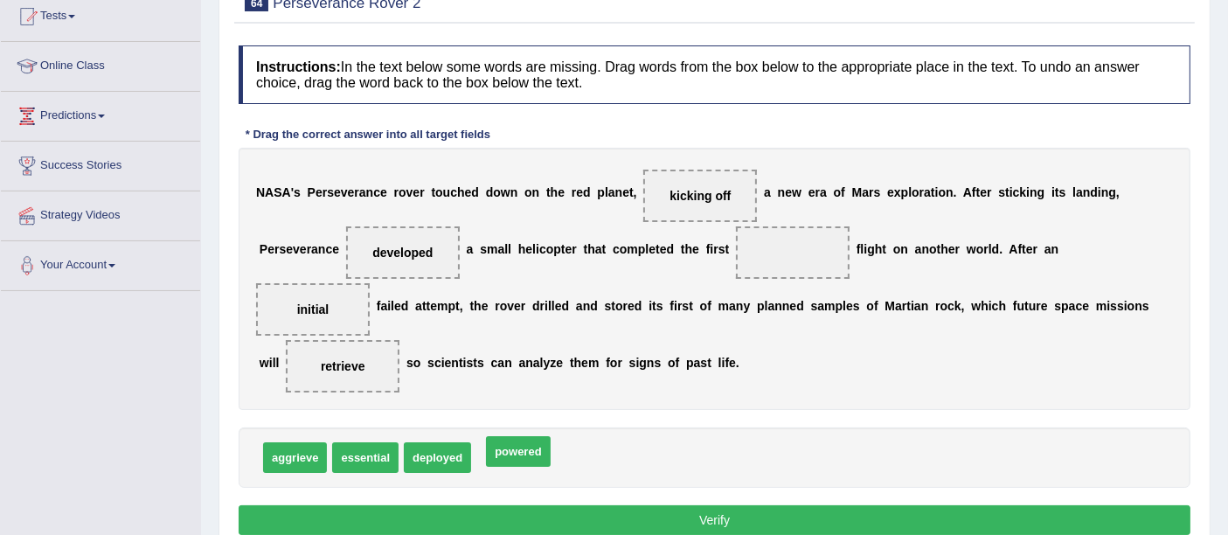
drag, startPoint x: 517, startPoint y: 441, endPoint x: 526, endPoint y: 437, distance: 9.8
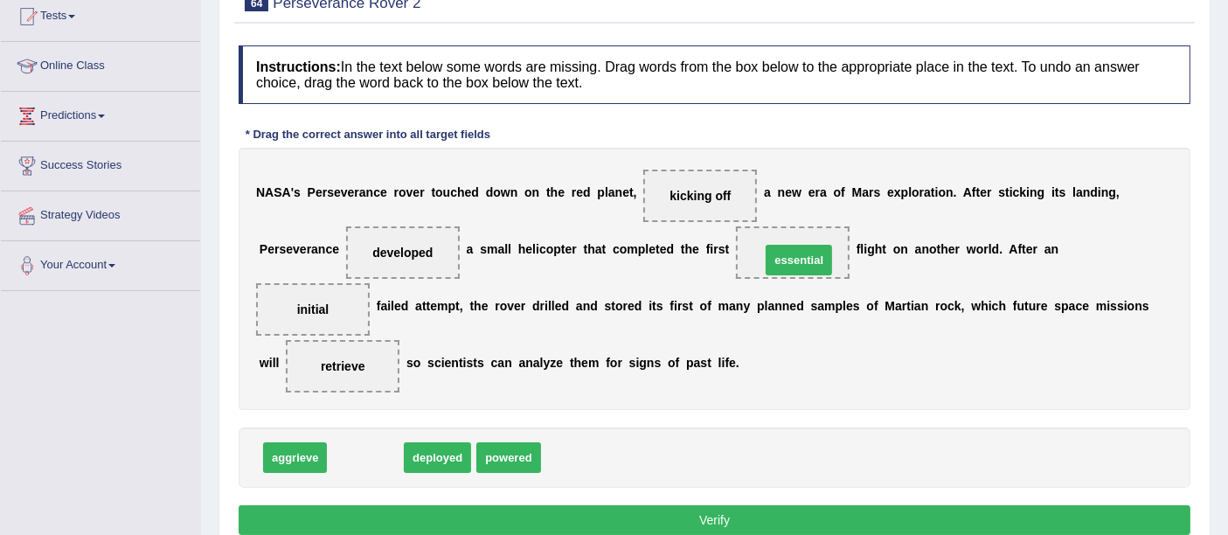
drag, startPoint x: 383, startPoint y: 458, endPoint x: 816, endPoint y: 260, distance: 476.6
drag, startPoint x: 357, startPoint y: 453, endPoint x: 793, endPoint y: 248, distance: 482.4
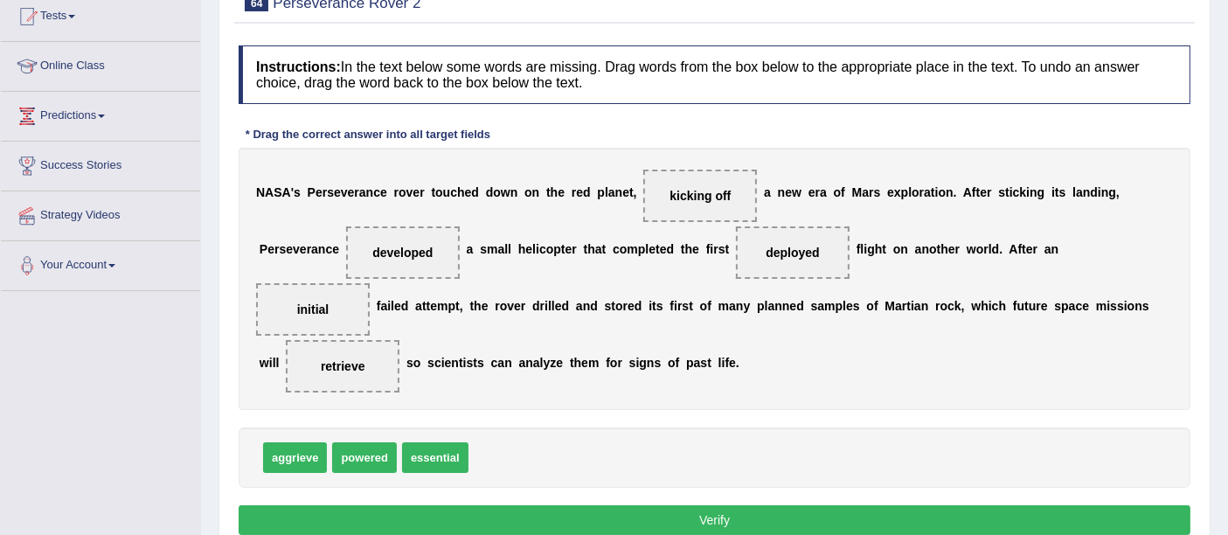
scroll to position [291, 0]
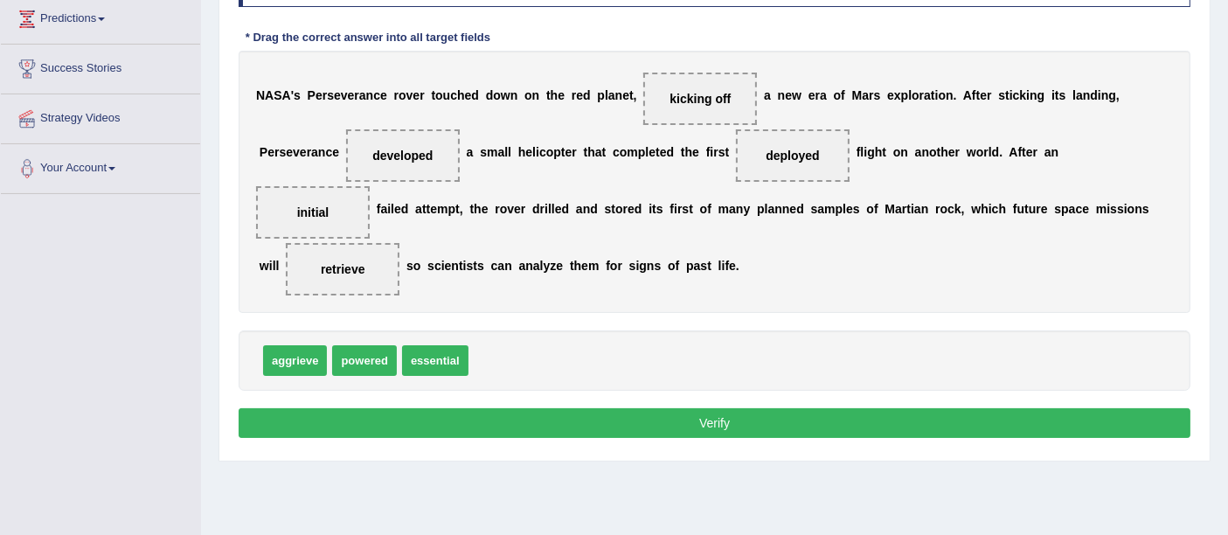
click at [601, 431] on button "Verify" at bounding box center [715, 423] width 952 height 30
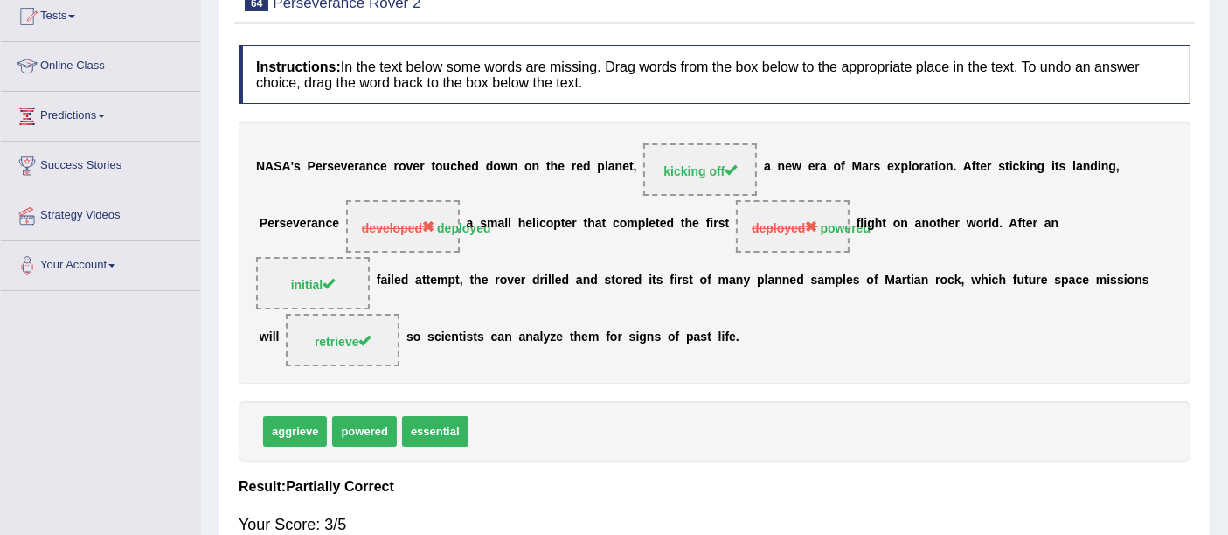
scroll to position [97, 0]
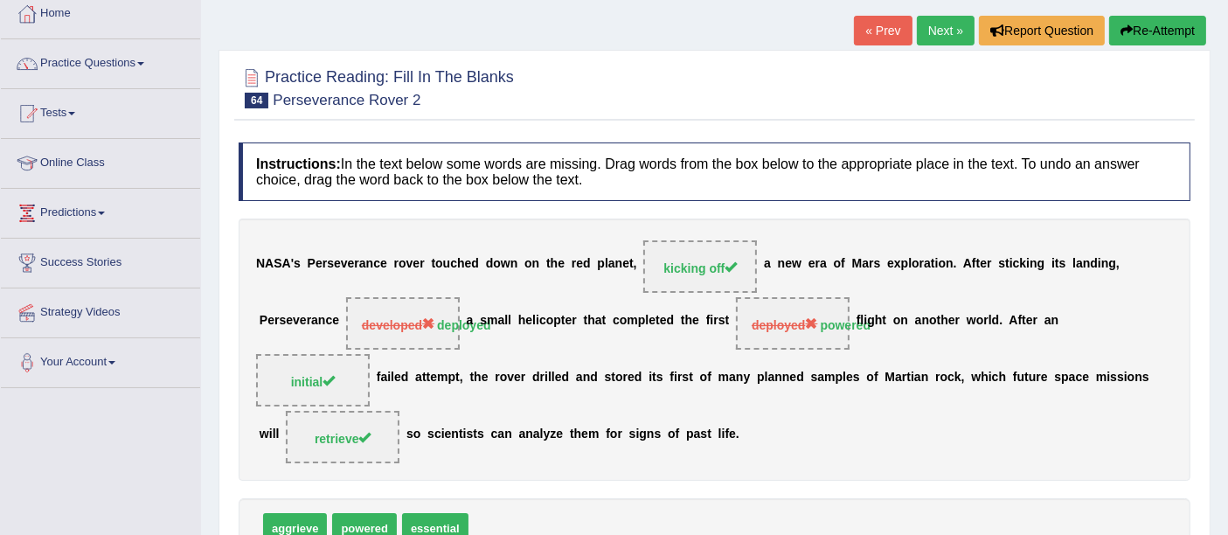
click at [937, 26] on link "Next »" at bounding box center [946, 31] width 58 height 30
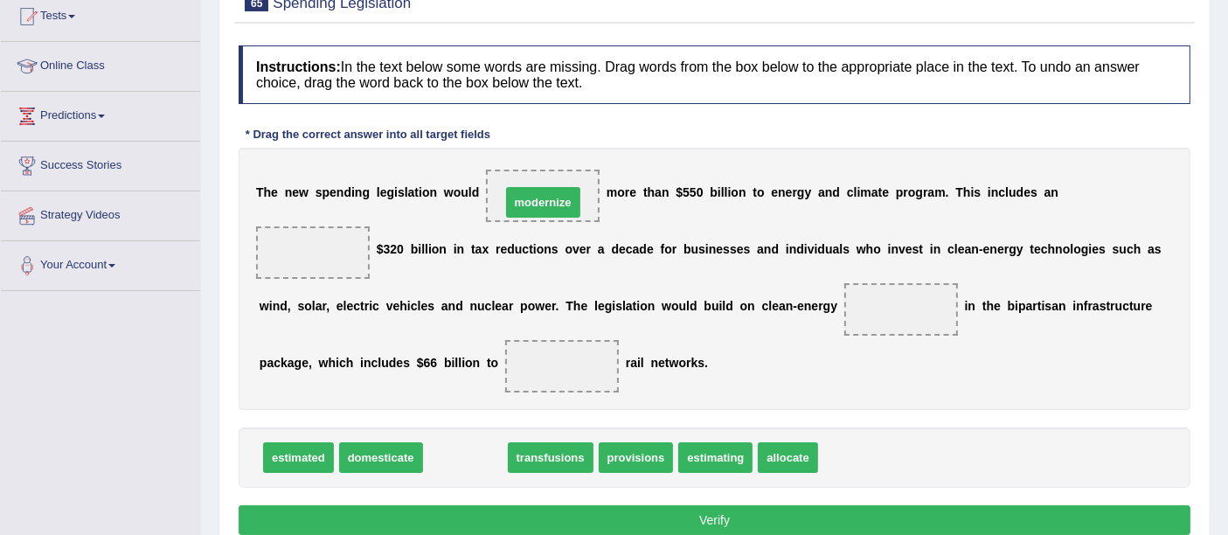
drag, startPoint x: 489, startPoint y: 459, endPoint x: 567, endPoint y: 202, distance: 268.4
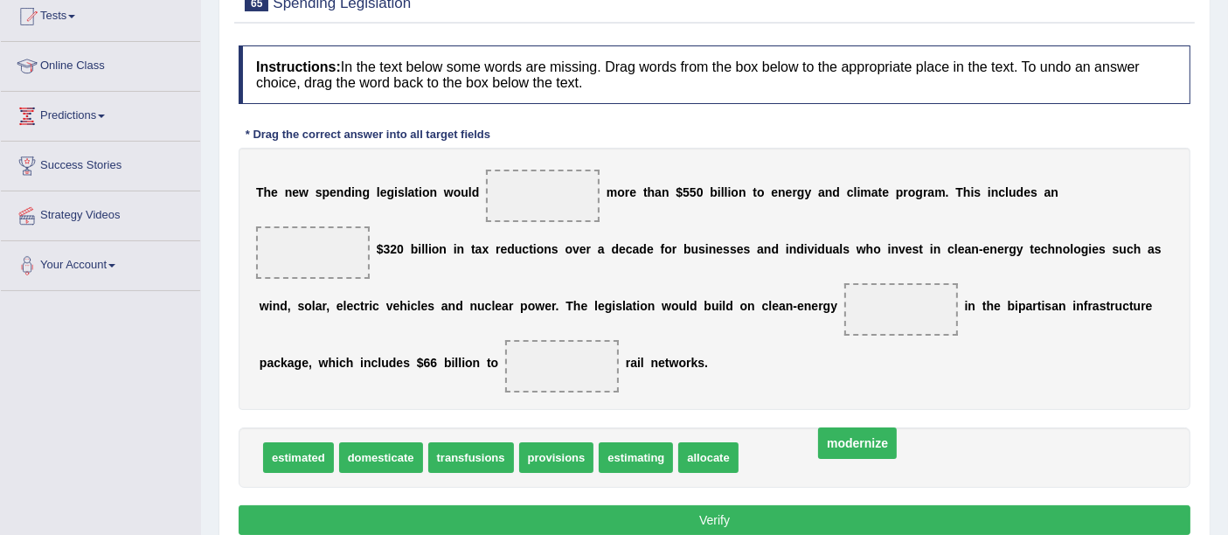
drag, startPoint x: 522, startPoint y: 187, endPoint x: 838, endPoint y: 435, distance: 402.0
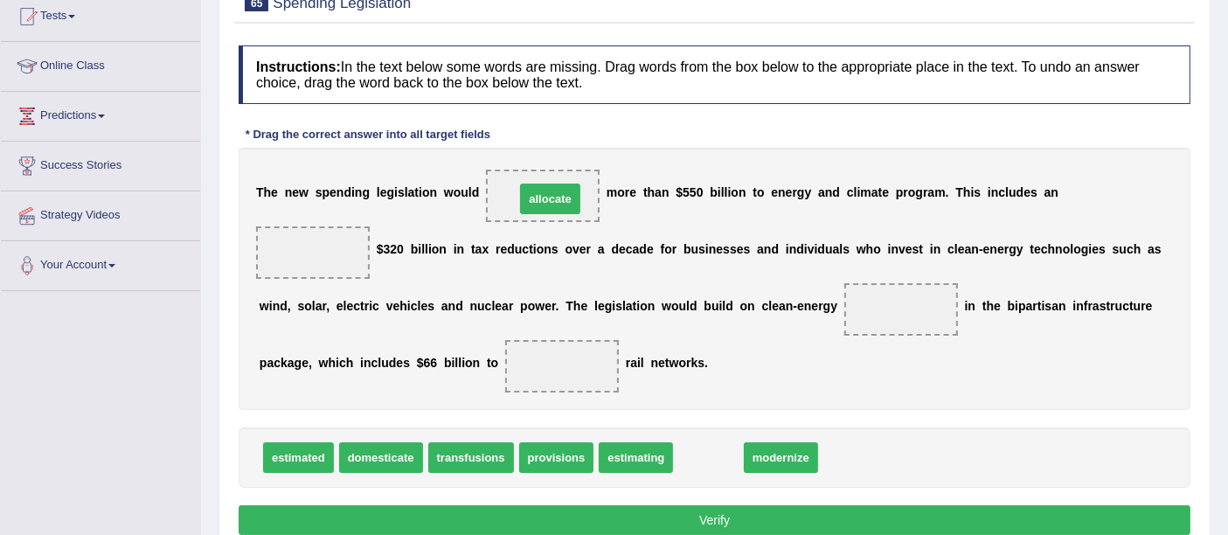
drag, startPoint x: 704, startPoint y: 450, endPoint x: 544, endPoint y: 190, distance: 305.6
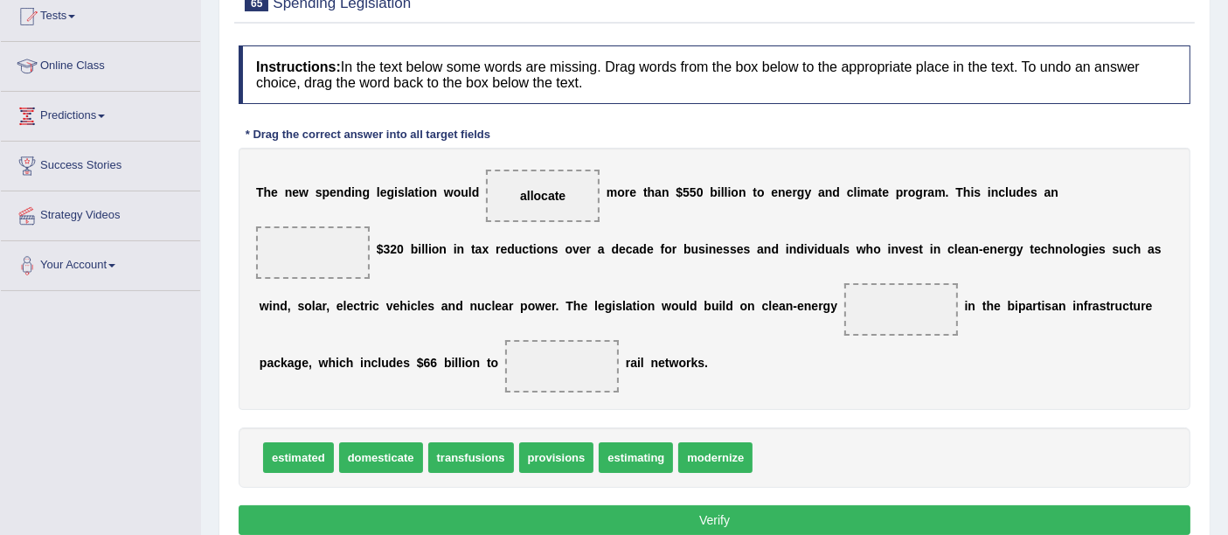
click at [296, 453] on span "estimated" at bounding box center [298, 457] width 71 height 31
drag, startPoint x: 697, startPoint y: 454, endPoint x: 711, endPoint y: 453, distance: 14.0
click at [636, 454] on span "estimating" at bounding box center [636, 457] width 74 height 31
drag, startPoint x: 322, startPoint y: 448, endPoint x: 336, endPoint y: 245, distance: 204.1
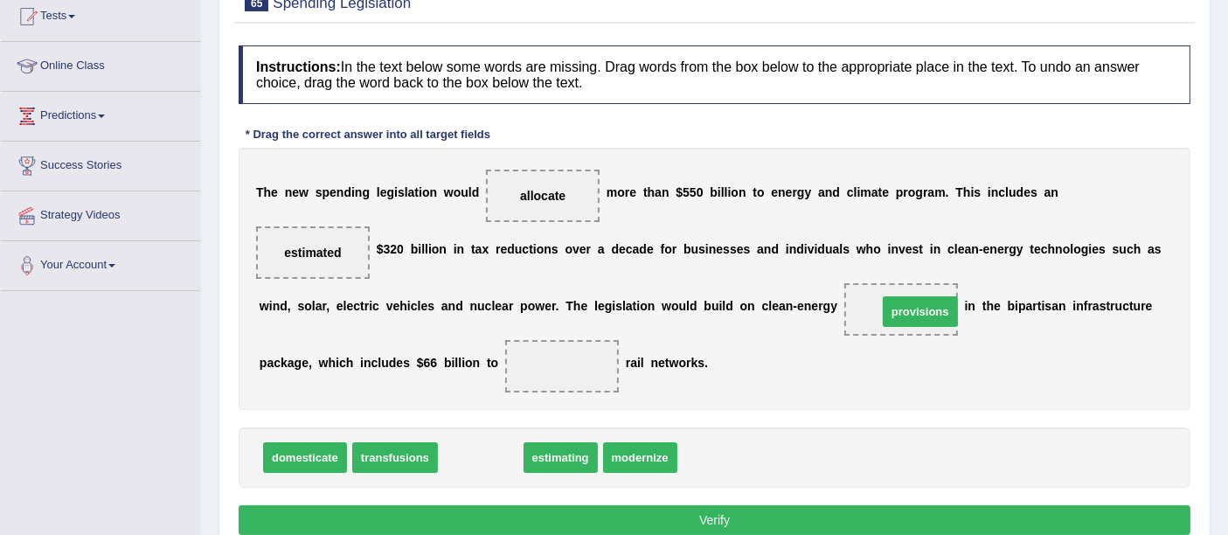
drag, startPoint x: 469, startPoint y: 443, endPoint x: 909, endPoint y: 298, distance: 462.8
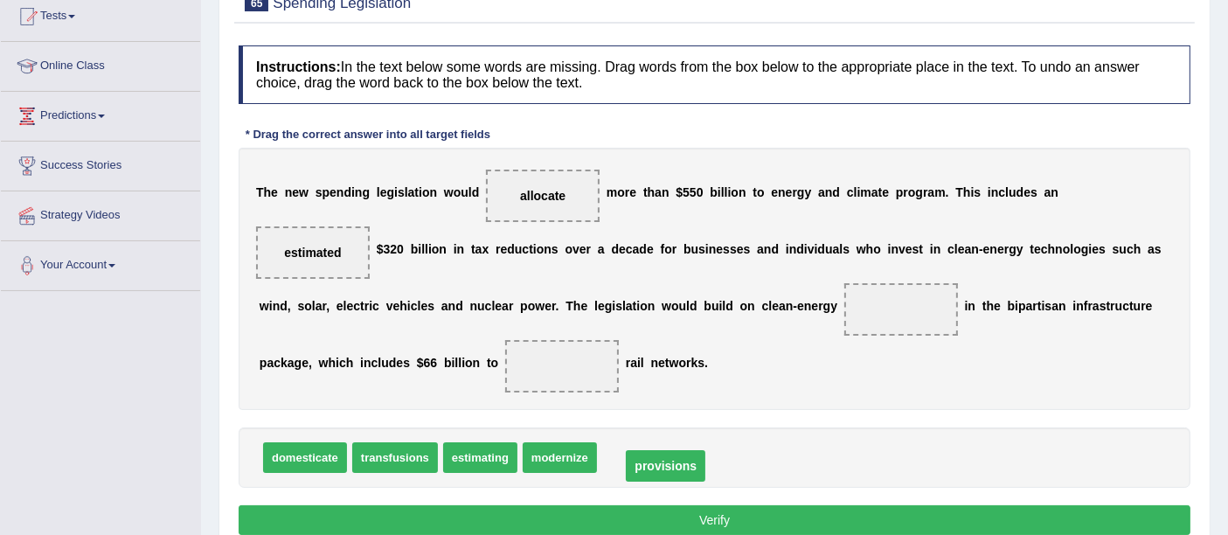
drag, startPoint x: 889, startPoint y: 309, endPoint x: 654, endPoint y: 465, distance: 281.9
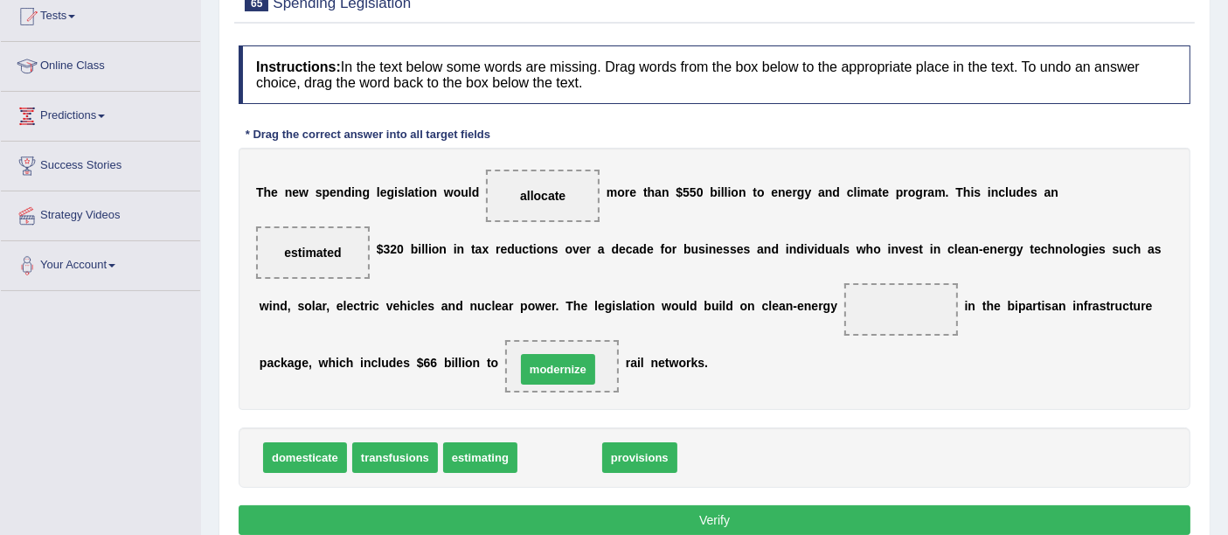
drag, startPoint x: 551, startPoint y: 449, endPoint x: 550, endPoint y: 360, distance: 89.1
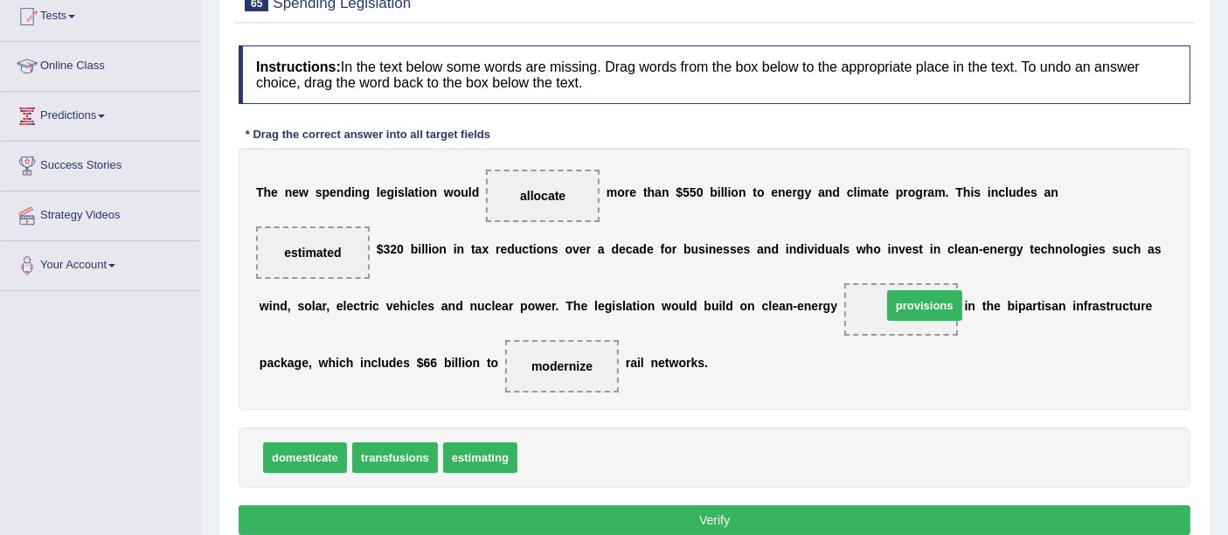
drag, startPoint x: 549, startPoint y: 455, endPoint x: 911, endPoint y: 306, distance: 391.4
click at [762, 515] on button "Verify" at bounding box center [715, 520] width 952 height 30
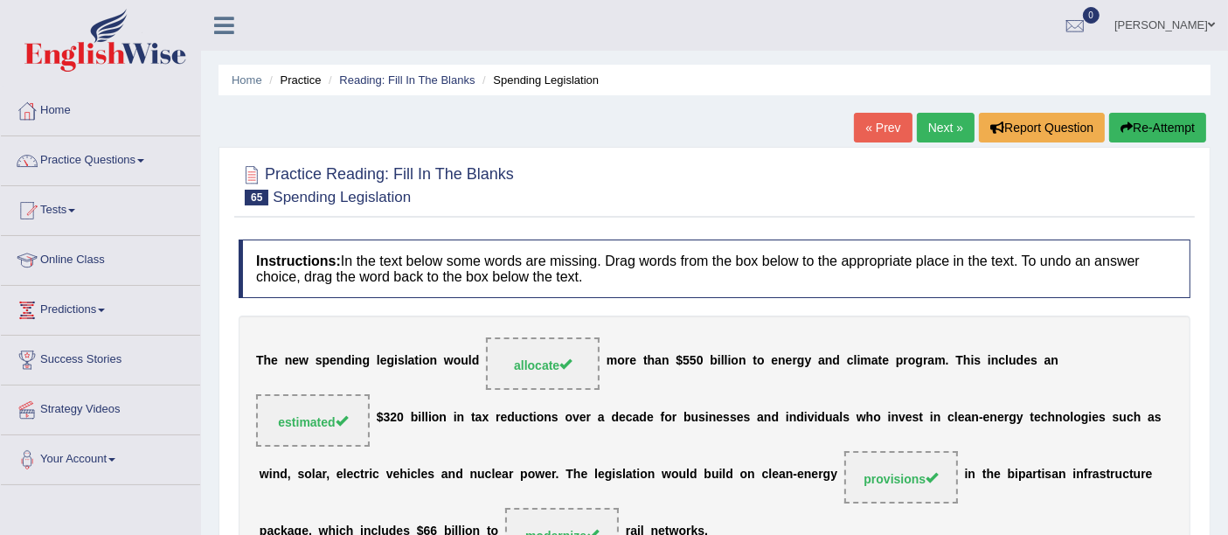
scroll to position [194, 0]
